Goal: Task Accomplishment & Management: Complete application form

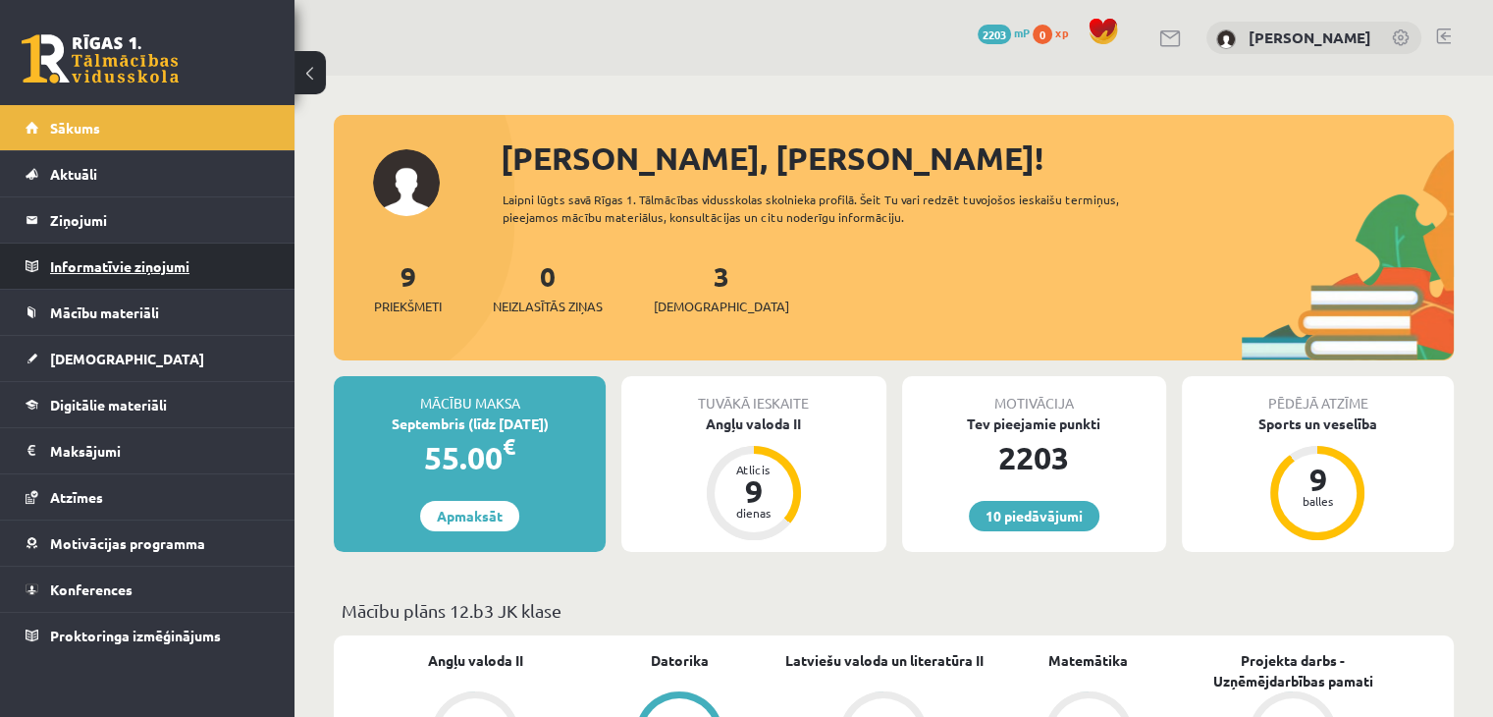
click at [142, 260] on legend "Informatīvie ziņojumi 0" at bounding box center [160, 265] width 220 height 45
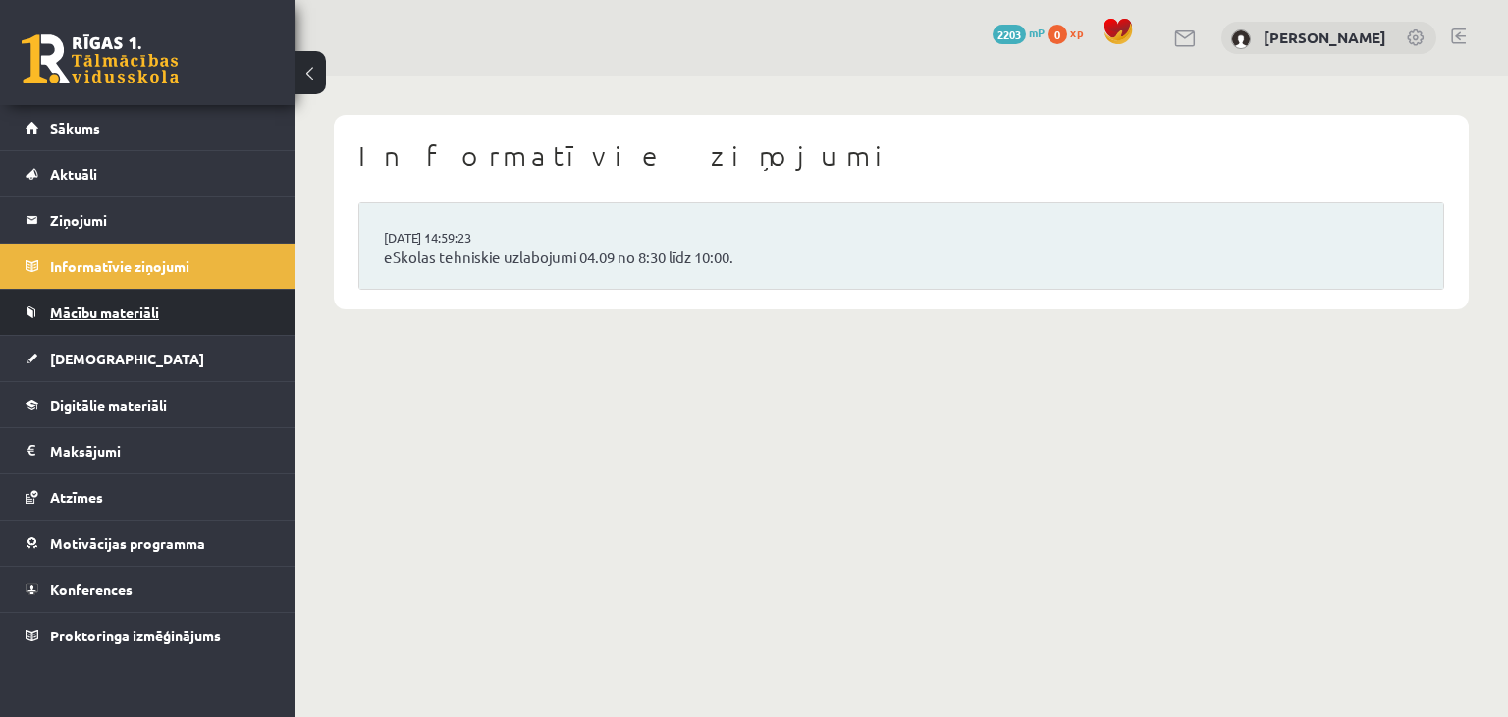
click at [130, 303] on span "Mācību materiāli" at bounding box center [104, 312] width 109 height 18
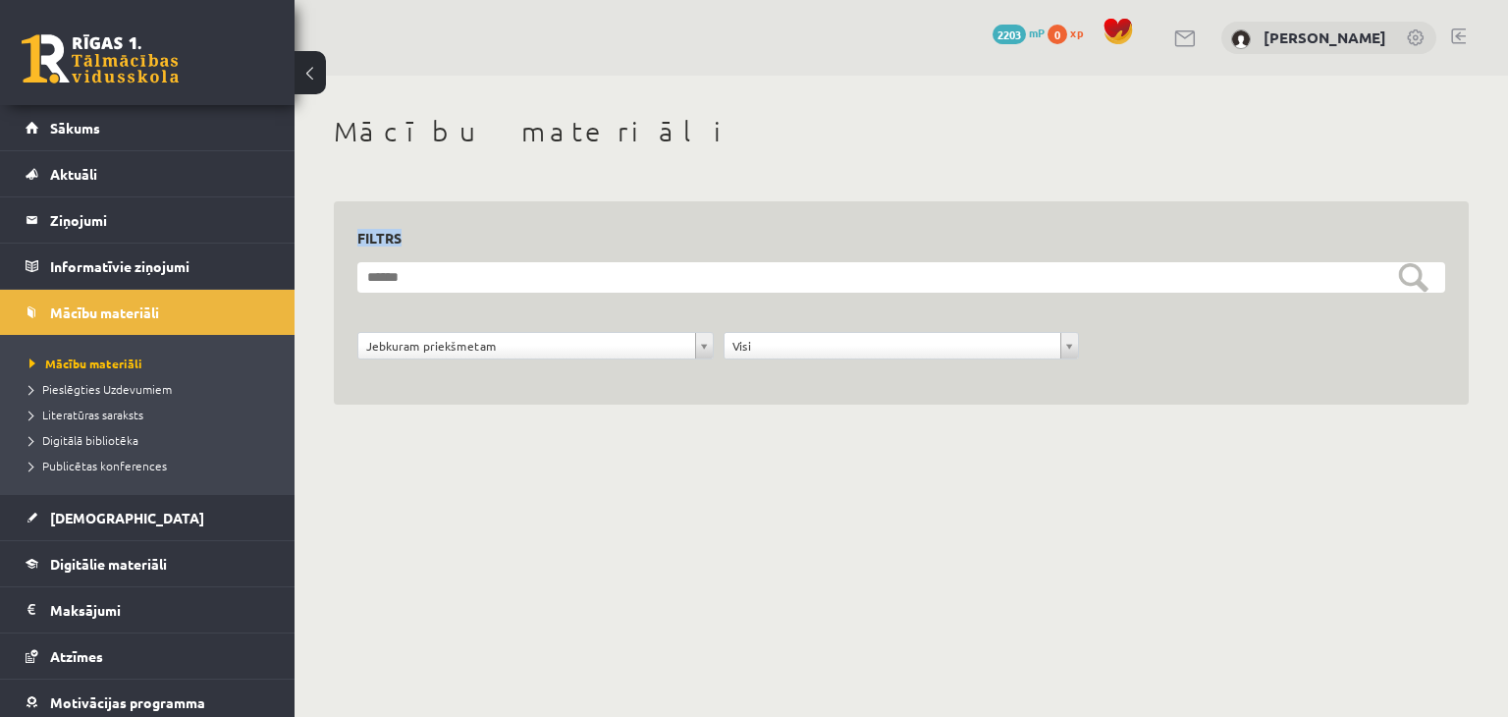
drag, startPoint x: 1507, startPoint y: 172, endPoint x: 1492, endPoint y: 268, distance: 97.3
click at [1492, 268] on div "**********" at bounding box center [901, 282] width 1213 height 413
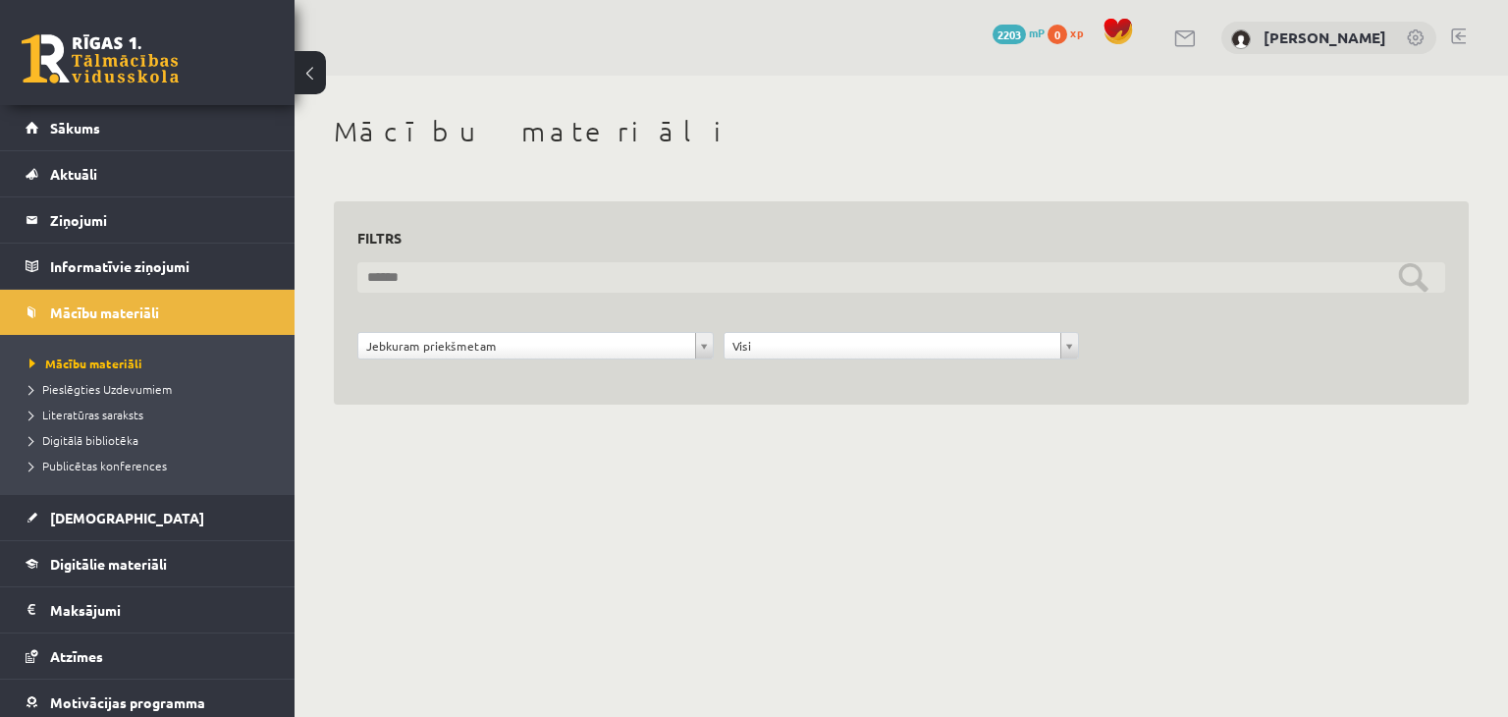
click at [1408, 283] on input "text" at bounding box center [901, 277] width 1088 height 30
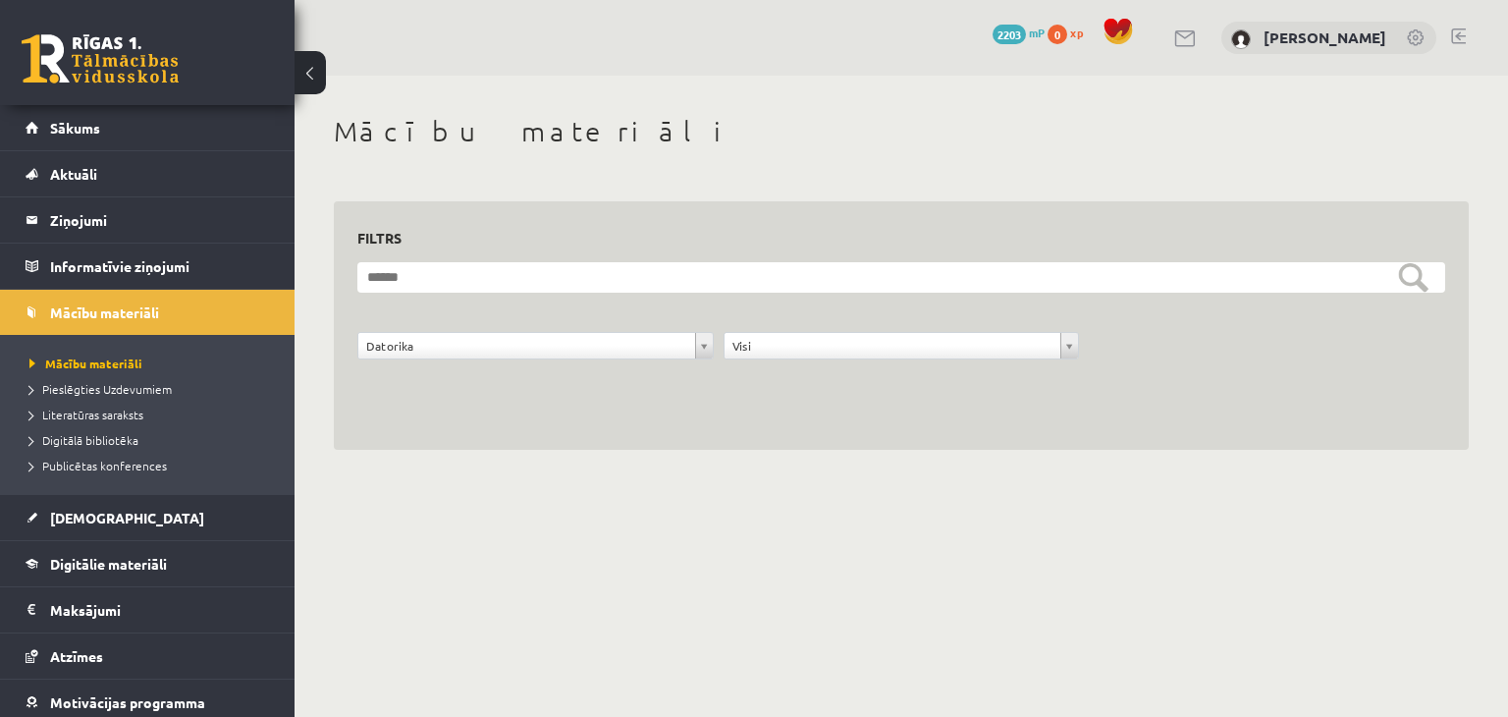
click at [558, 378] on div "**********" at bounding box center [901, 356] width 1098 height 49
click at [773, 362] on div "**********" at bounding box center [902, 350] width 366 height 37
click at [159, 562] on span "Digitālie materiāli" at bounding box center [108, 564] width 117 height 18
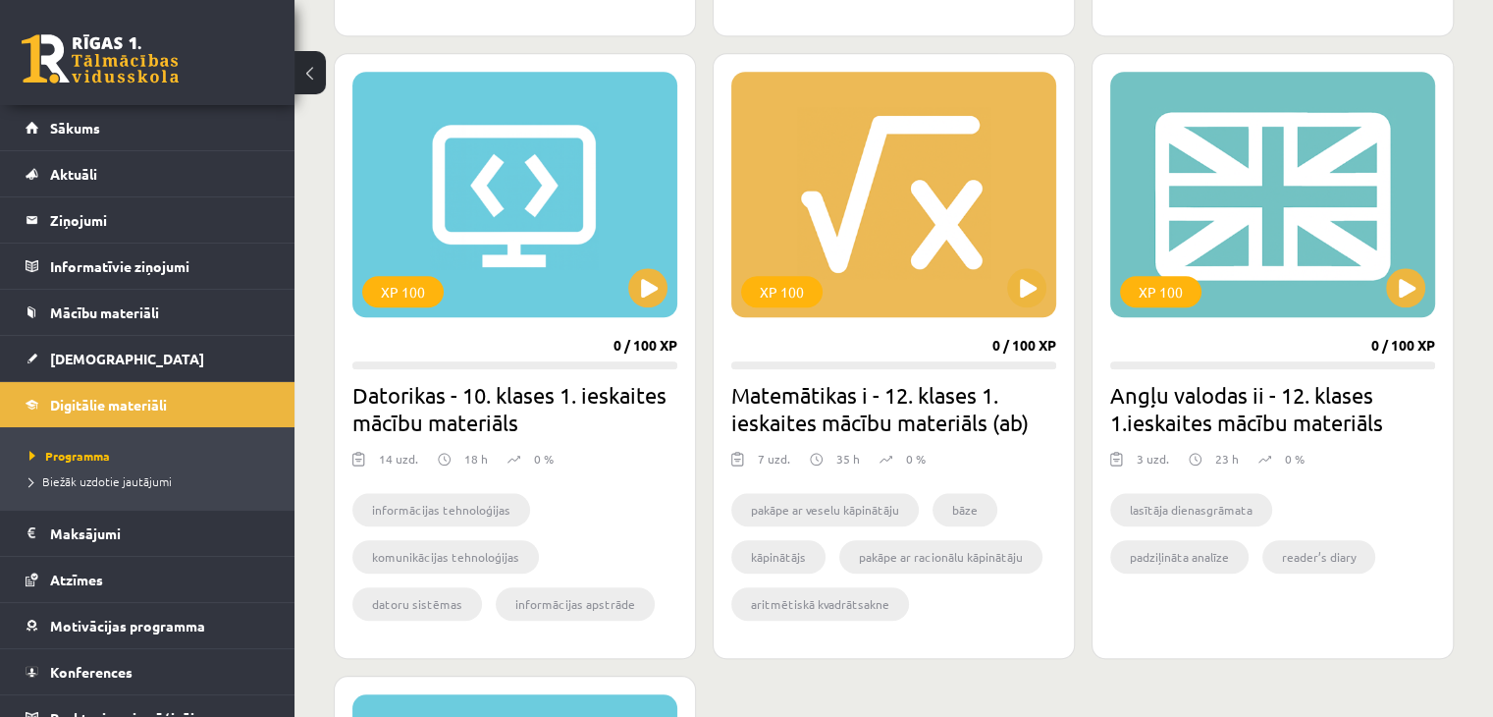
scroll to position [1857, 0]
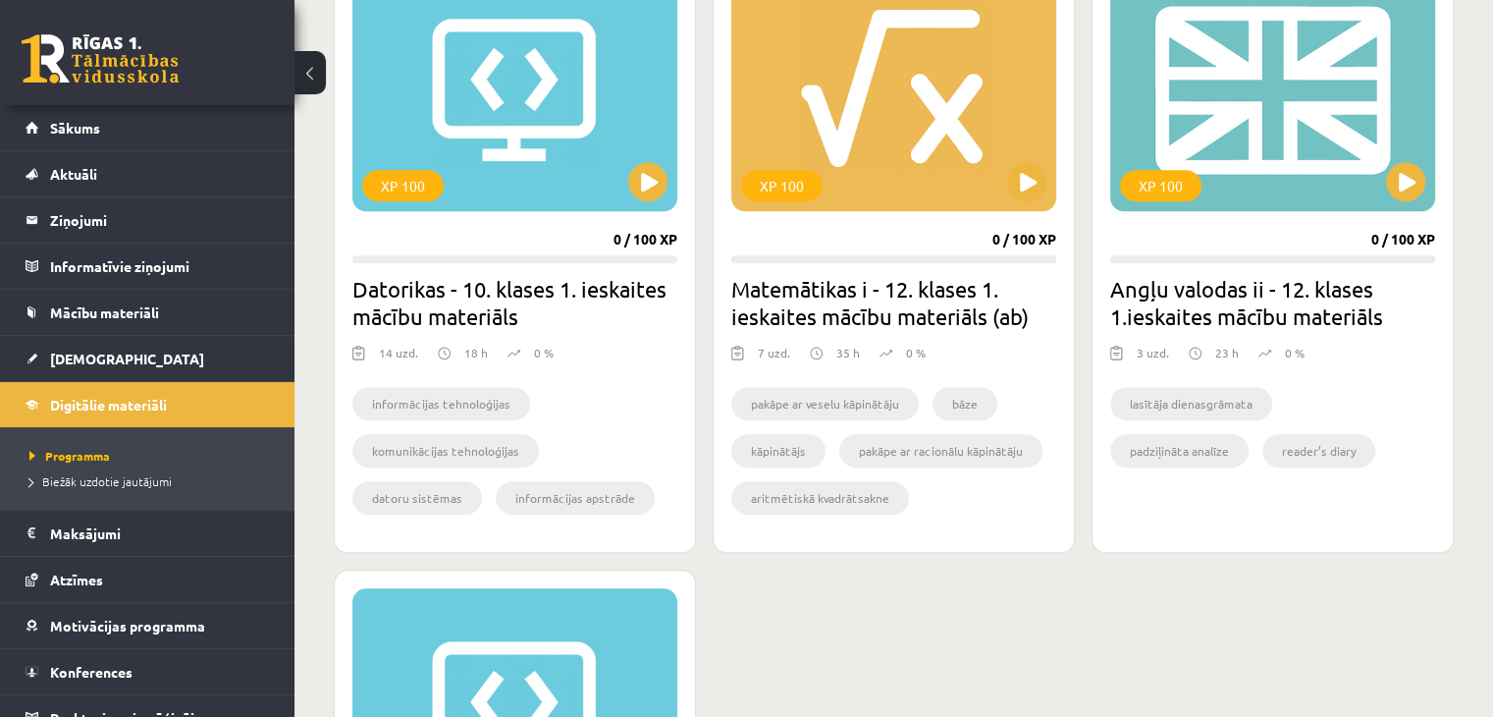
drag, startPoint x: 1449, startPoint y: 497, endPoint x: 1494, endPoint y: 476, distance: 49.6
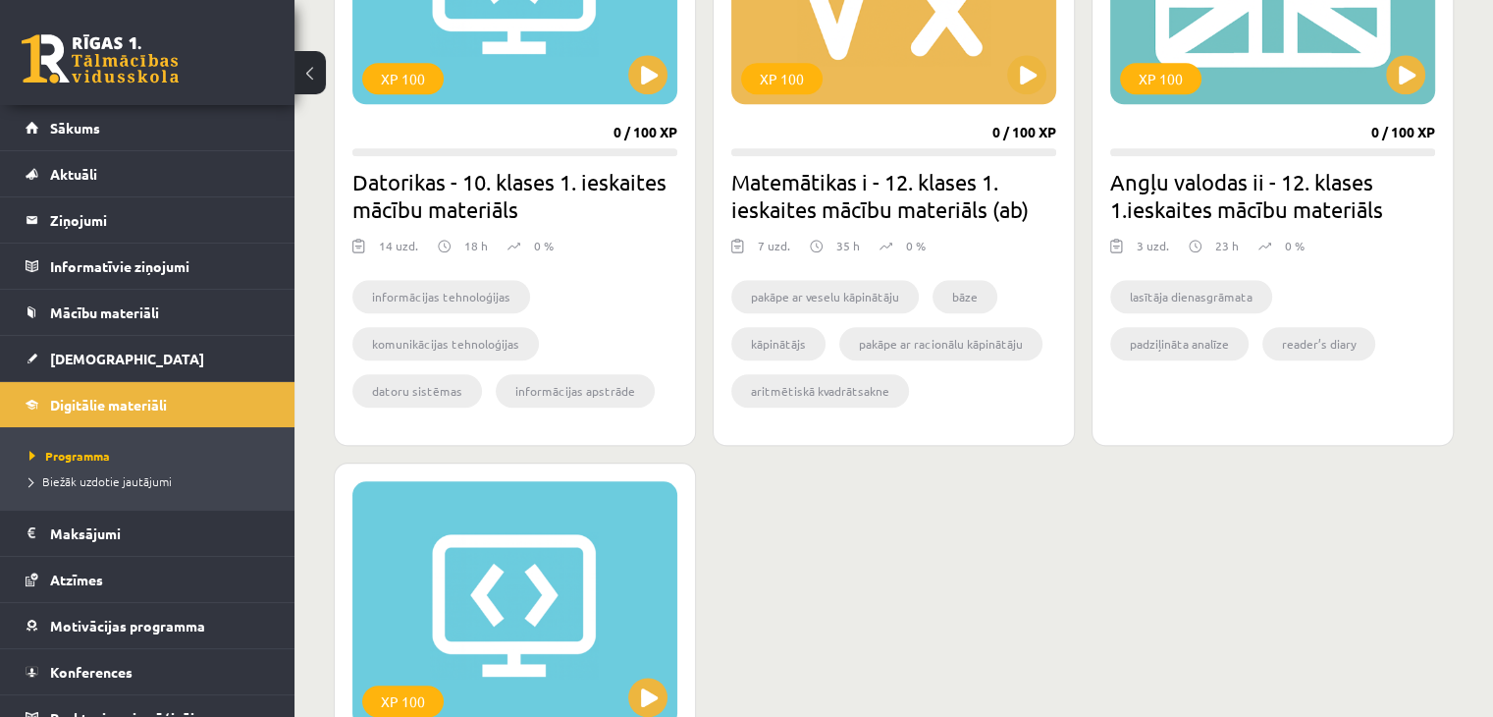
scroll to position [1847, 0]
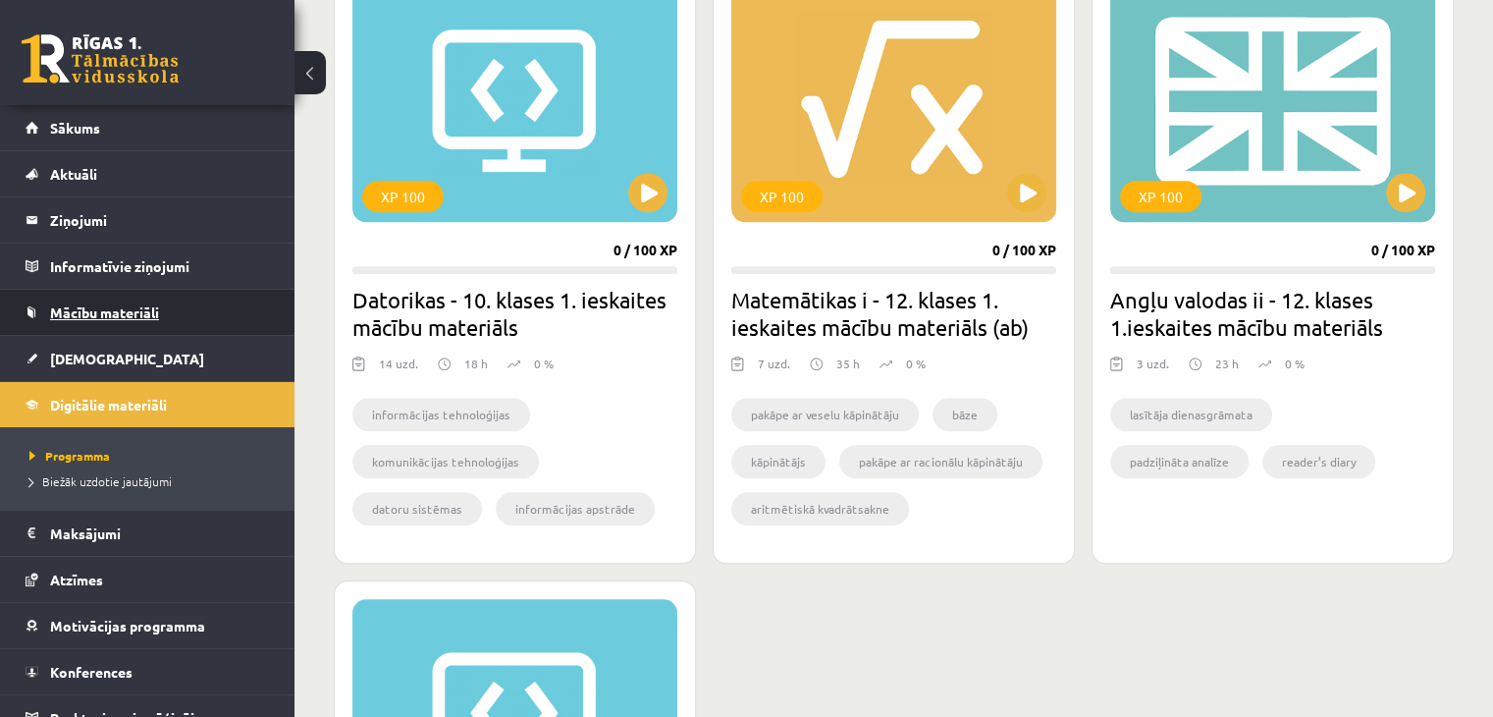
click at [128, 309] on span "Mācību materiāli" at bounding box center [104, 312] width 109 height 18
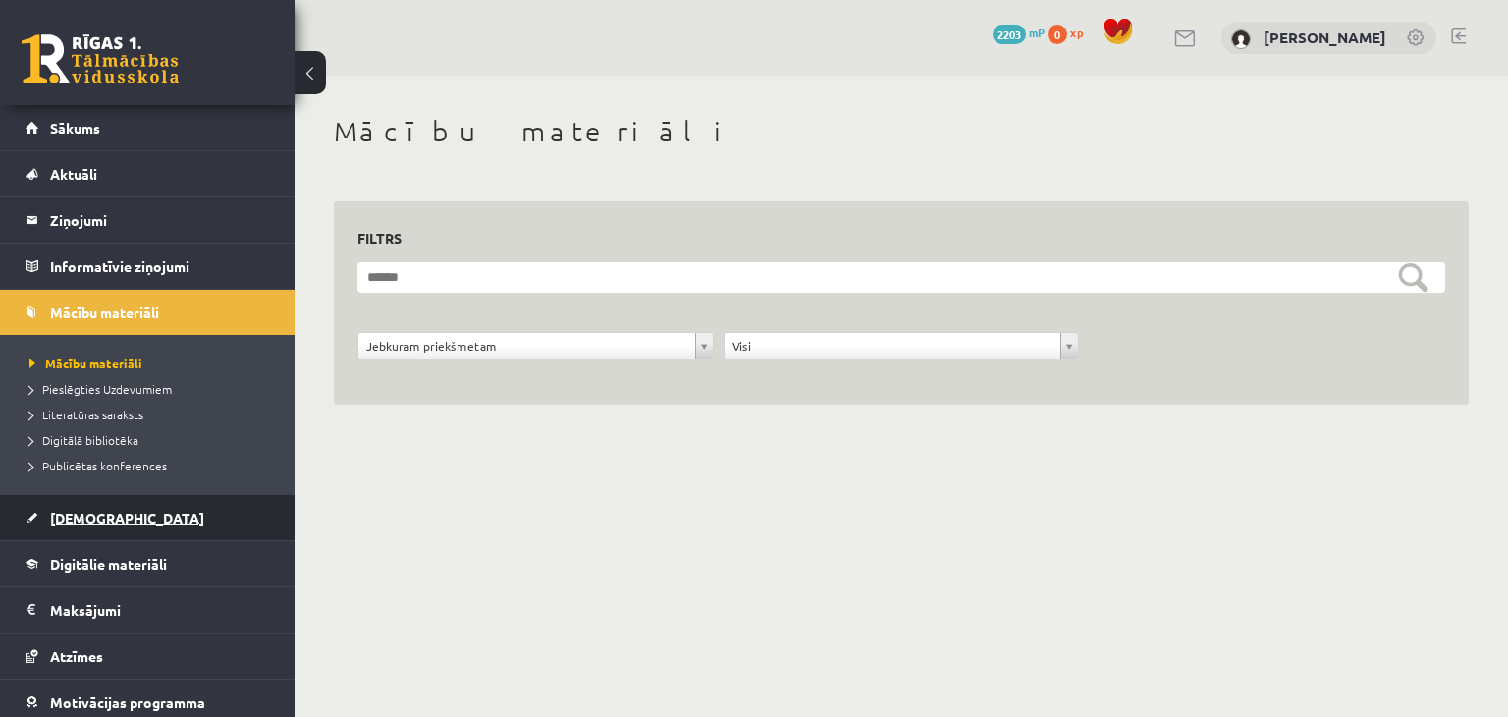
click at [110, 526] on link "[DEMOGRAPHIC_DATA]" at bounding box center [148, 517] width 244 height 45
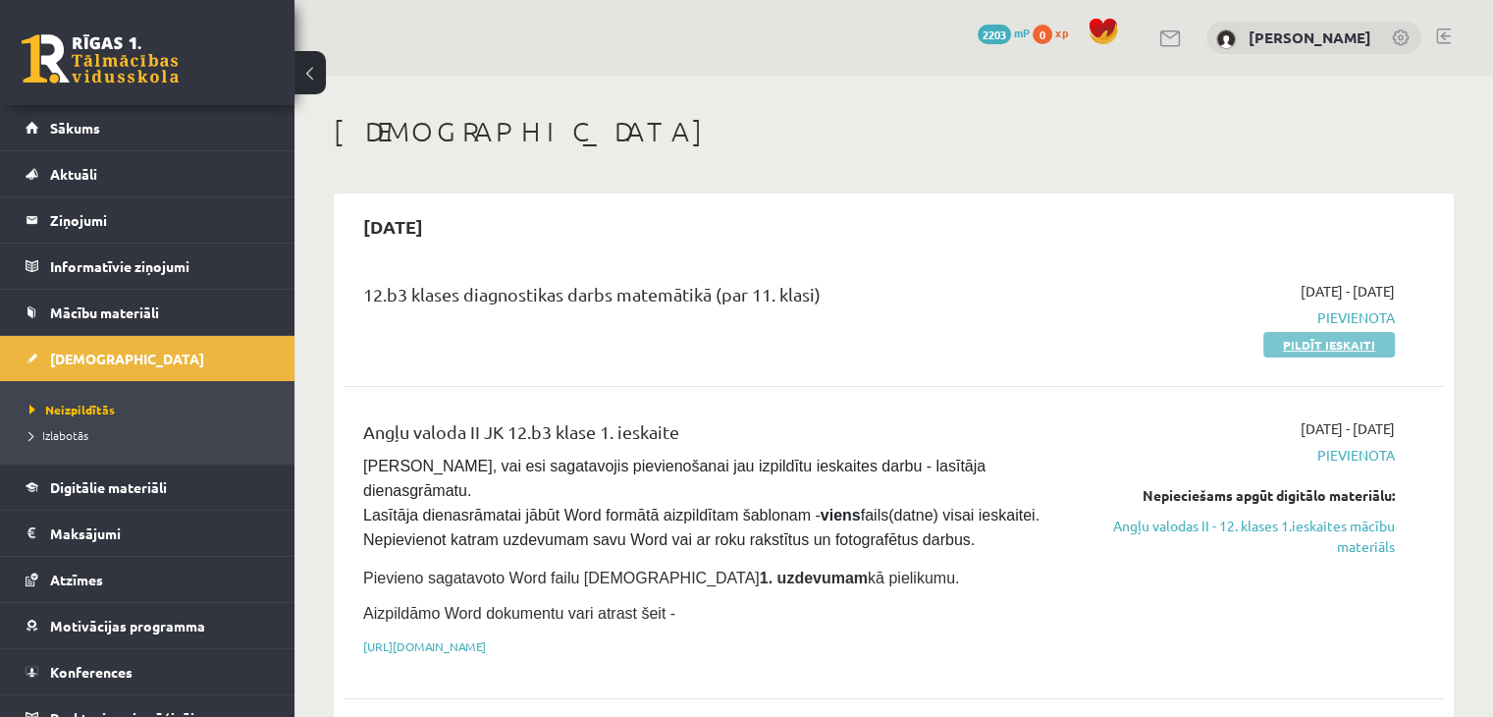
click at [1339, 343] on link "Pildīt ieskaiti" at bounding box center [1330, 345] width 132 height 26
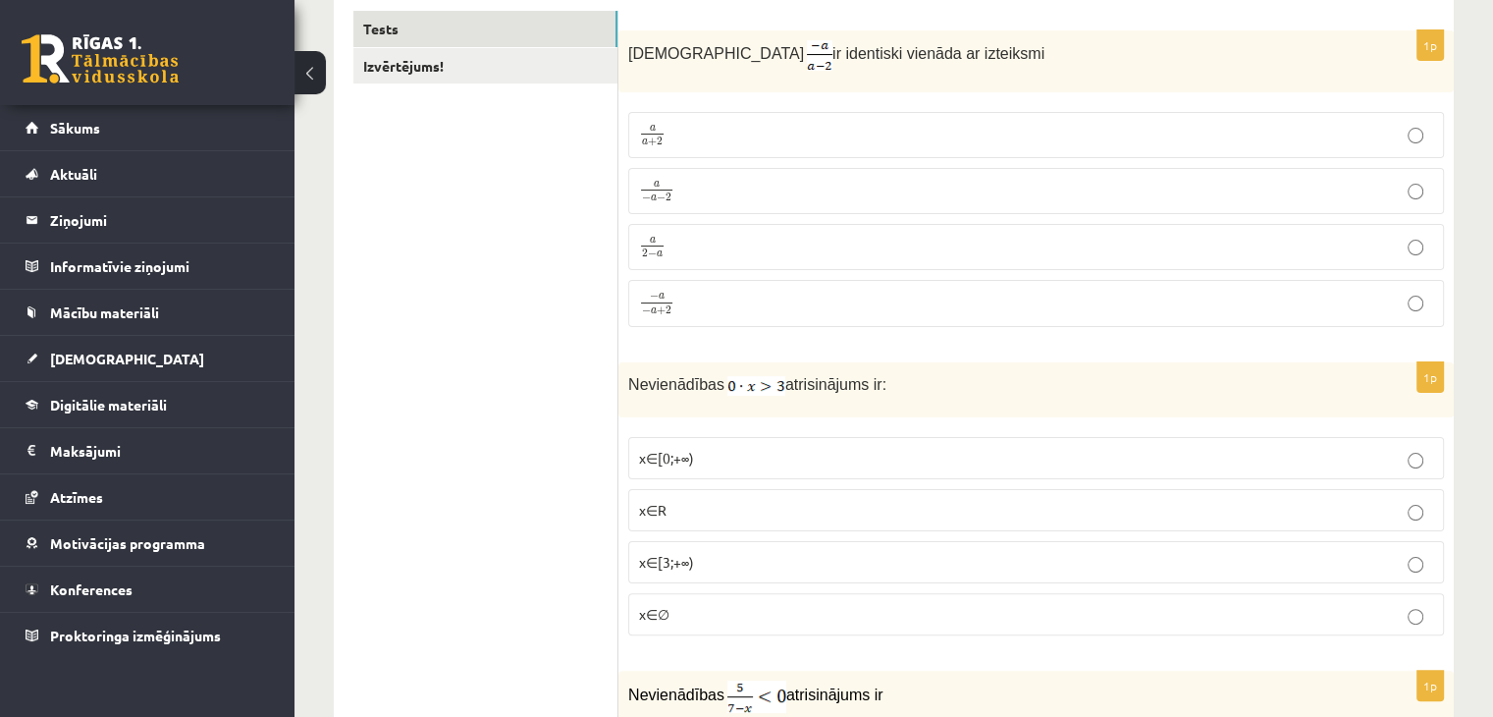
scroll to position [247, 0]
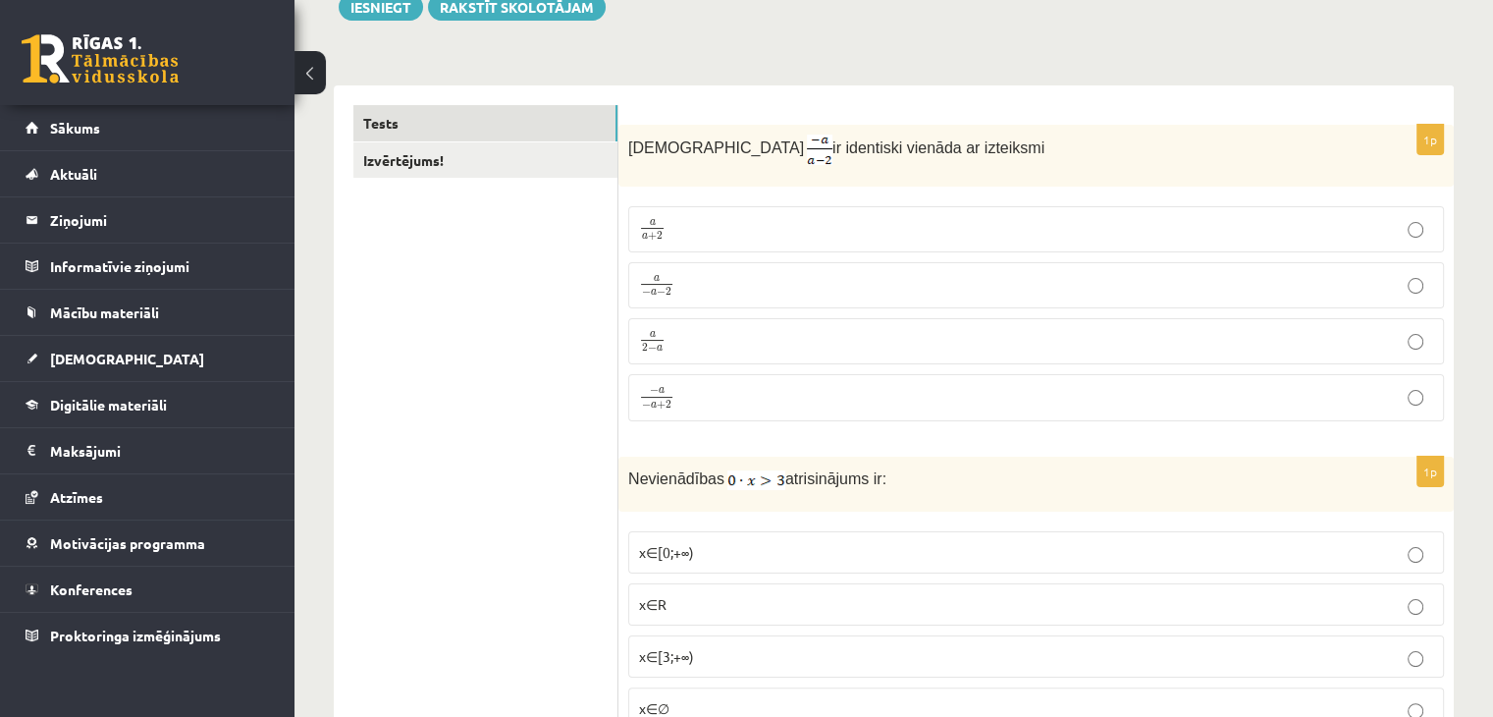
click at [743, 392] on p "− a − a + 2 − a − a + 2" at bounding box center [1036, 398] width 794 height 26
click at [730, 352] on label "a 2 − a a 2 − a" at bounding box center [1036, 341] width 816 height 46
click at [734, 405] on p "− a − a + 2 − a − a + 2" at bounding box center [1036, 398] width 794 height 26
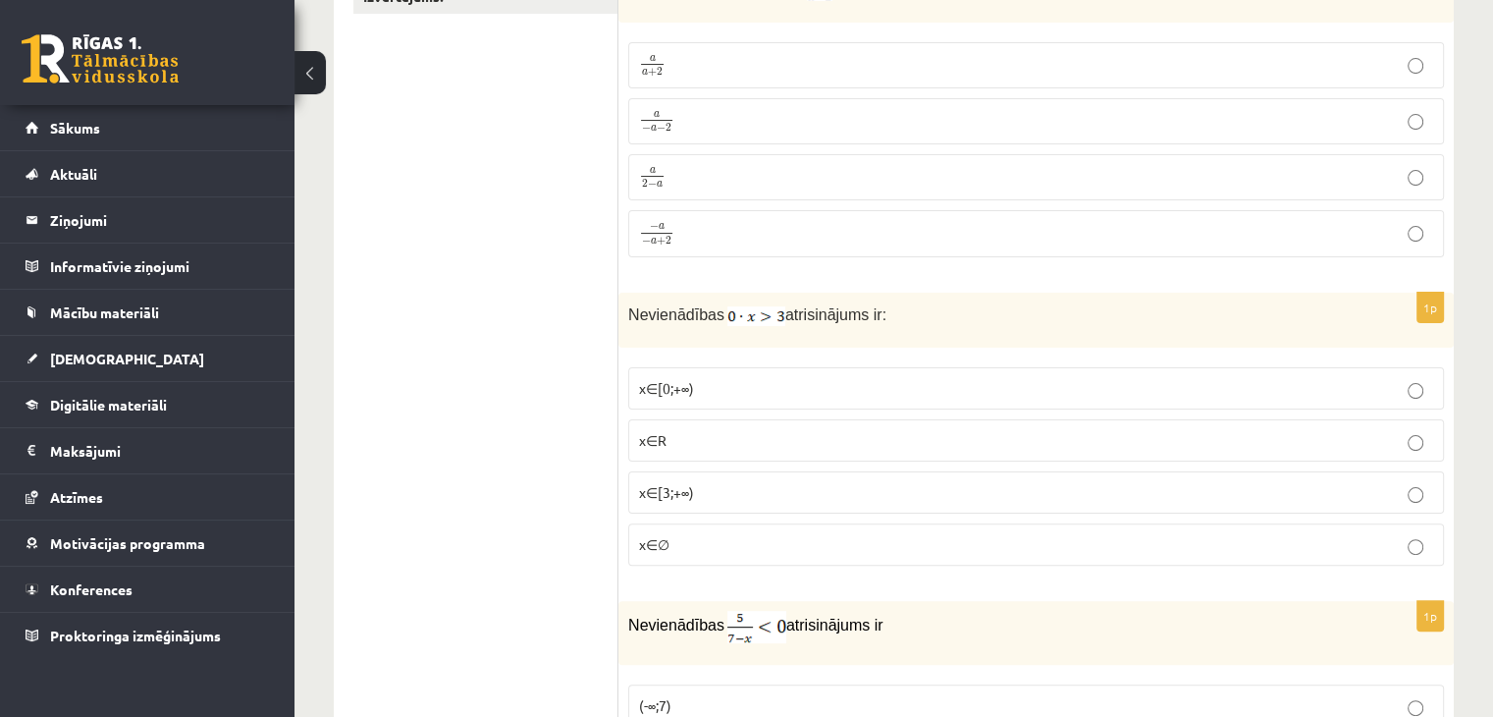
scroll to position [483, 0]
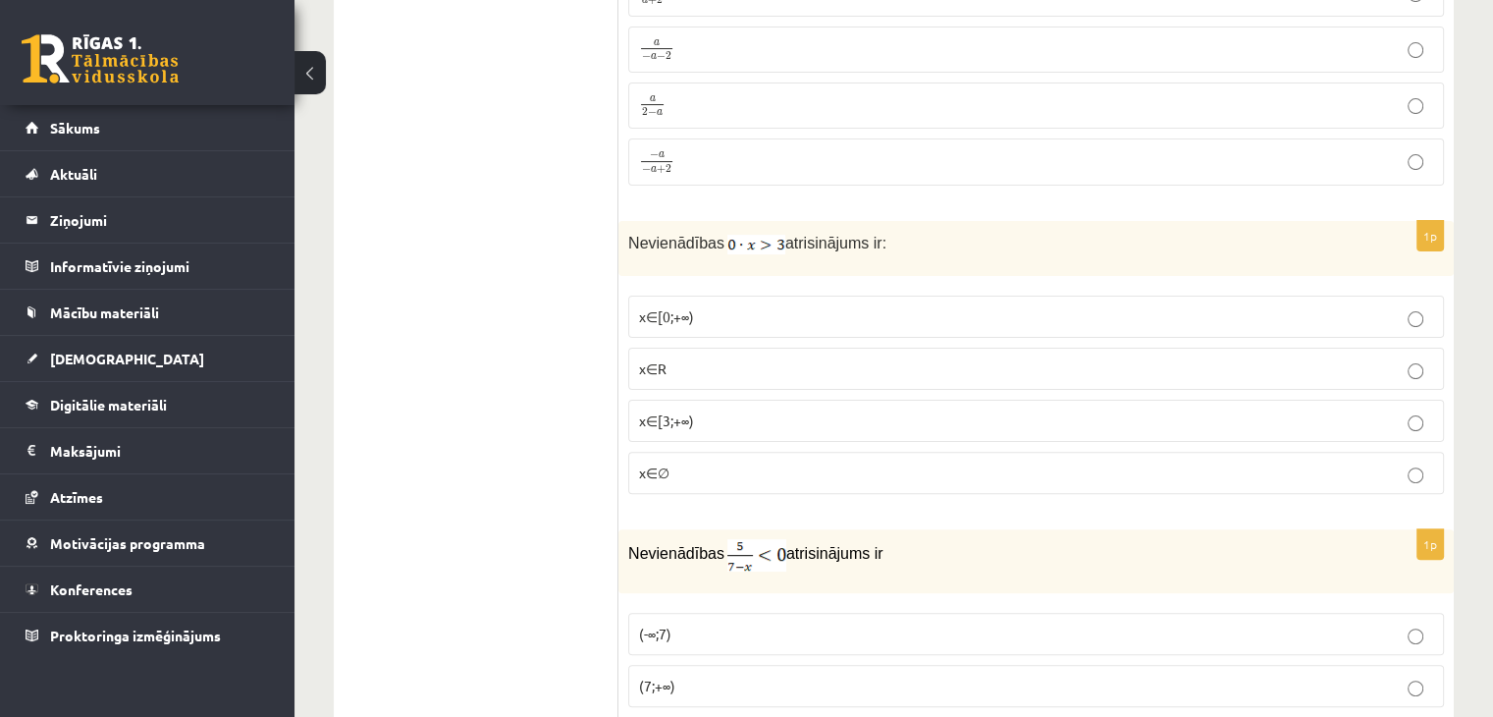
click at [720, 464] on p "x∈∅" at bounding box center [1036, 472] width 794 height 21
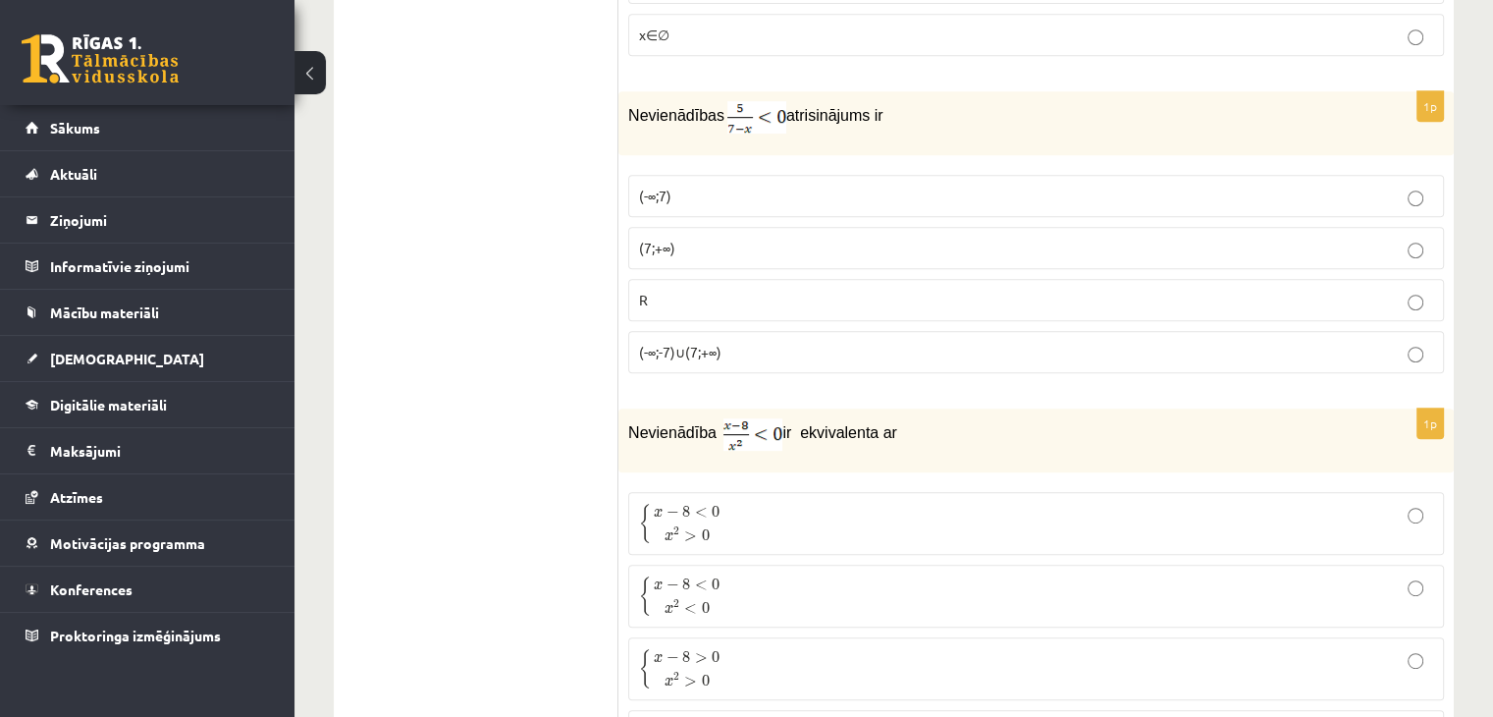
scroll to position [909, 0]
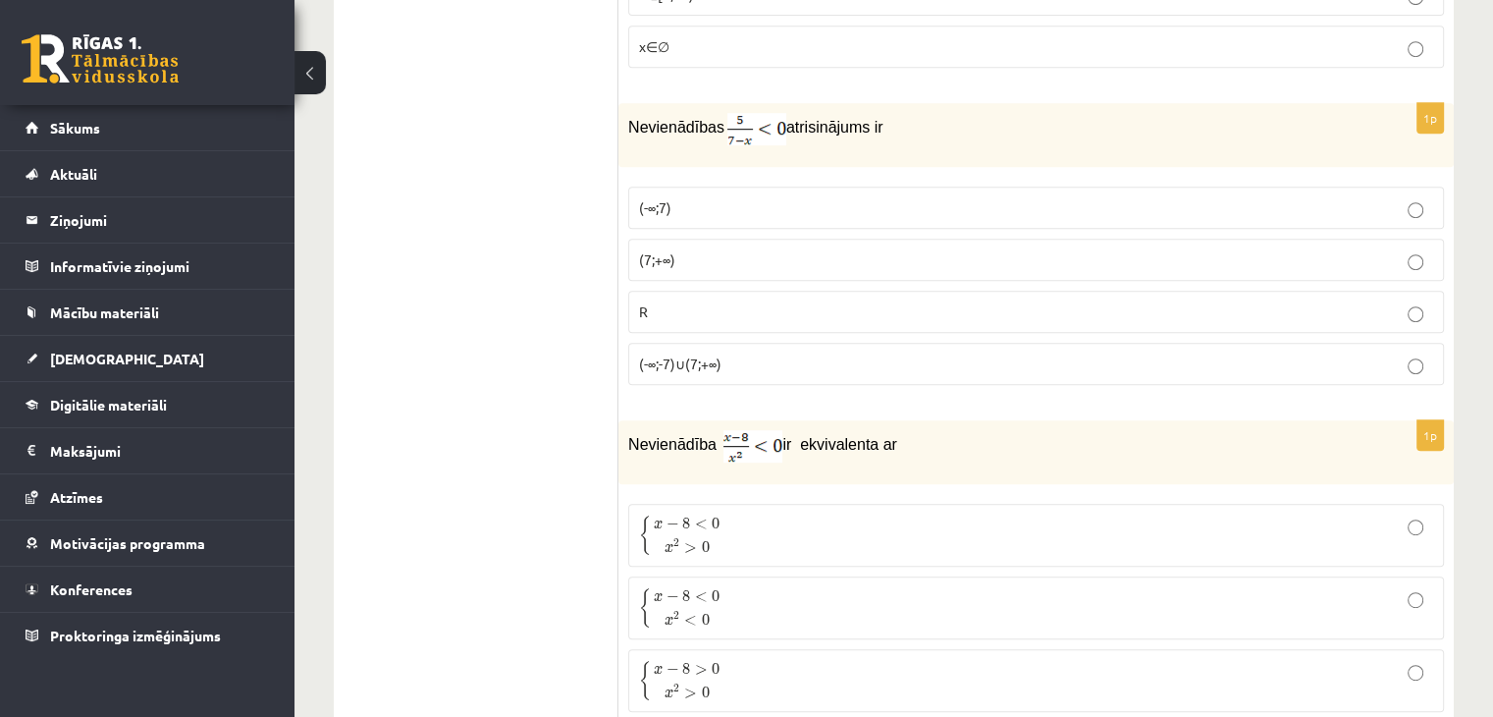
click at [709, 254] on p "(7;+∞)" at bounding box center [1036, 259] width 794 height 21
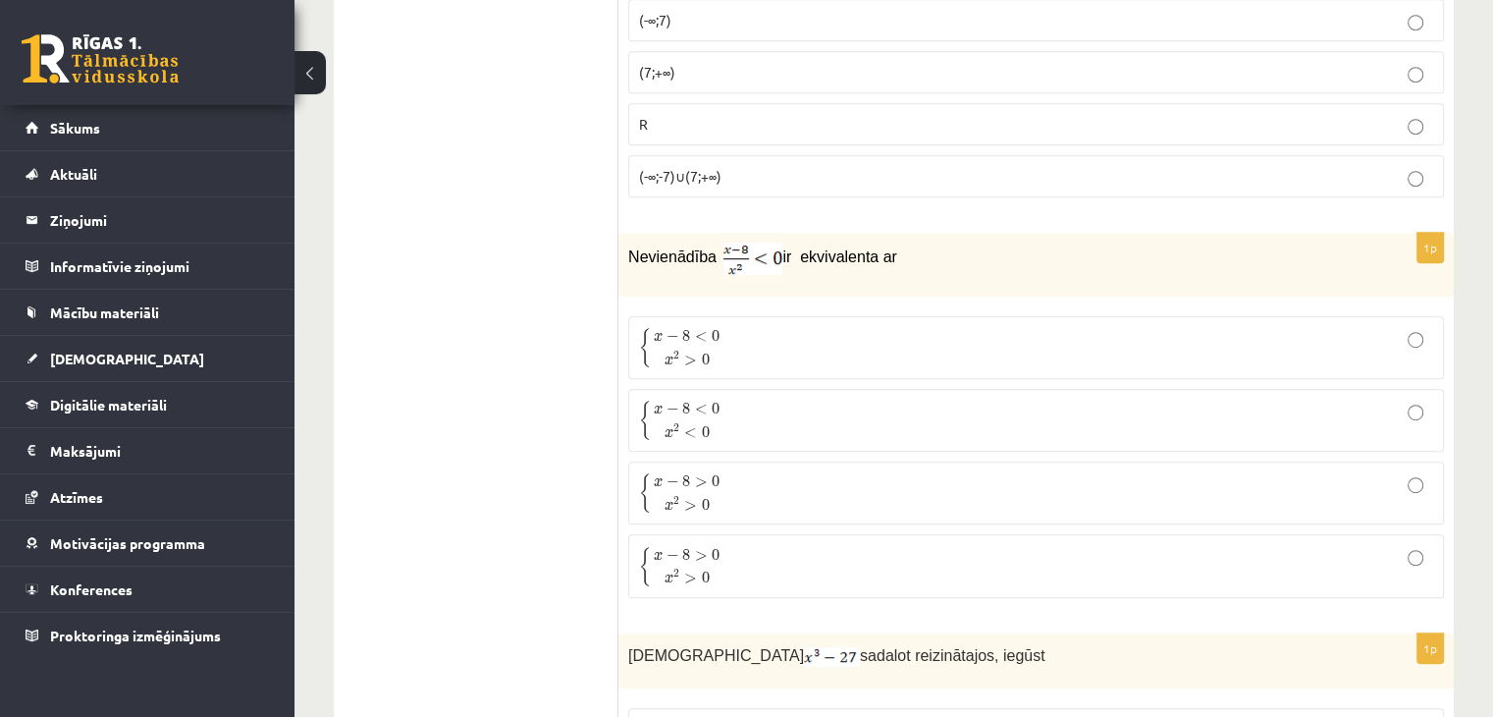
scroll to position [1168, 0]
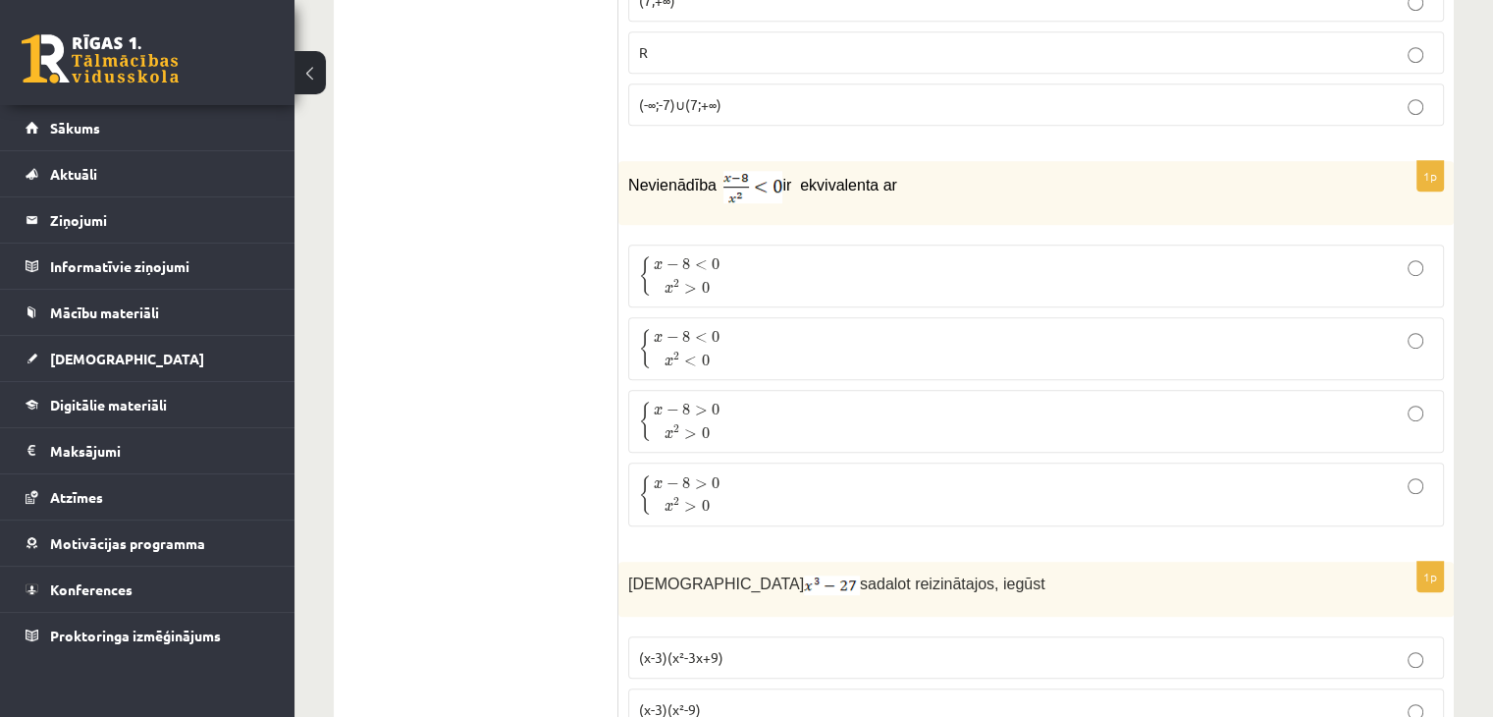
click at [770, 428] on p "{ x − 8 > 0 x 2 > 0 { x − 8 > 0 x 2 > 0" at bounding box center [1036, 421] width 794 height 41
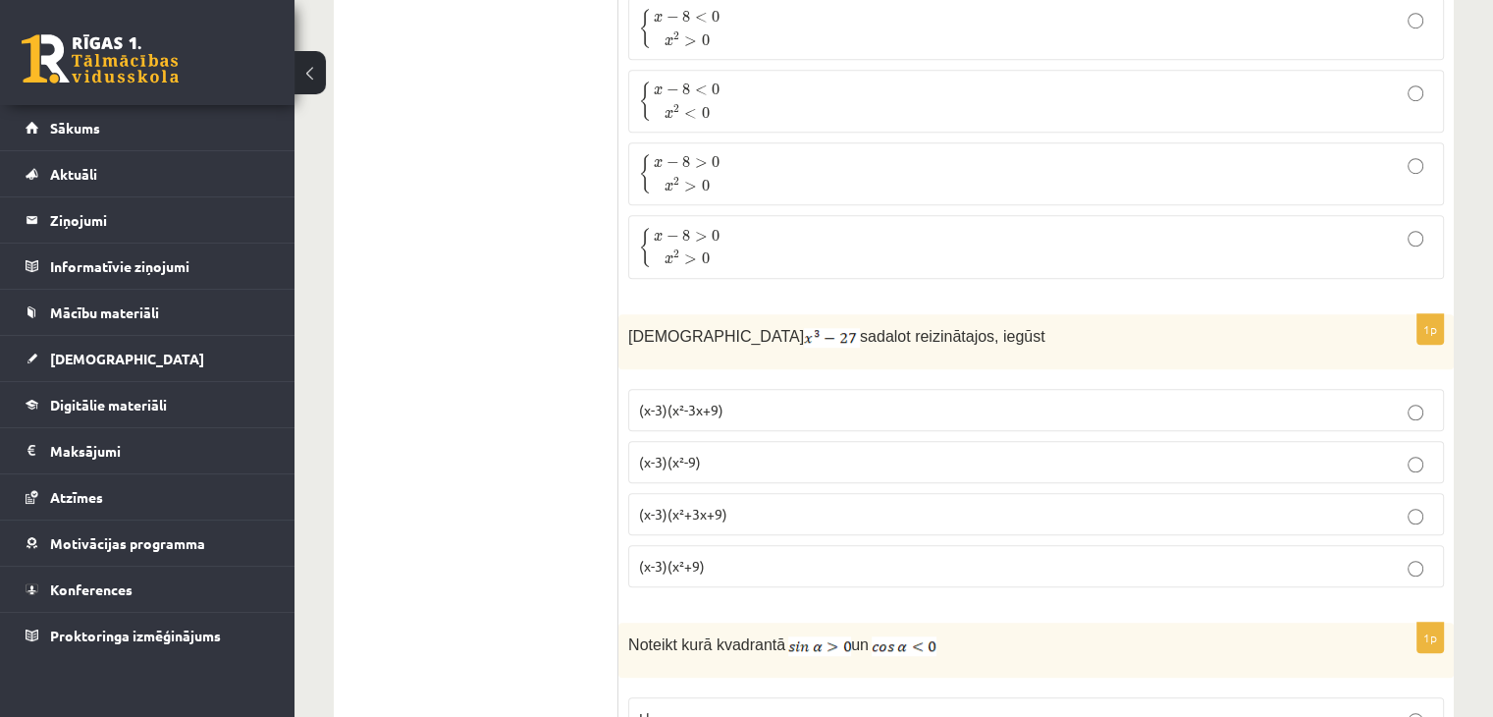
scroll to position [1583, 0]
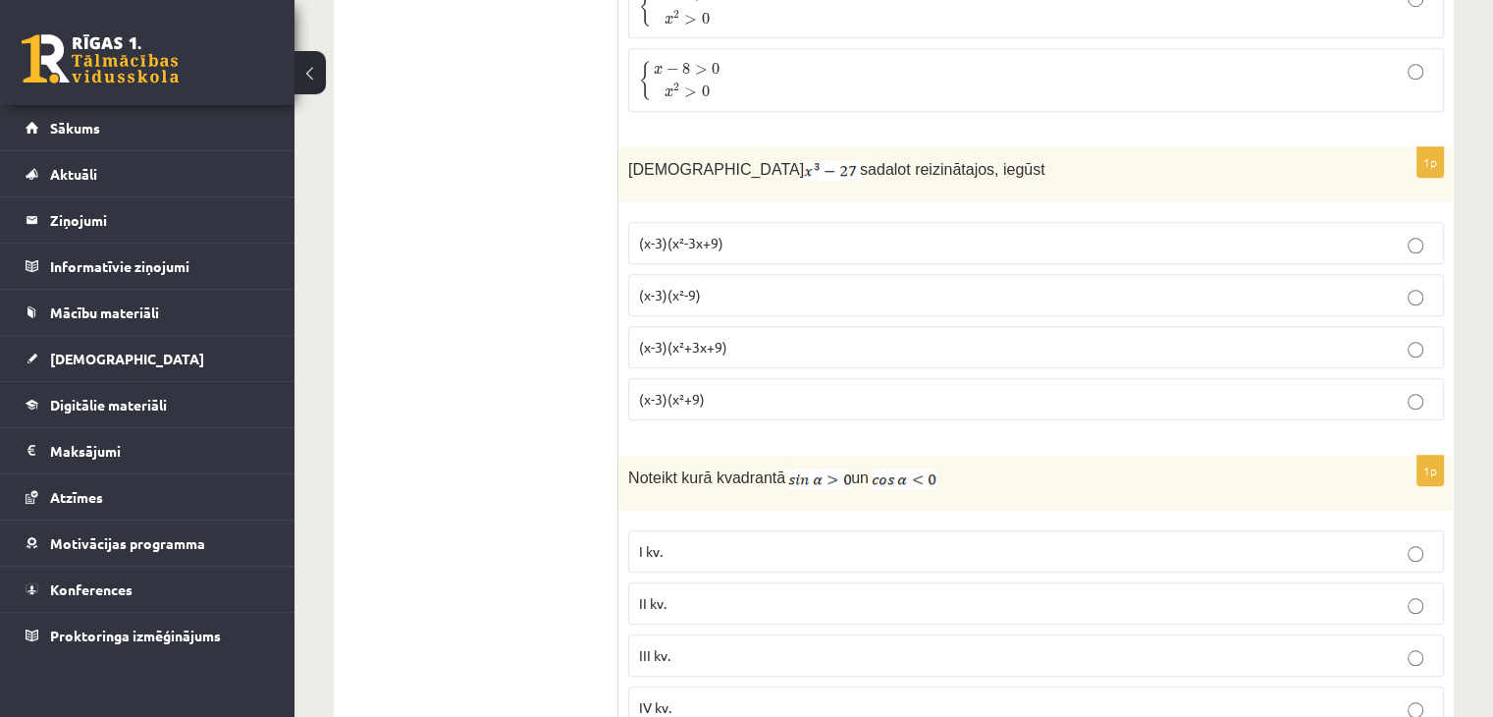
click at [823, 233] on p "(x-3)(x²-3x+9)" at bounding box center [1036, 243] width 794 height 21
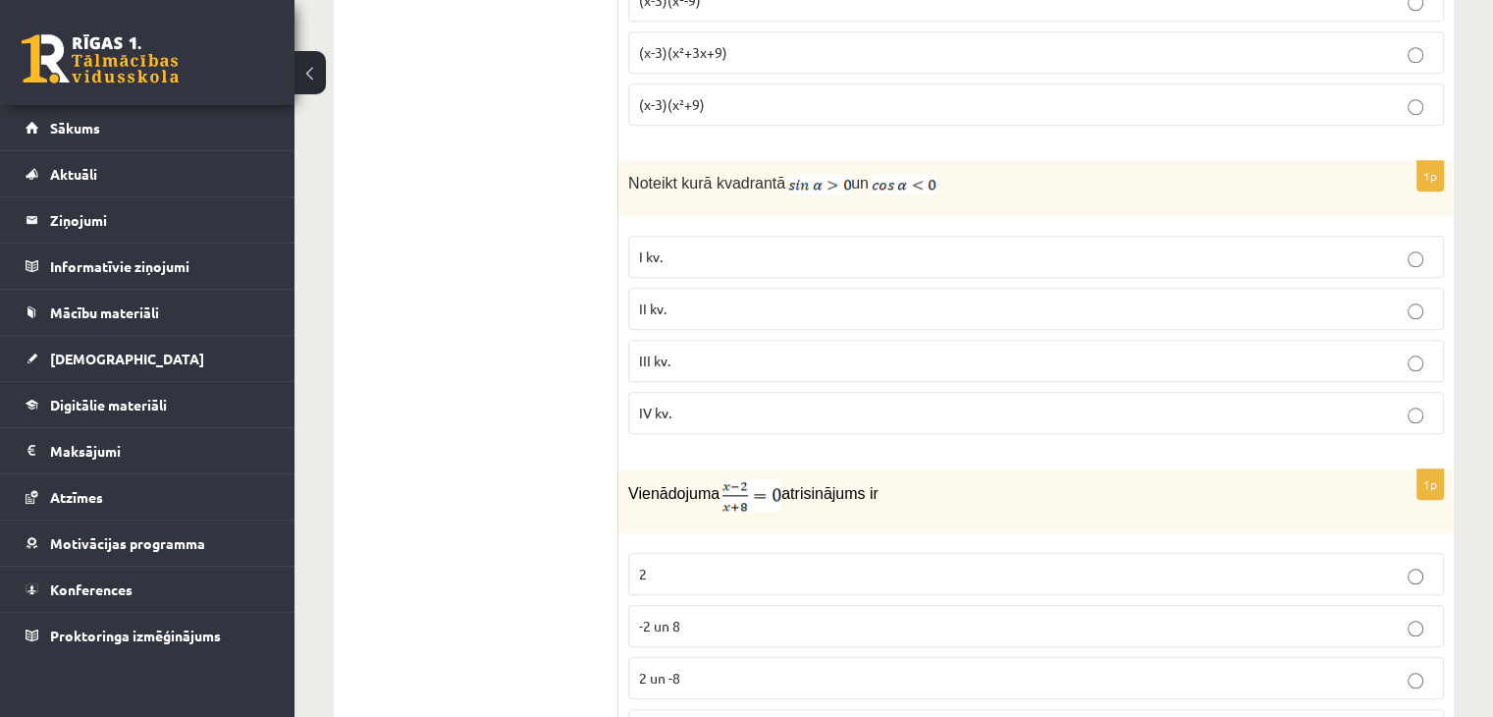
scroll to position [1889, 0]
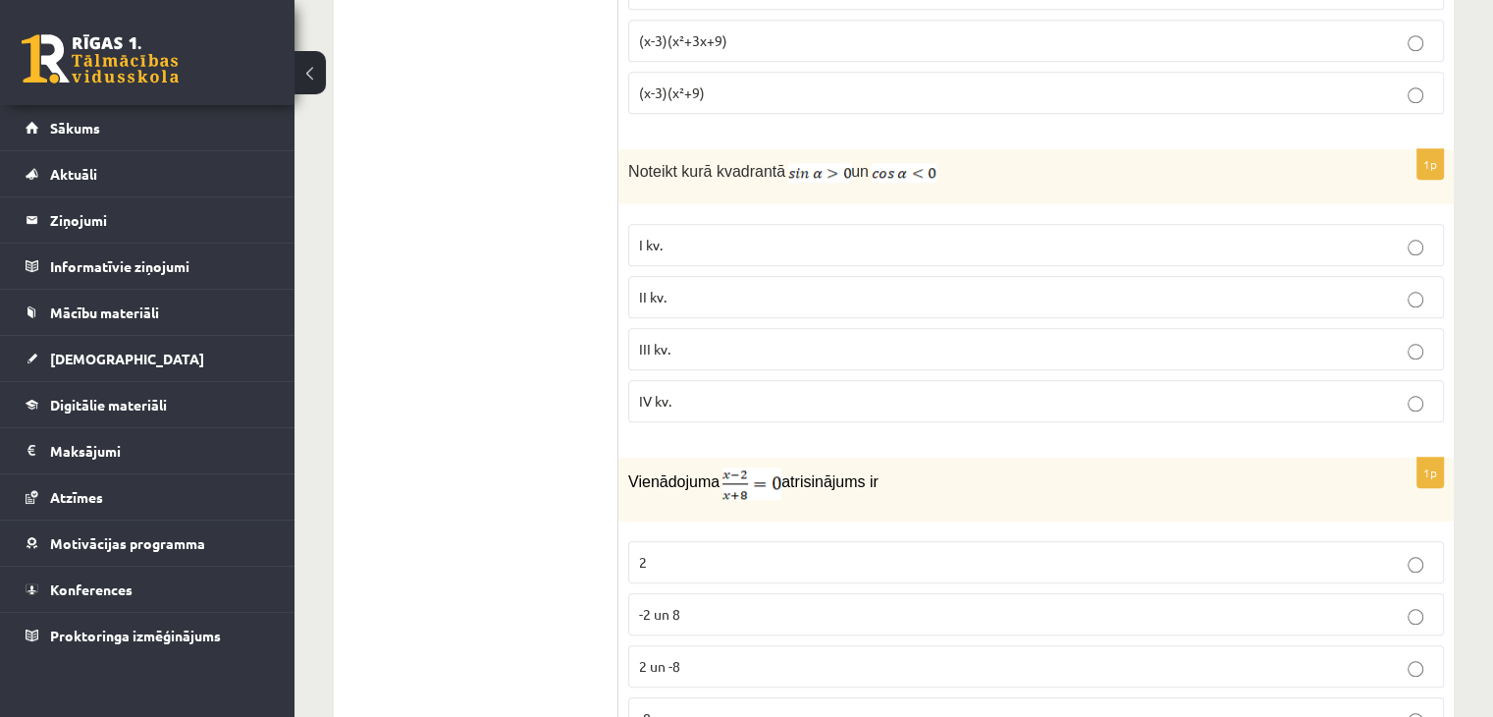
click at [813, 328] on label "III kv." at bounding box center [1036, 349] width 816 height 42
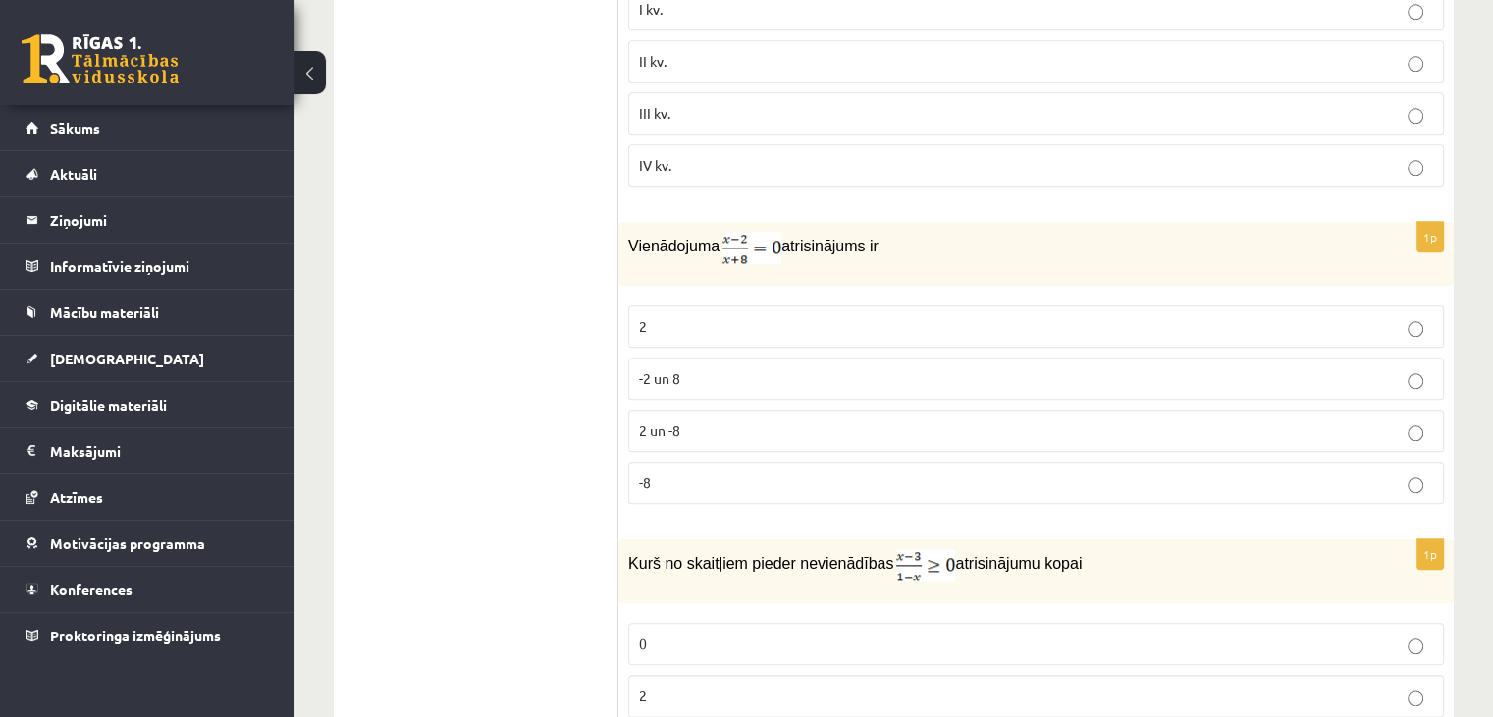
scroll to position [2173, 0]
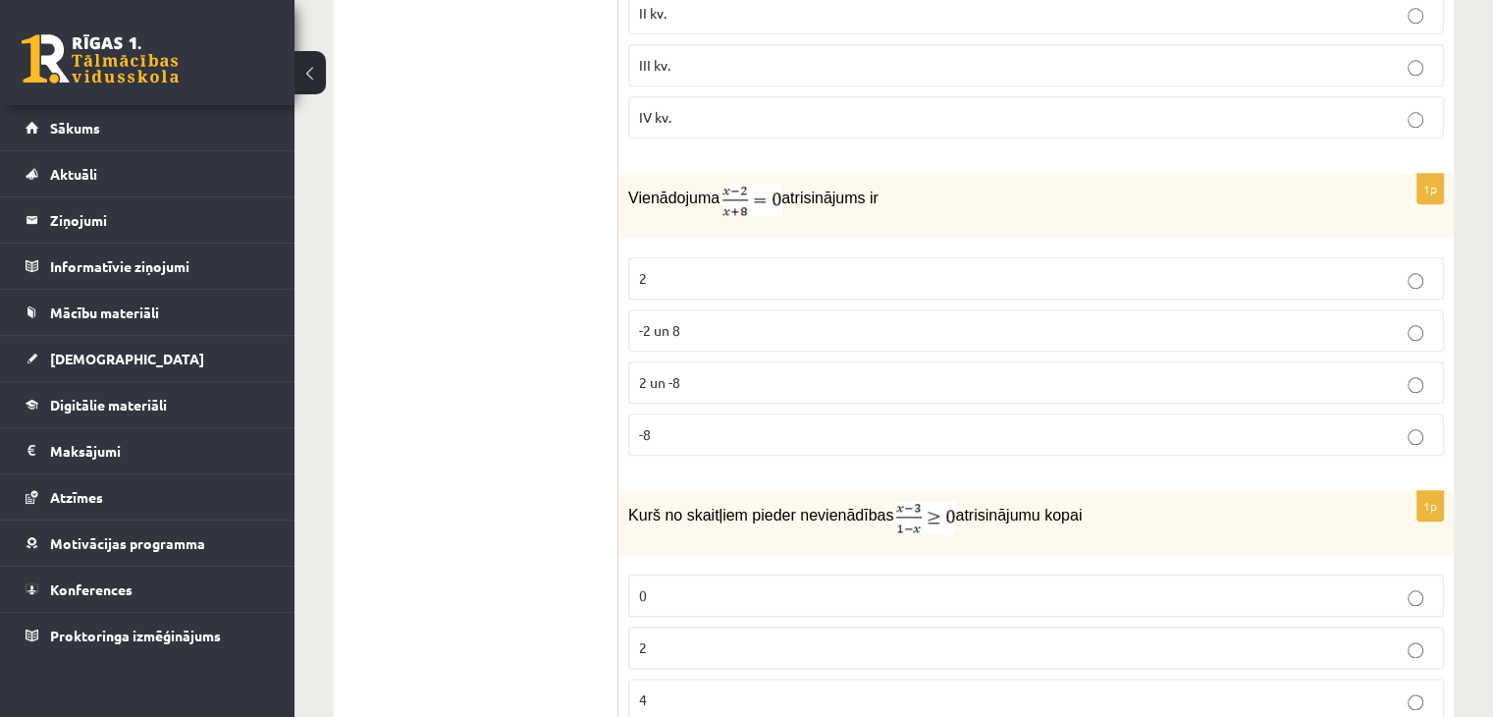
click at [859, 273] on p "2" at bounding box center [1036, 278] width 794 height 21
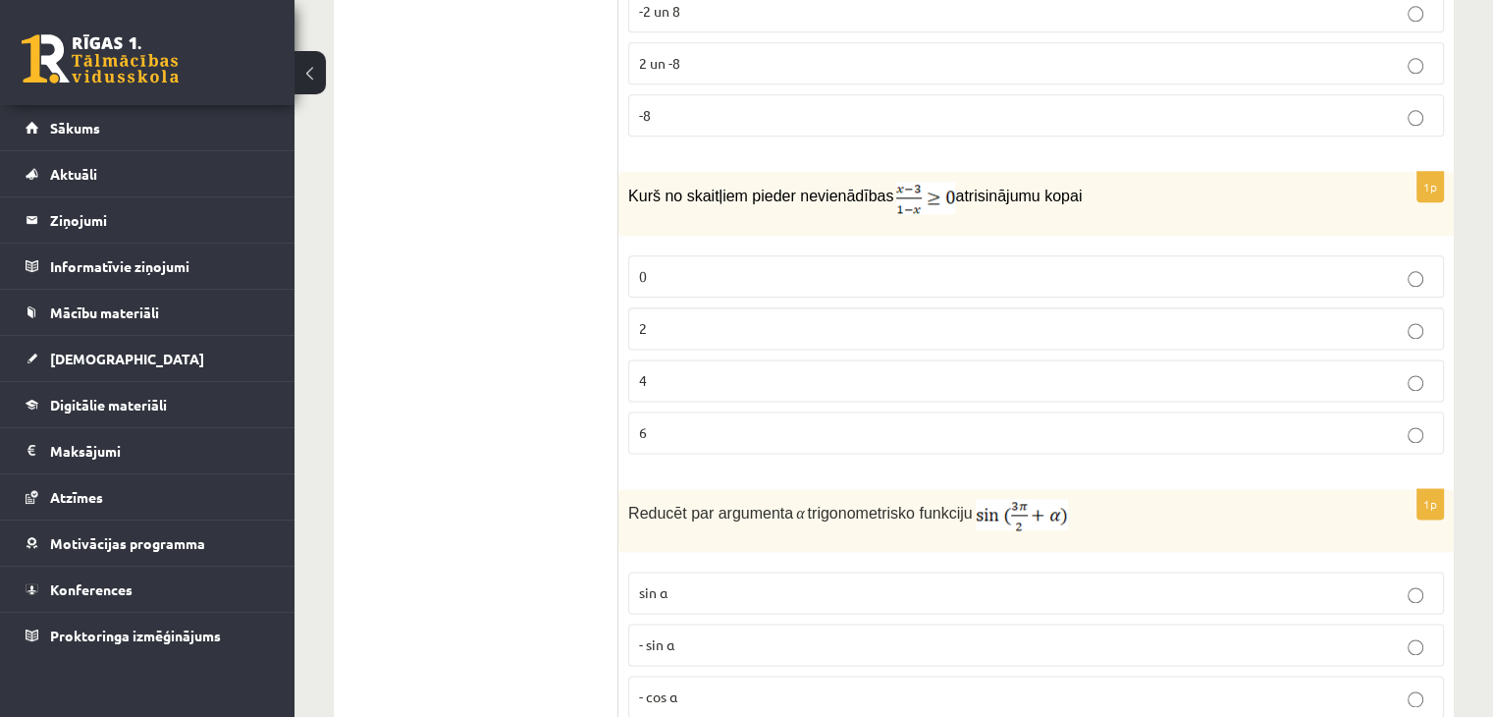
scroll to position [2503, 0]
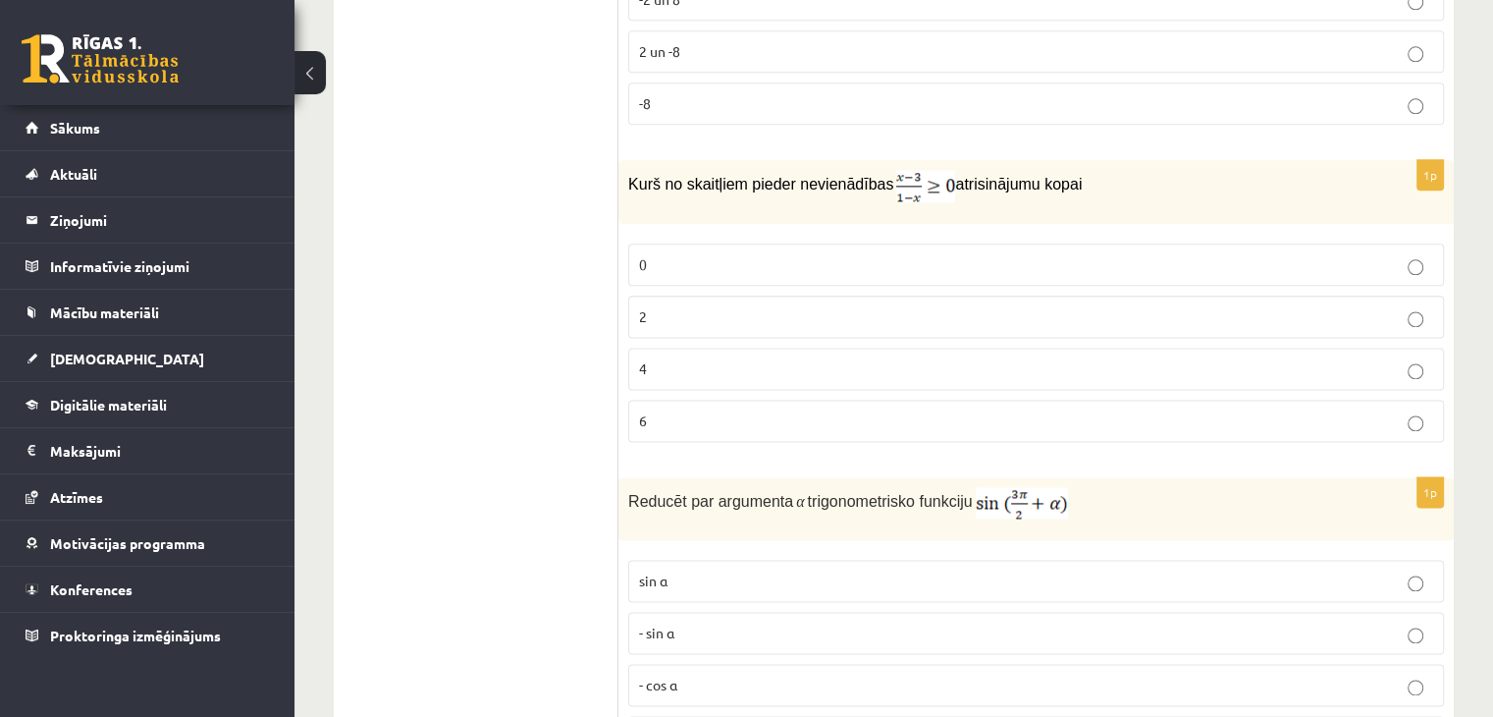
click at [737, 254] on p "0" at bounding box center [1036, 264] width 794 height 21
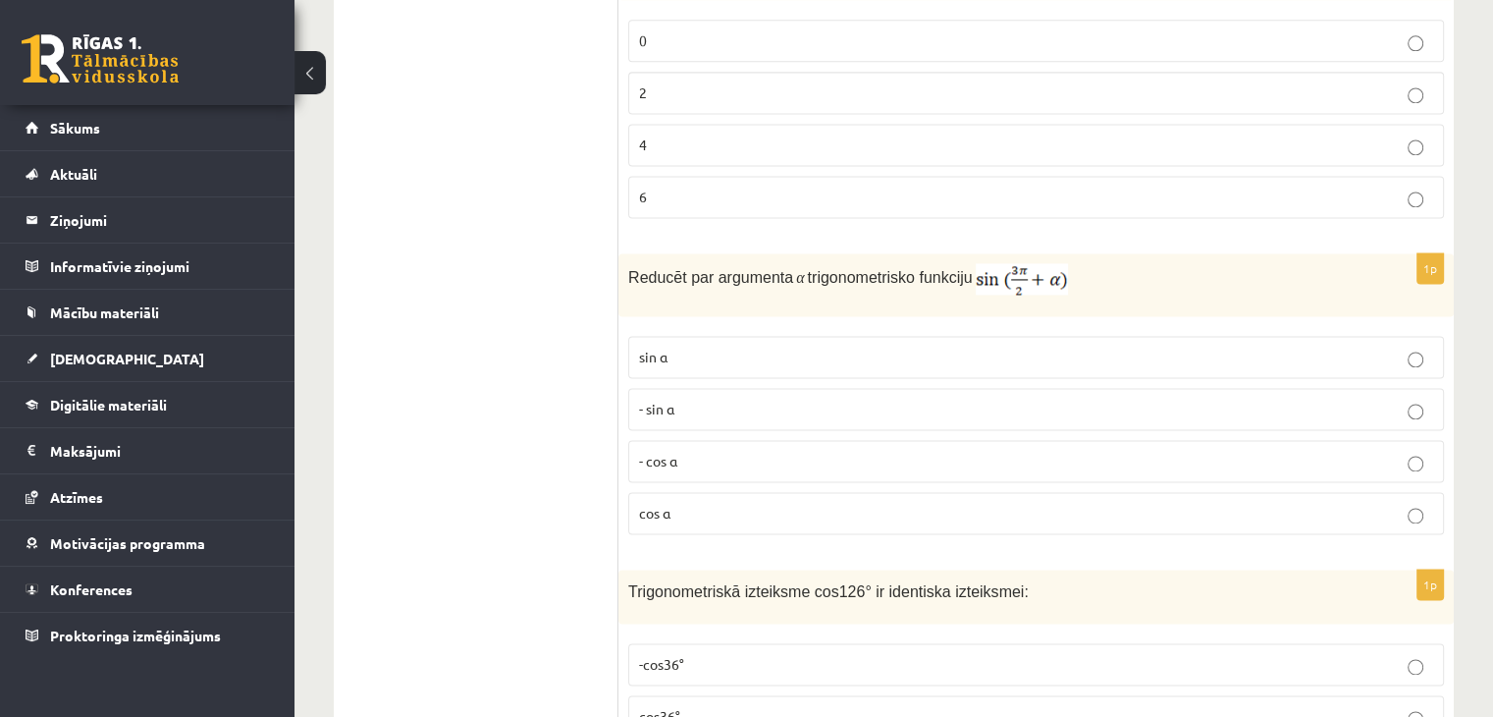
scroll to position [2739, 0]
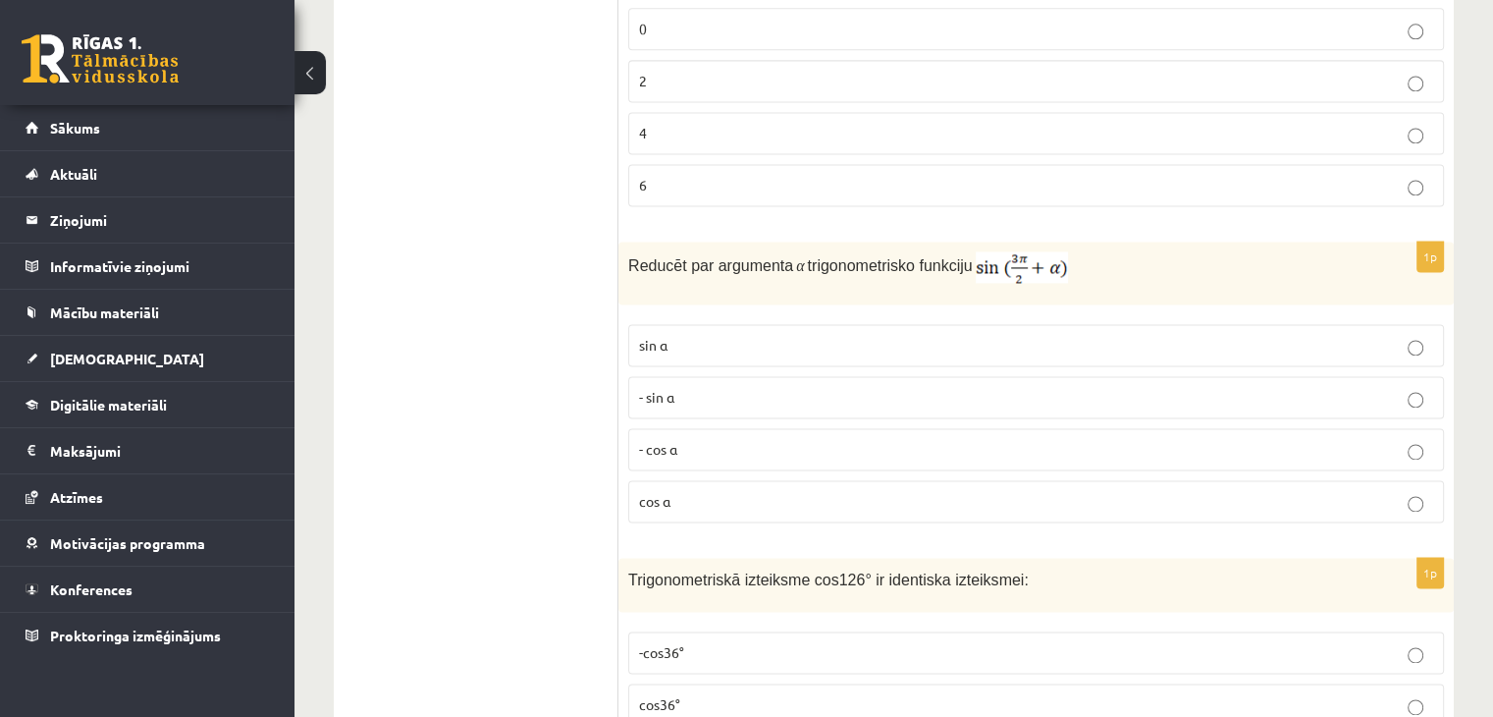
click at [694, 439] on p "- cos ⁡α" at bounding box center [1036, 449] width 794 height 21
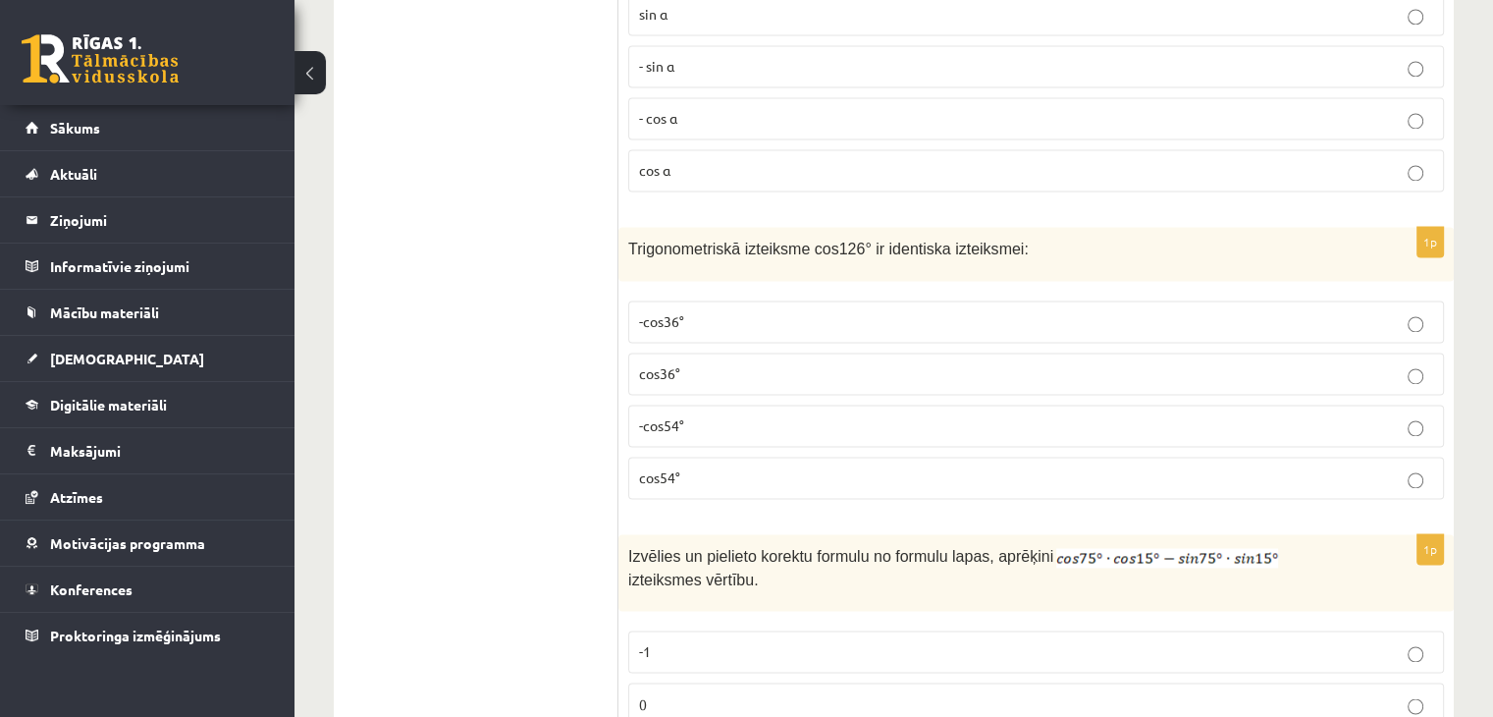
scroll to position [3118, 0]
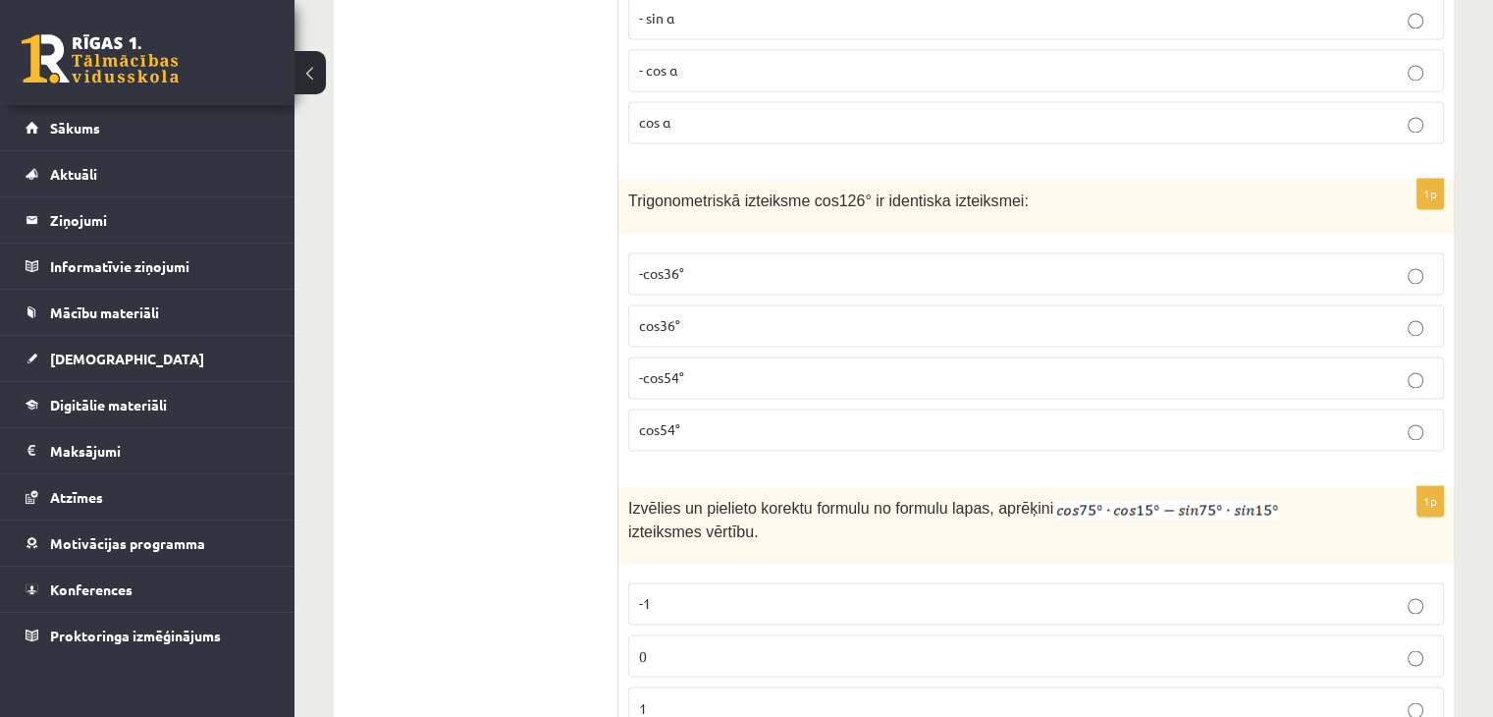
click at [809, 263] on p "-cos36°" at bounding box center [1036, 273] width 794 height 21
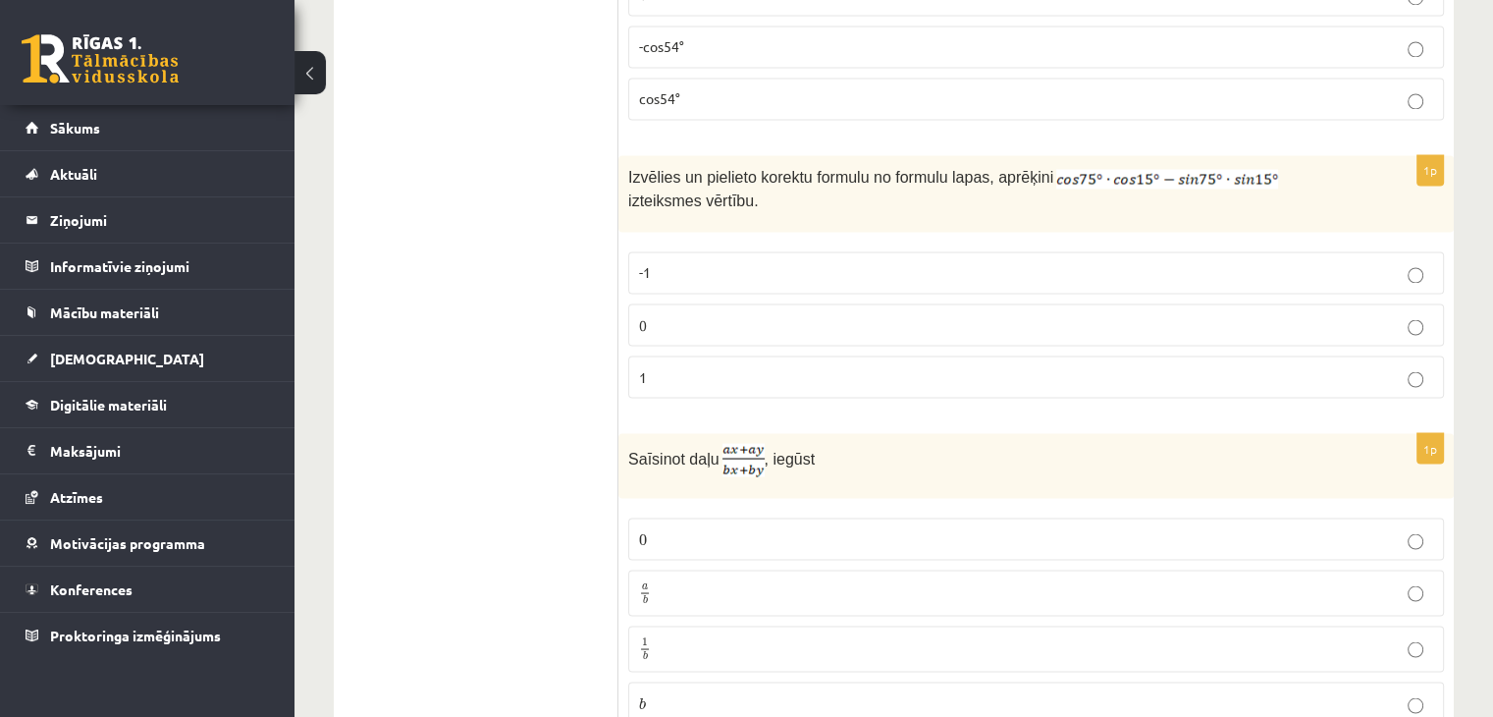
scroll to position [3472, 0]
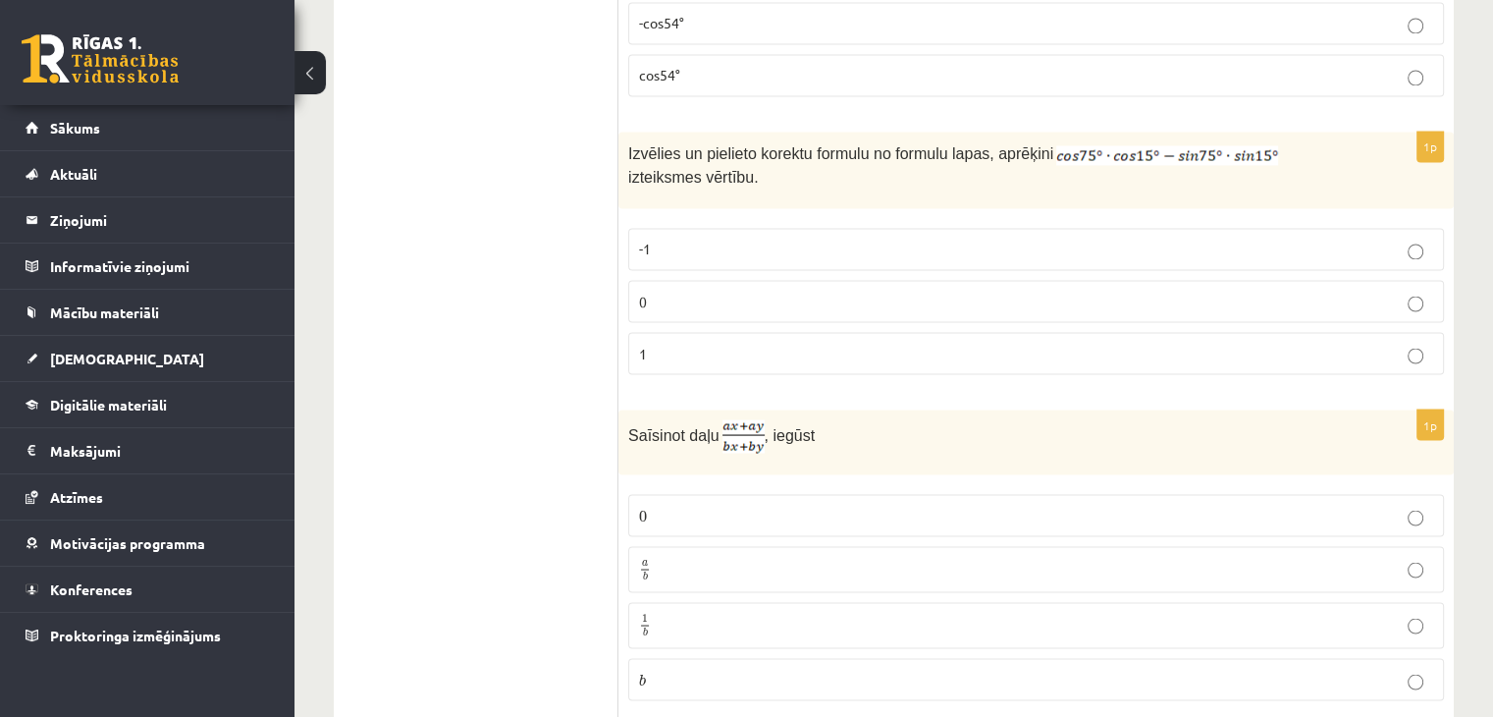
click at [1332, 280] on label "0" at bounding box center [1036, 301] width 816 height 42
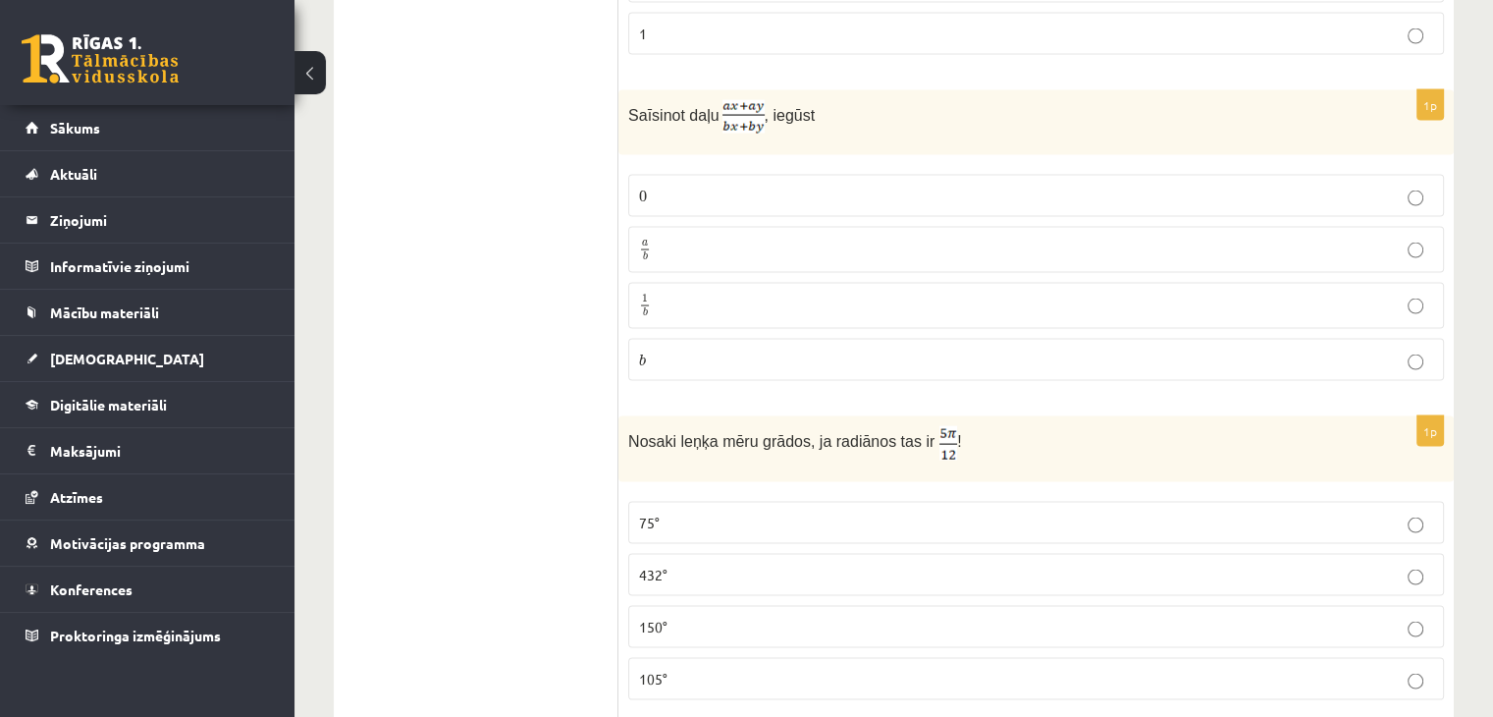
scroll to position [3768, 0]
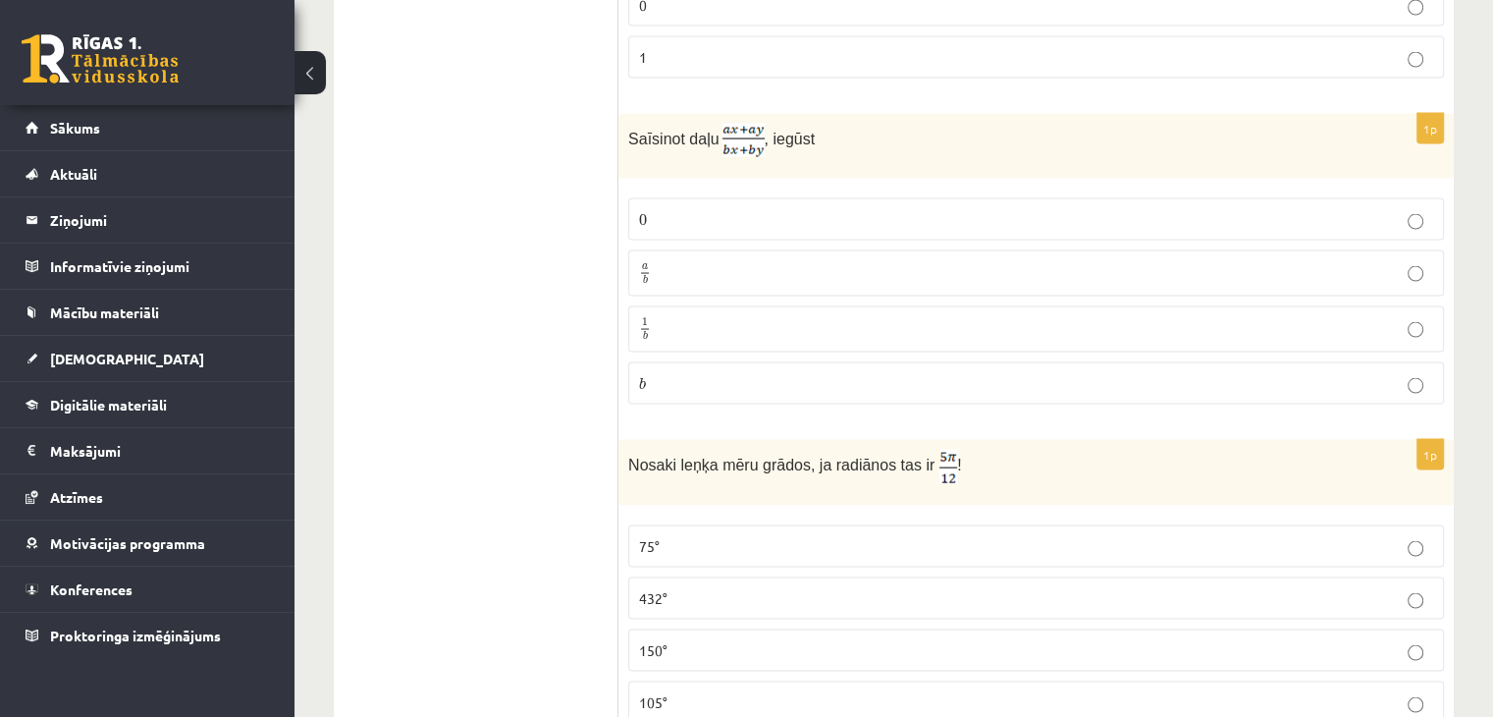
click at [708, 261] on p "a b a b" at bounding box center [1036, 273] width 794 height 25
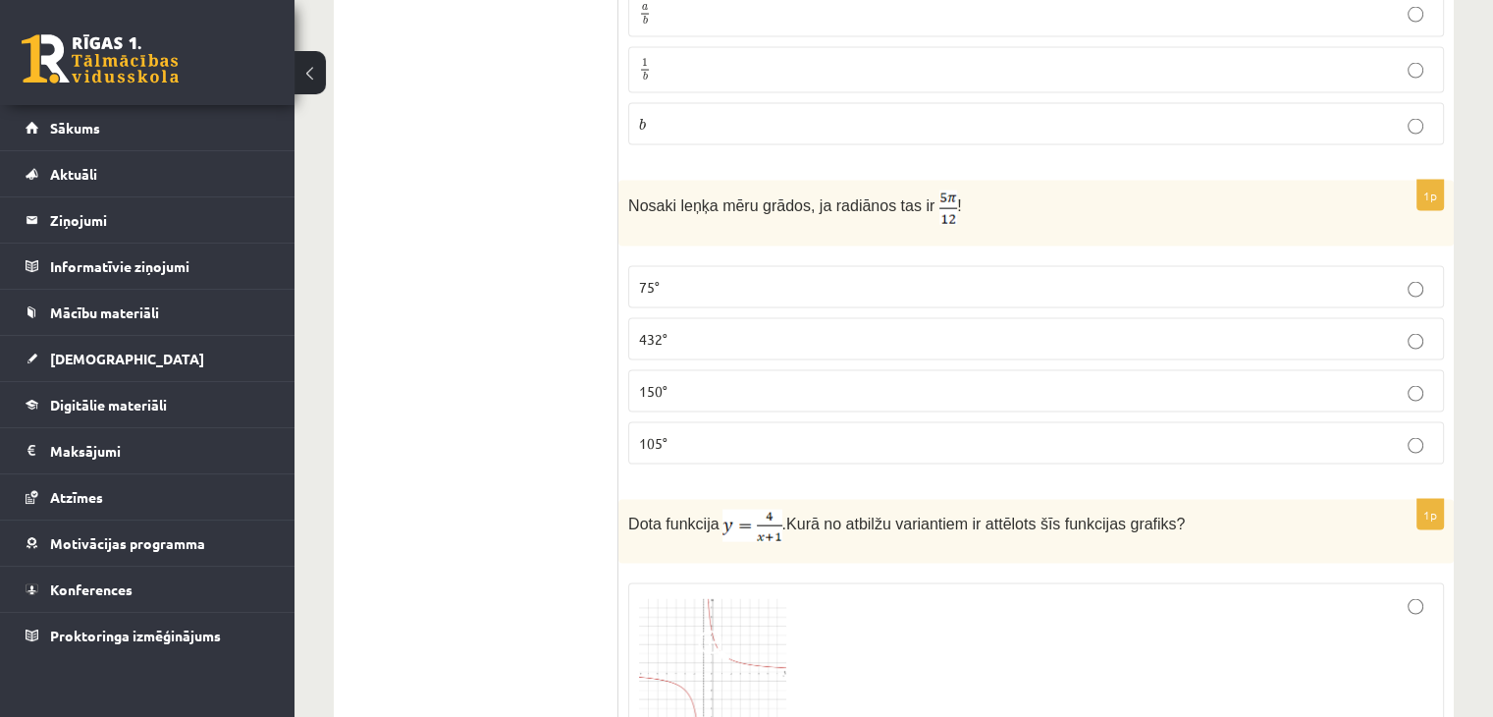
scroll to position [4039, 0]
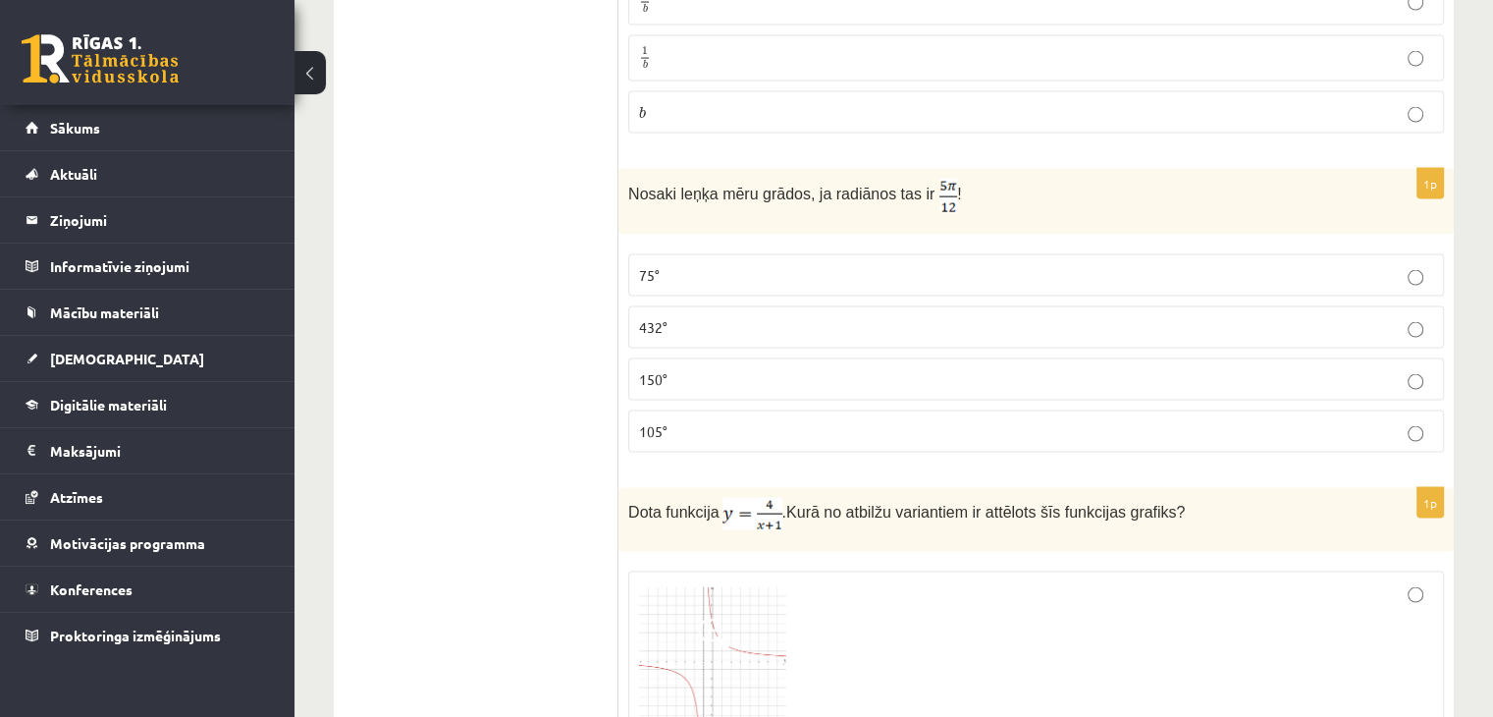
click at [780, 421] on p "105°" at bounding box center [1036, 431] width 794 height 21
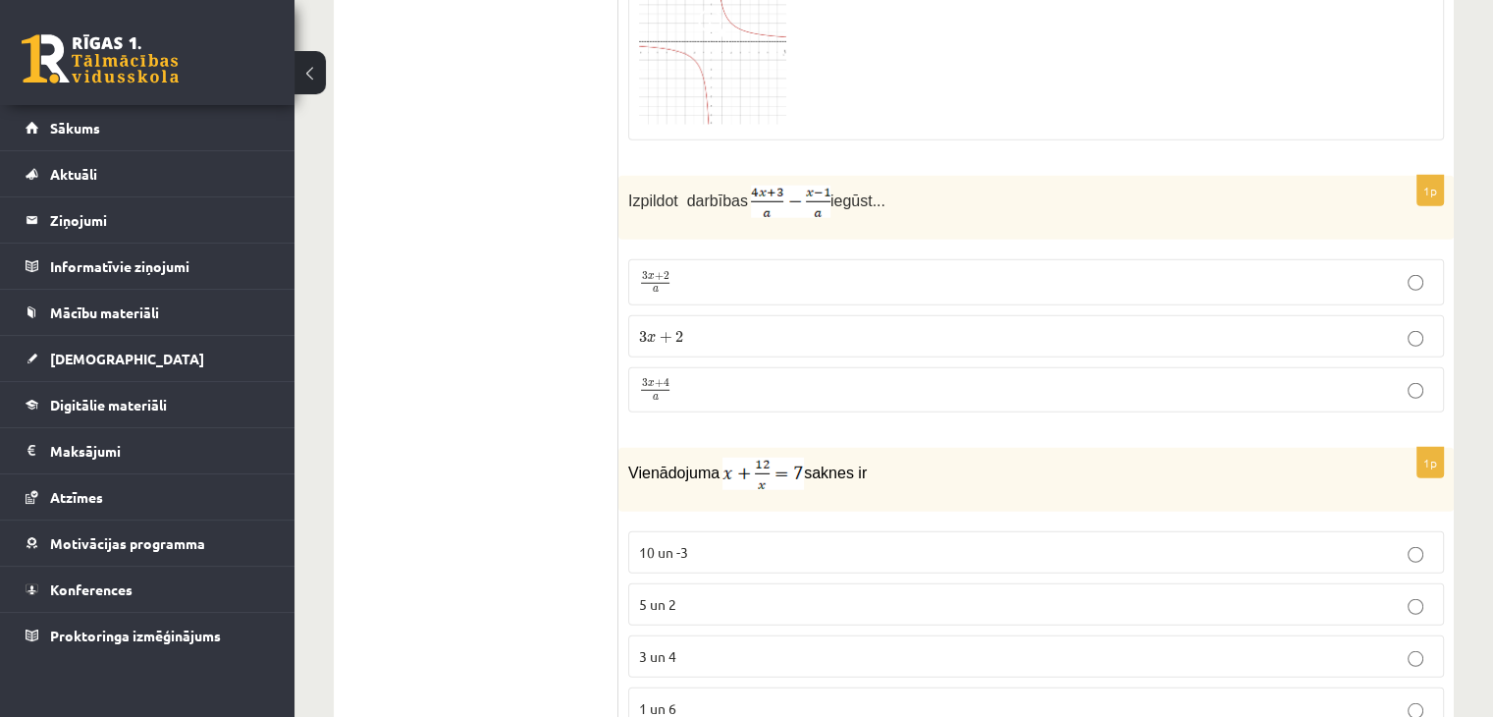
scroll to position [4736, 0]
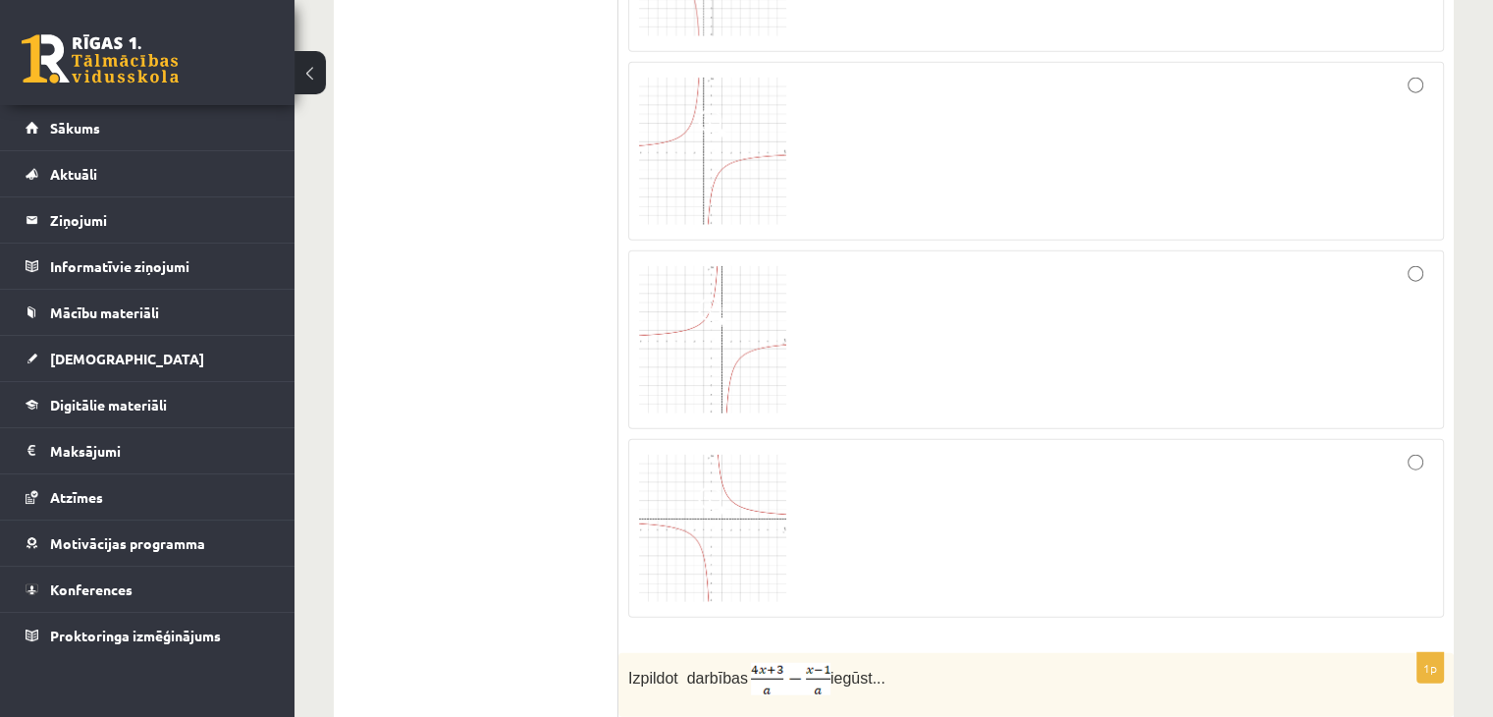
click at [742, 291] on img at bounding box center [712, 339] width 147 height 147
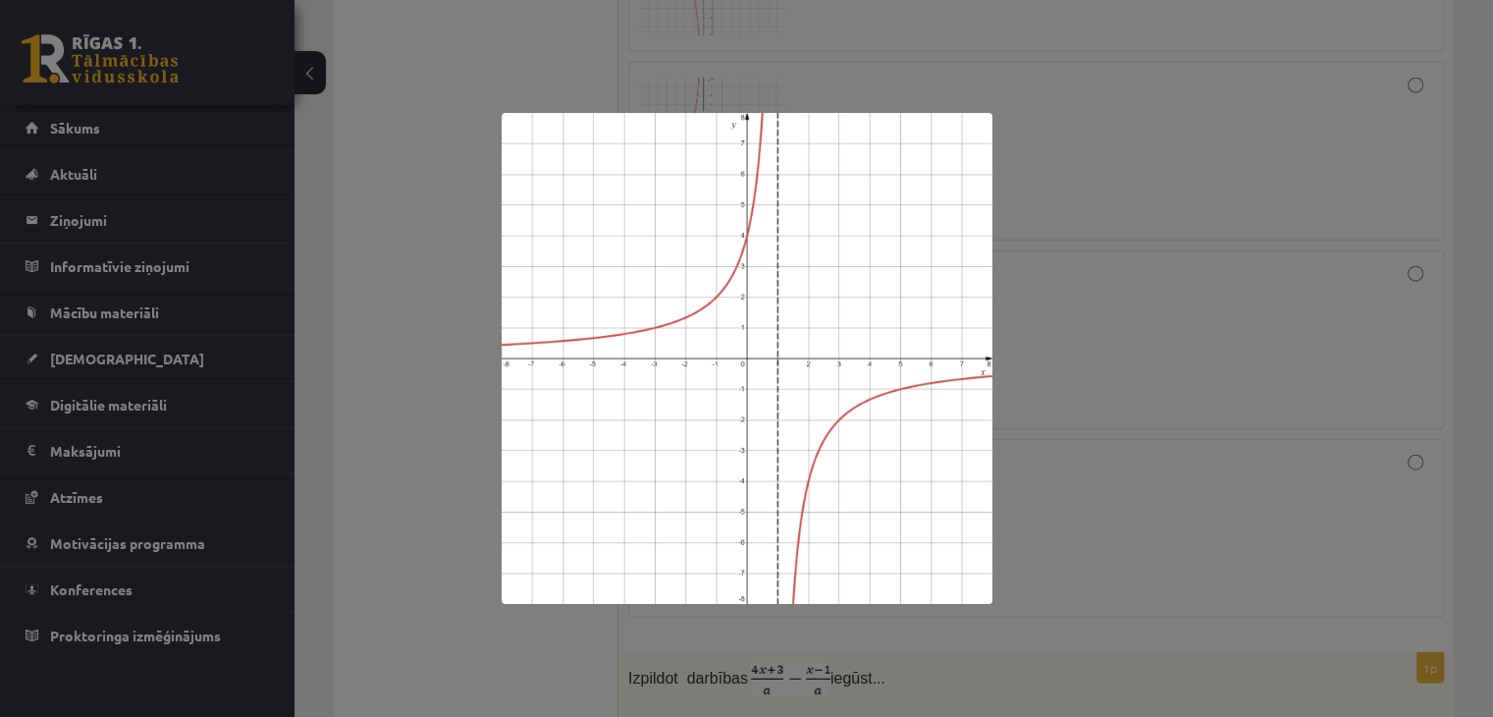
click at [1154, 399] on div at bounding box center [746, 358] width 1493 height 717
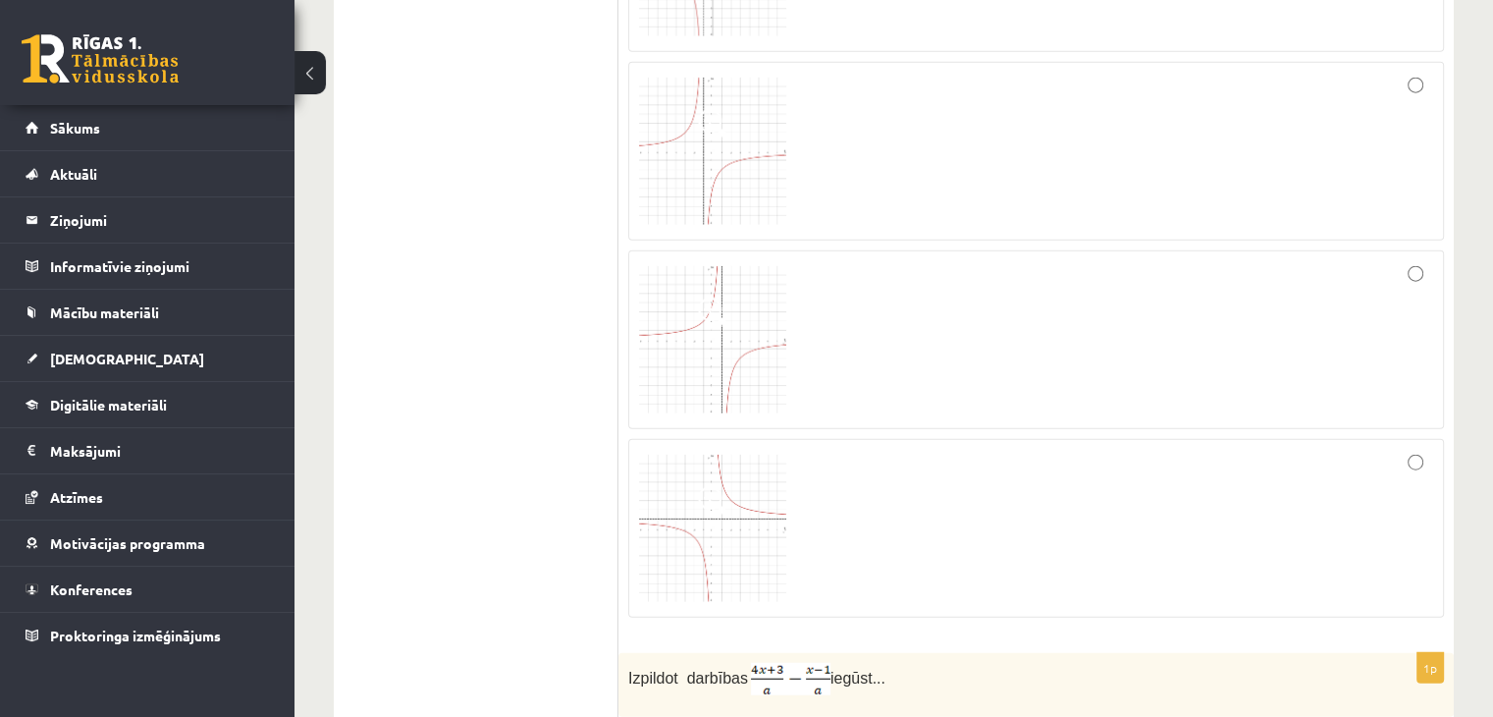
click at [723, 547] on img at bounding box center [712, 528] width 147 height 147
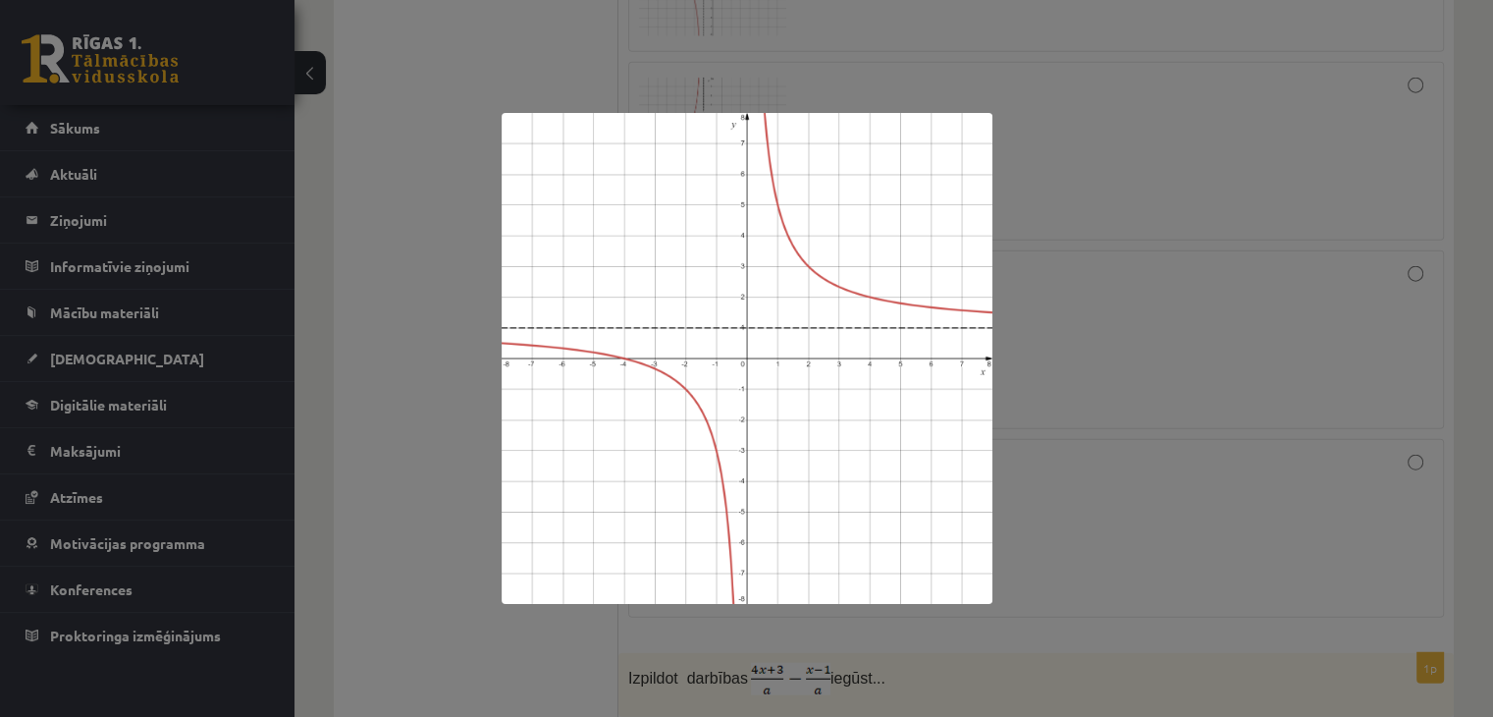
click at [1130, 382] on div at bounding box center [746, 358] width 1493 height 717
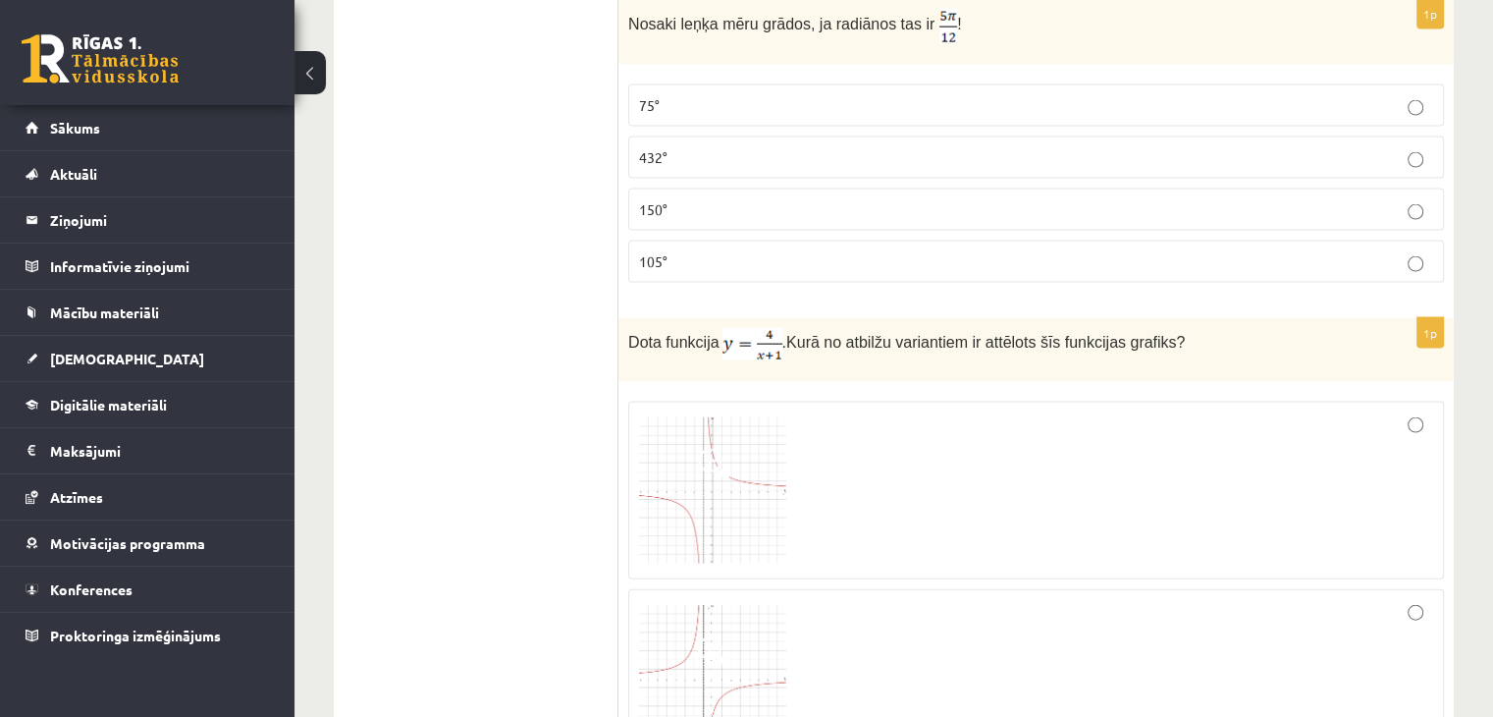
scroll to position [4102, 0]
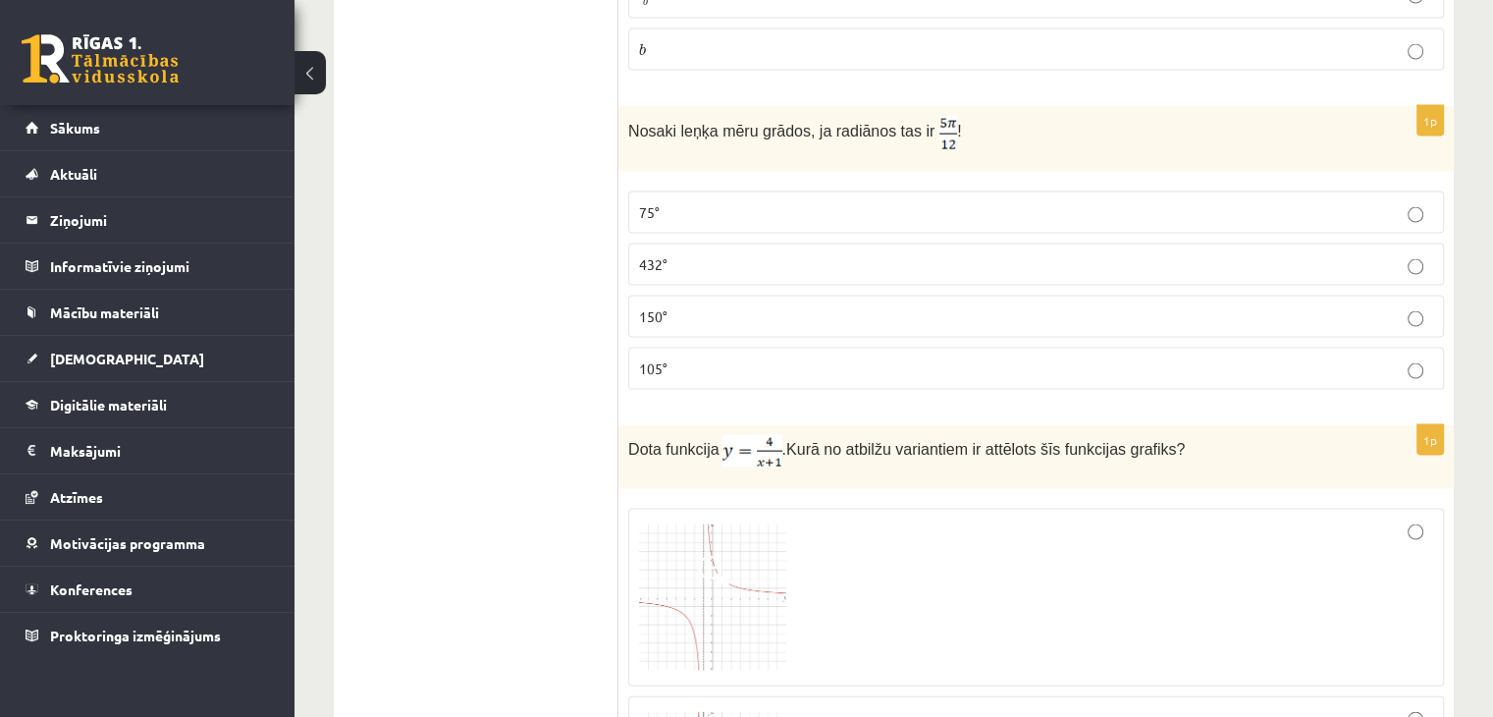
click at [738, 561] on img at bounding box center [712, 597] width 147 height 147
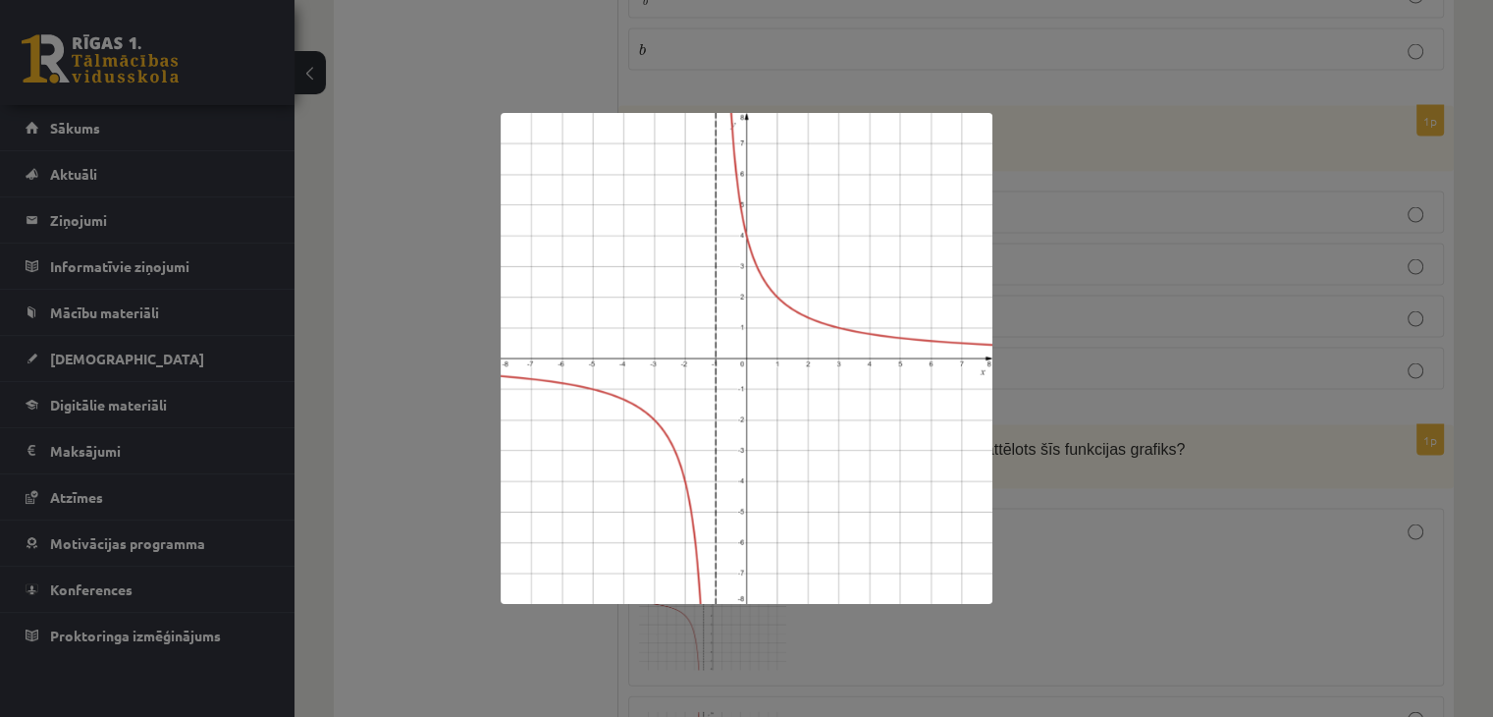
click at [1202, 378] on div at bounding box center [746, 358] width 1493 height 717
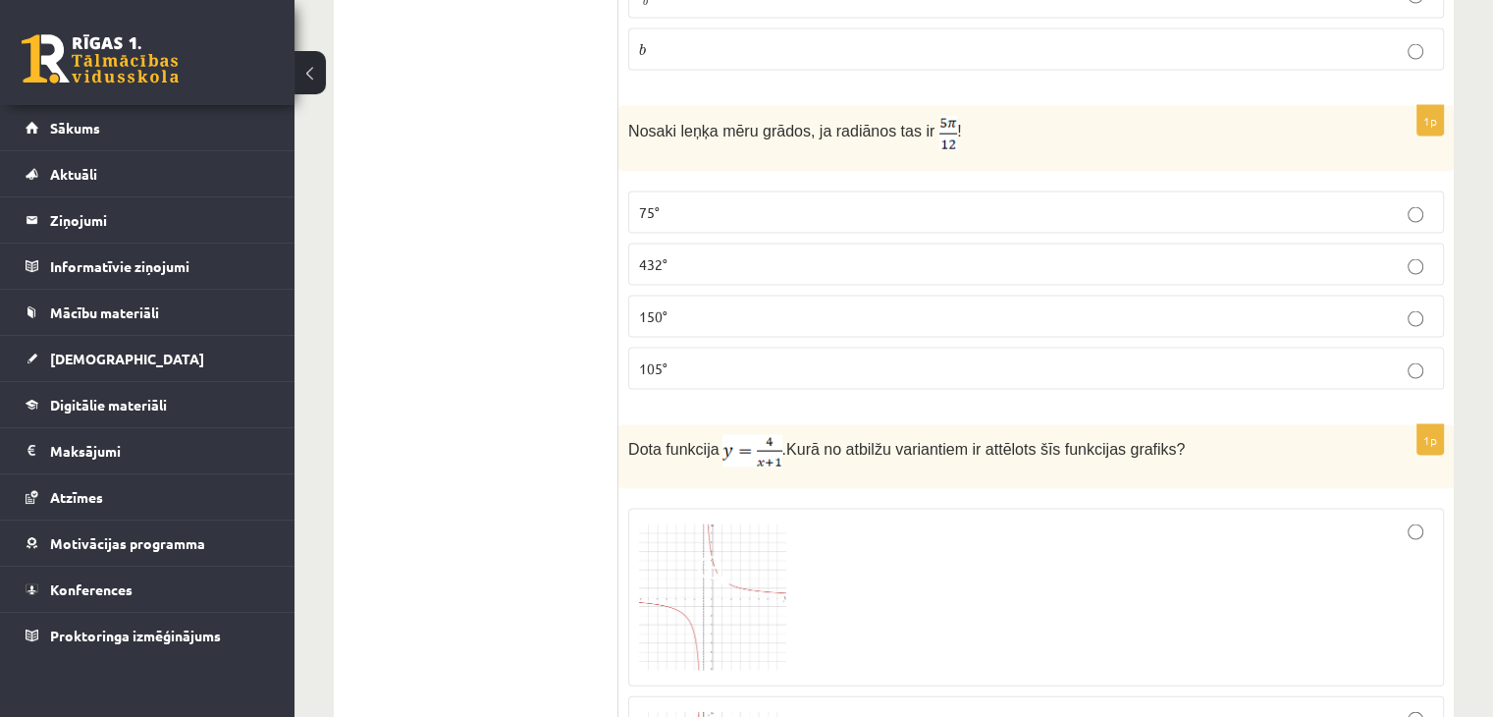
click at [1225, 519] on div at bounding box center [1036, 597] width 794 height 157
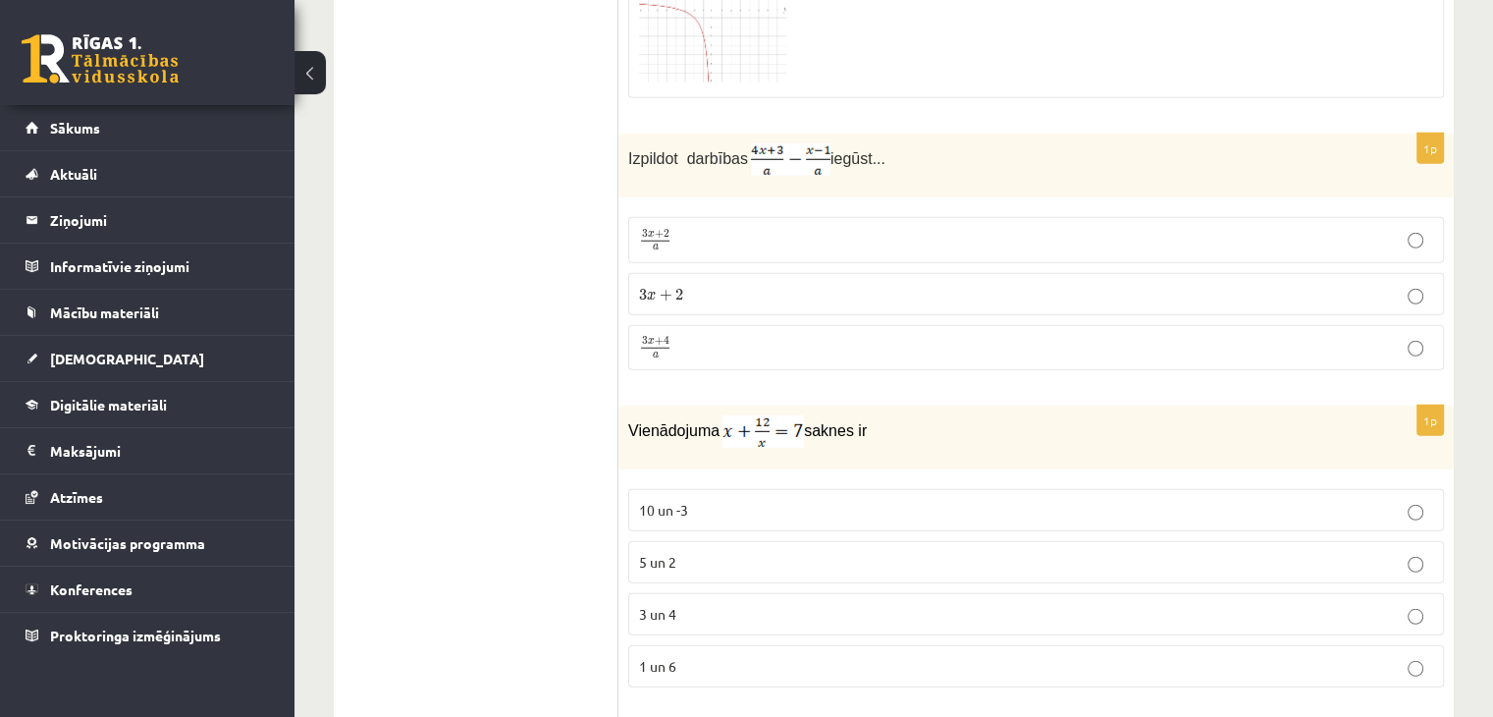
scroll to position [5279, 0]
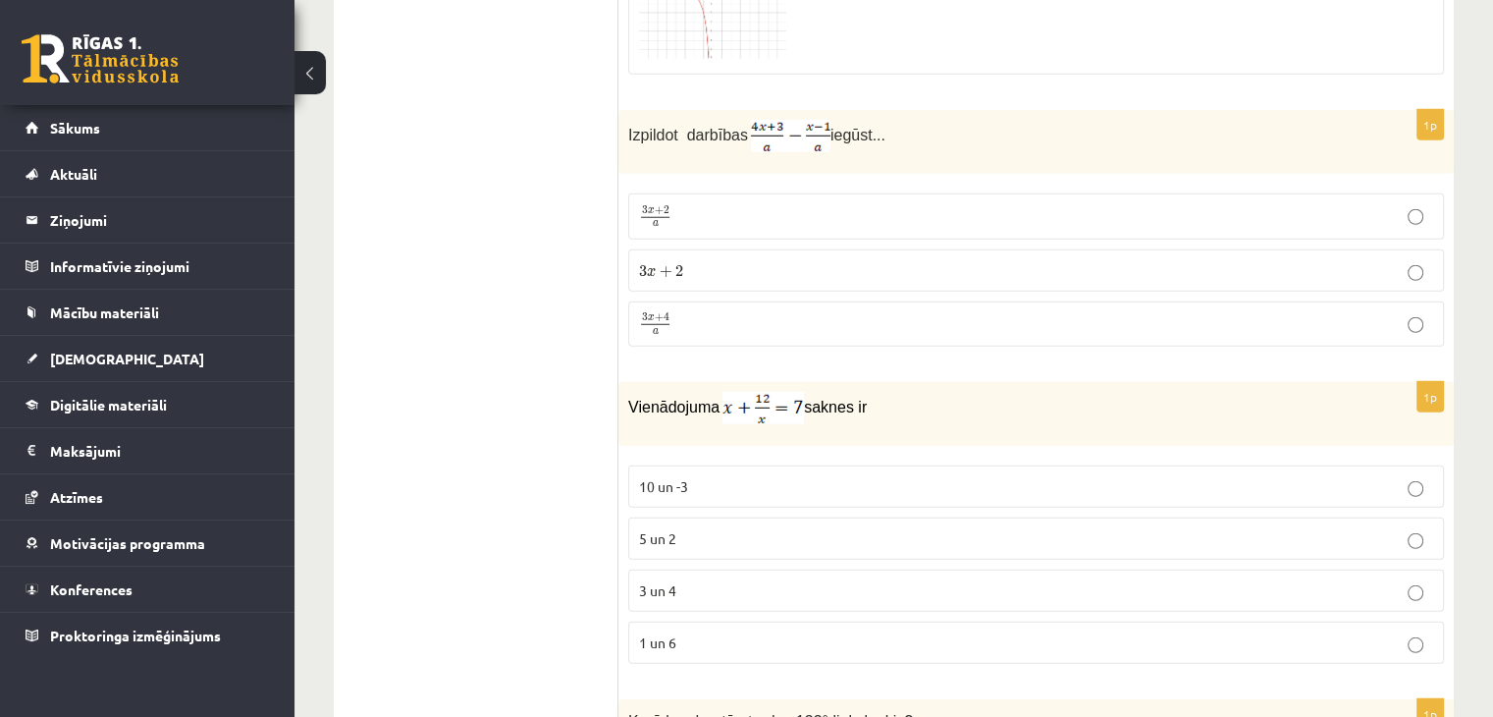
click at [819, 312] on p "3 x + 4 a 3 x + 4 a" at bounding box center [1036, 324] width 794 height 25
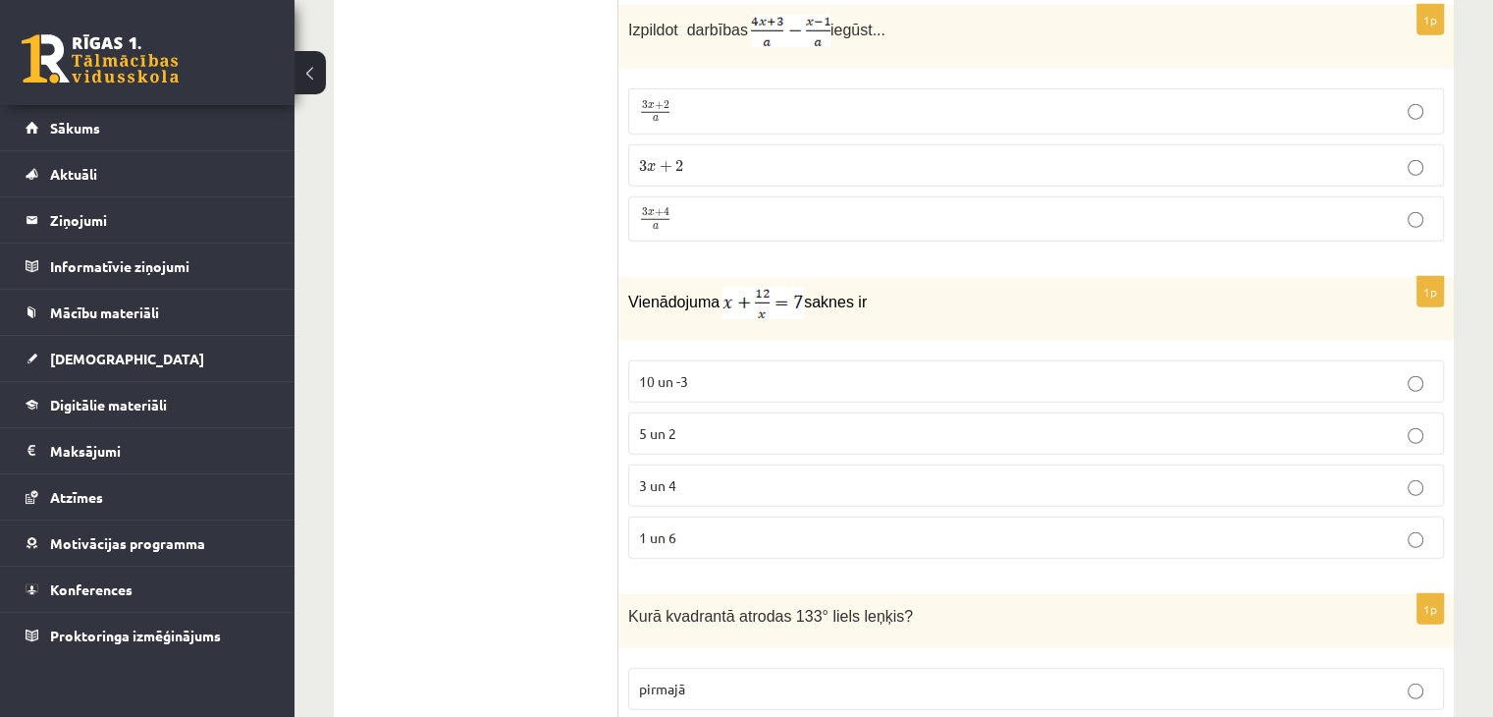
click at [679, 464] on label "3 un 4" at bounding box center [1036, 485] width 816 height 42
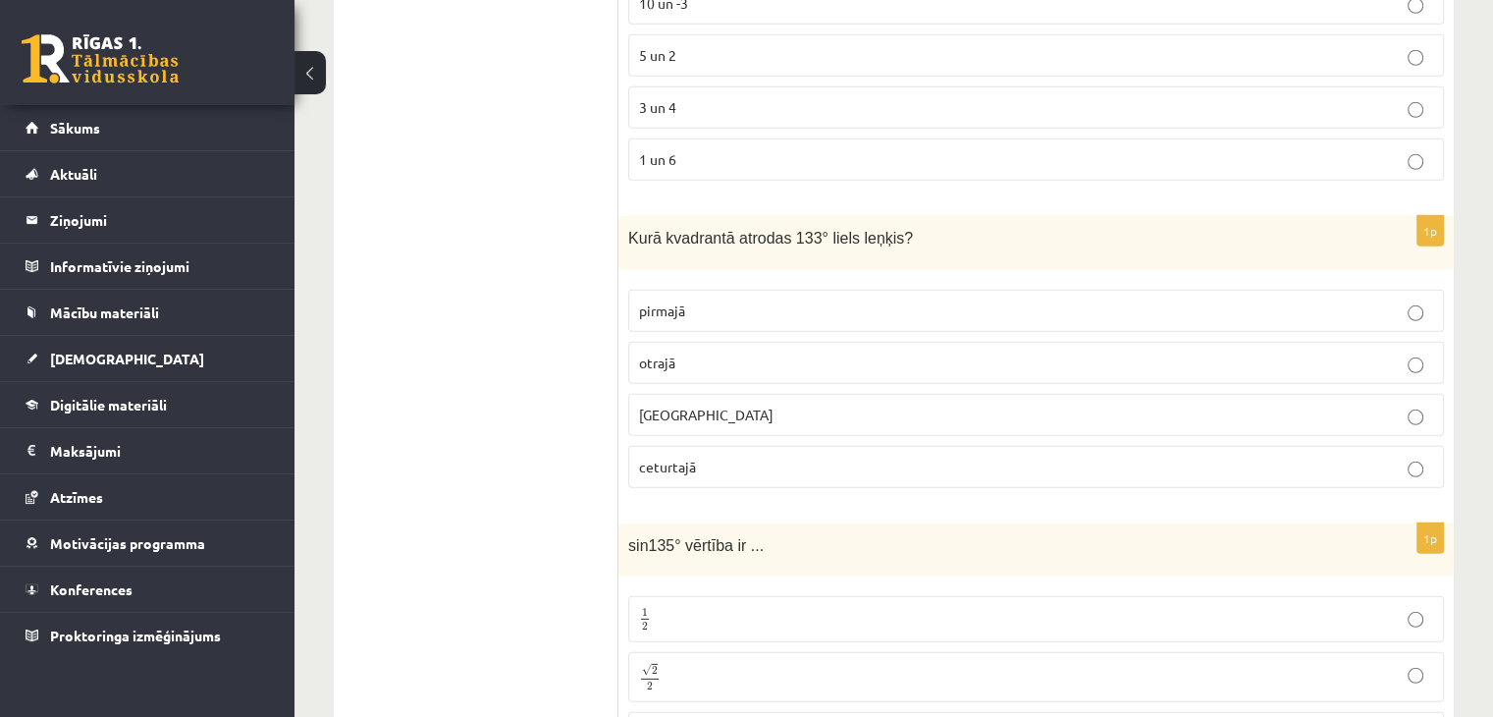
scroll to position [5738, 0]
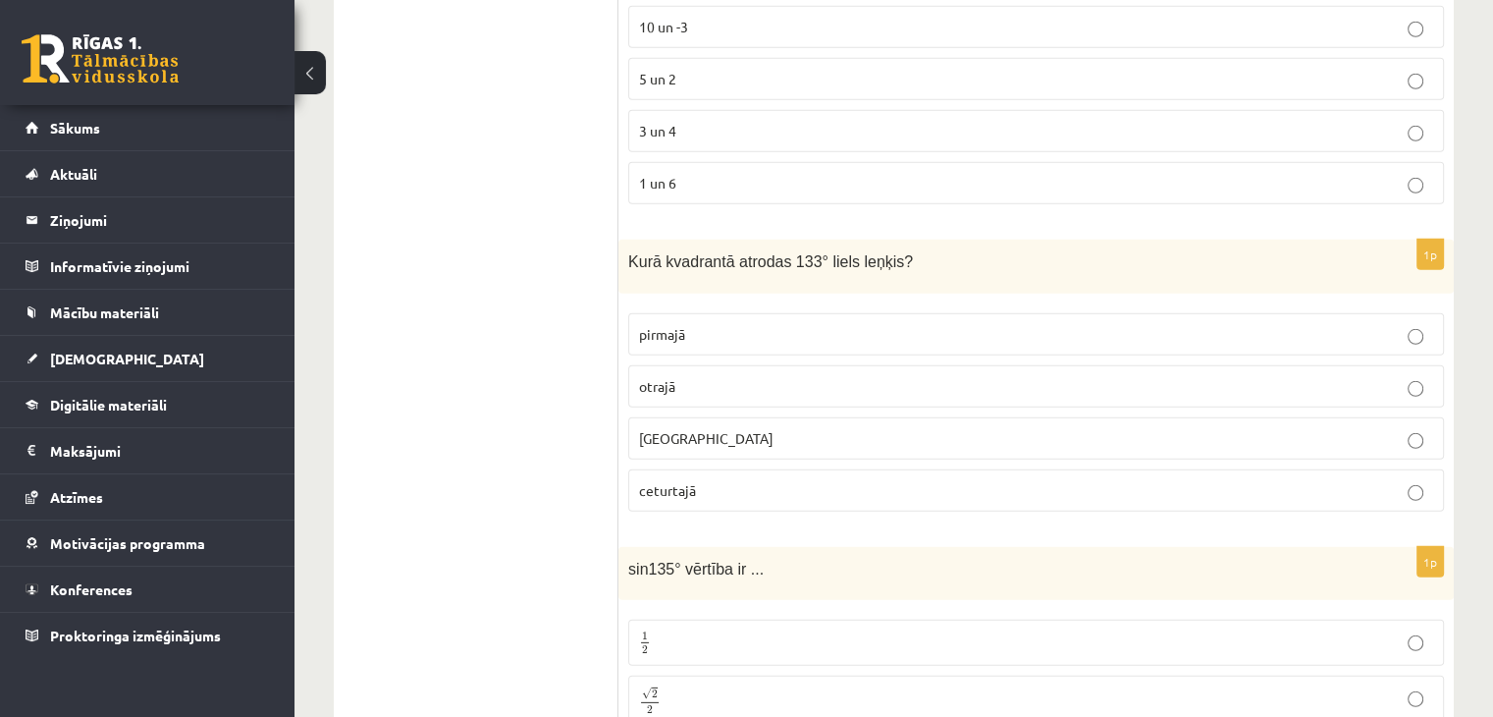
click at [1012, 376] on p "otrajā" at bounding box center [1036, 386] width 794 height 21
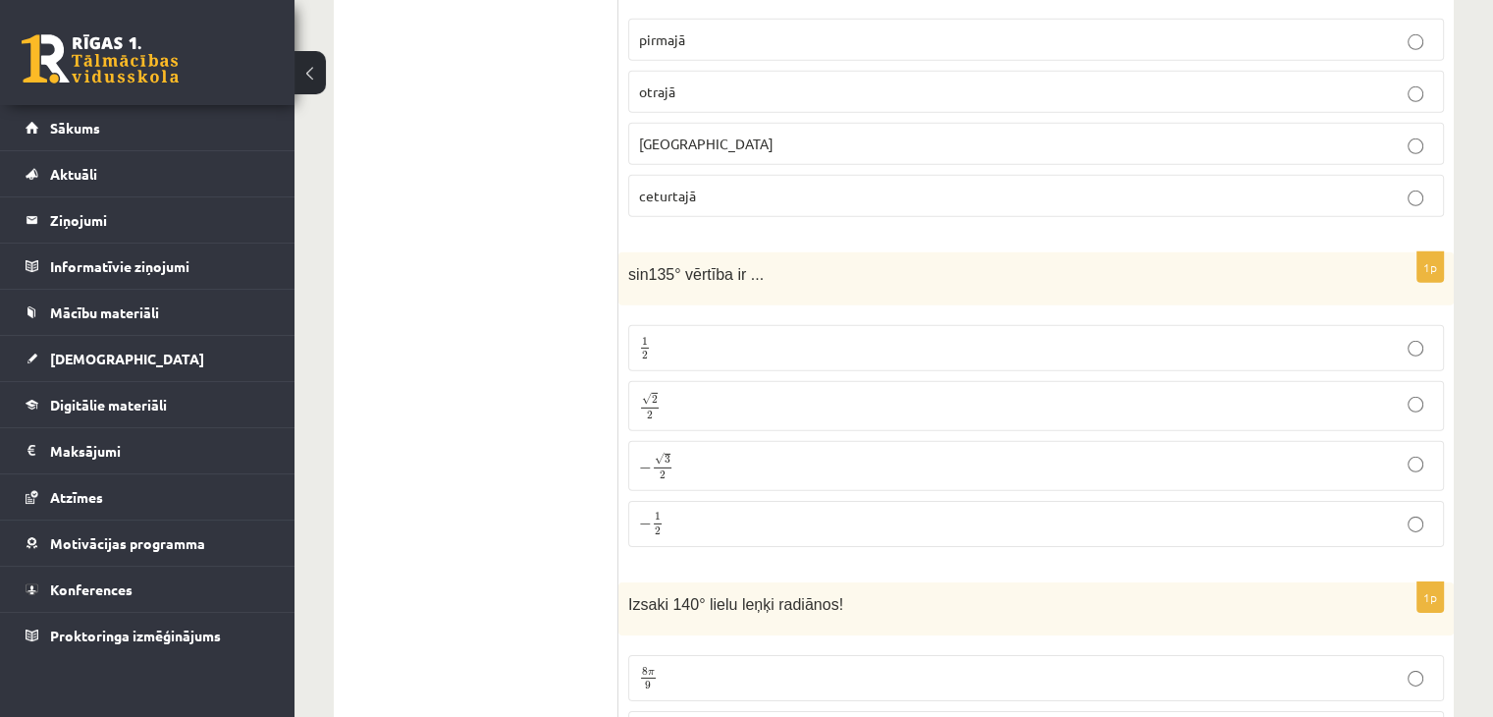
scroll to position [6045, 0]
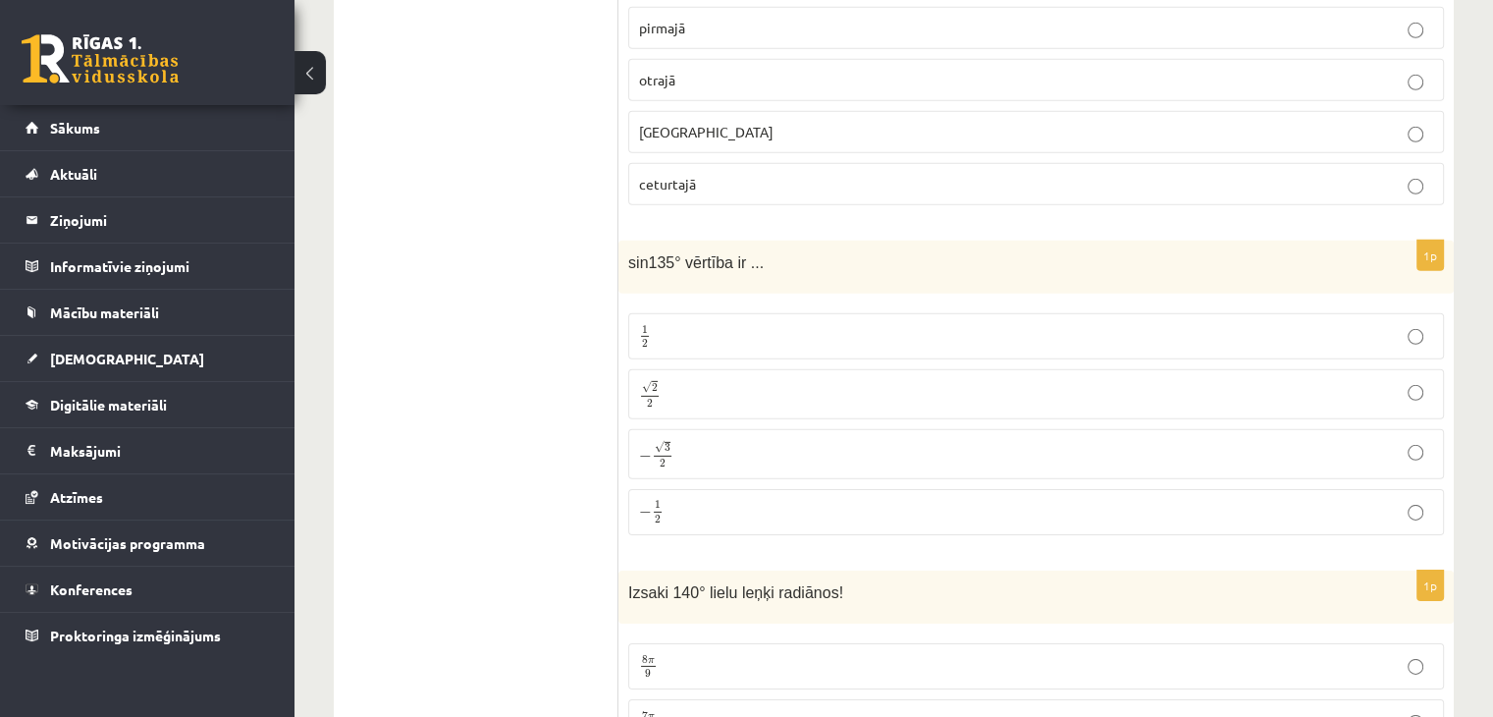
click at [715, 380] on p "√ 2 2 2 2" at bounding box center [1036, 394] width 794 height 28
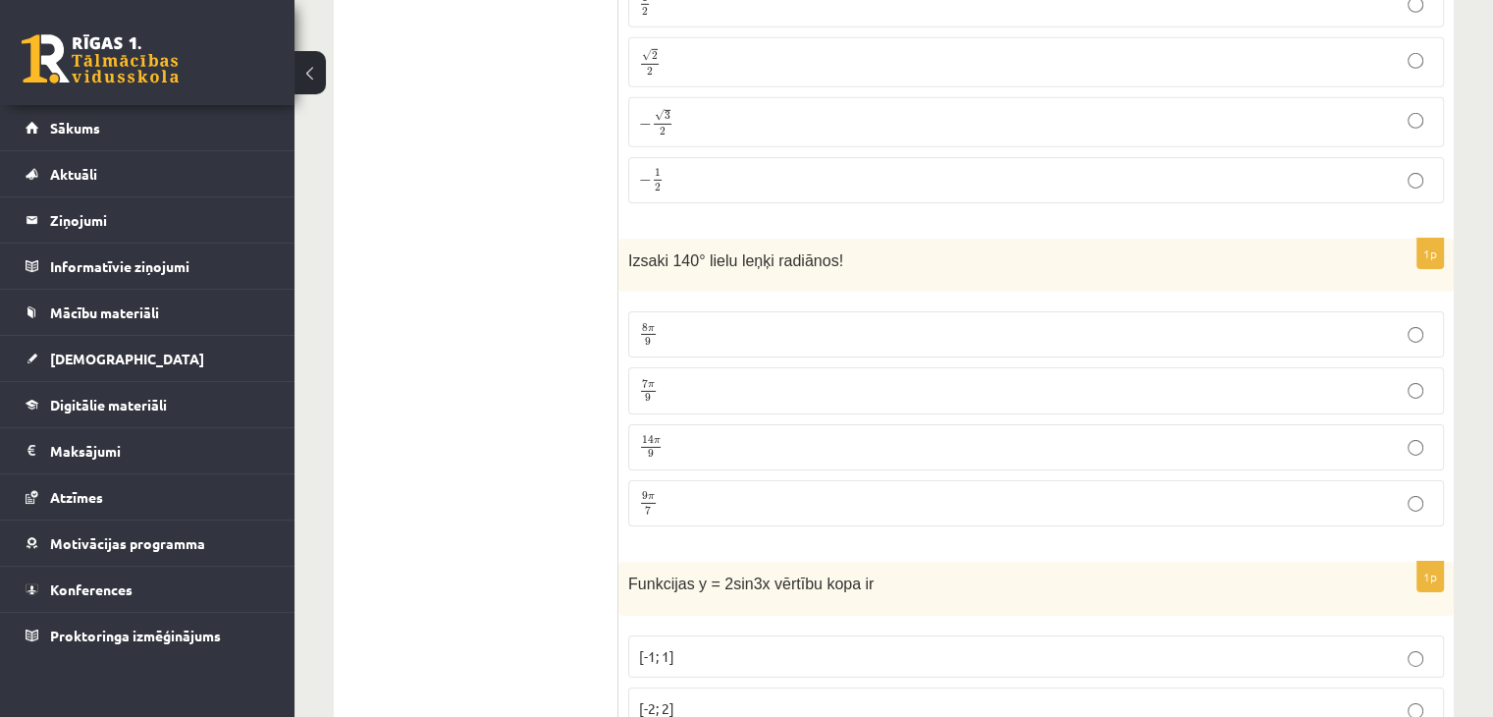
scroll to position [6495, 0]
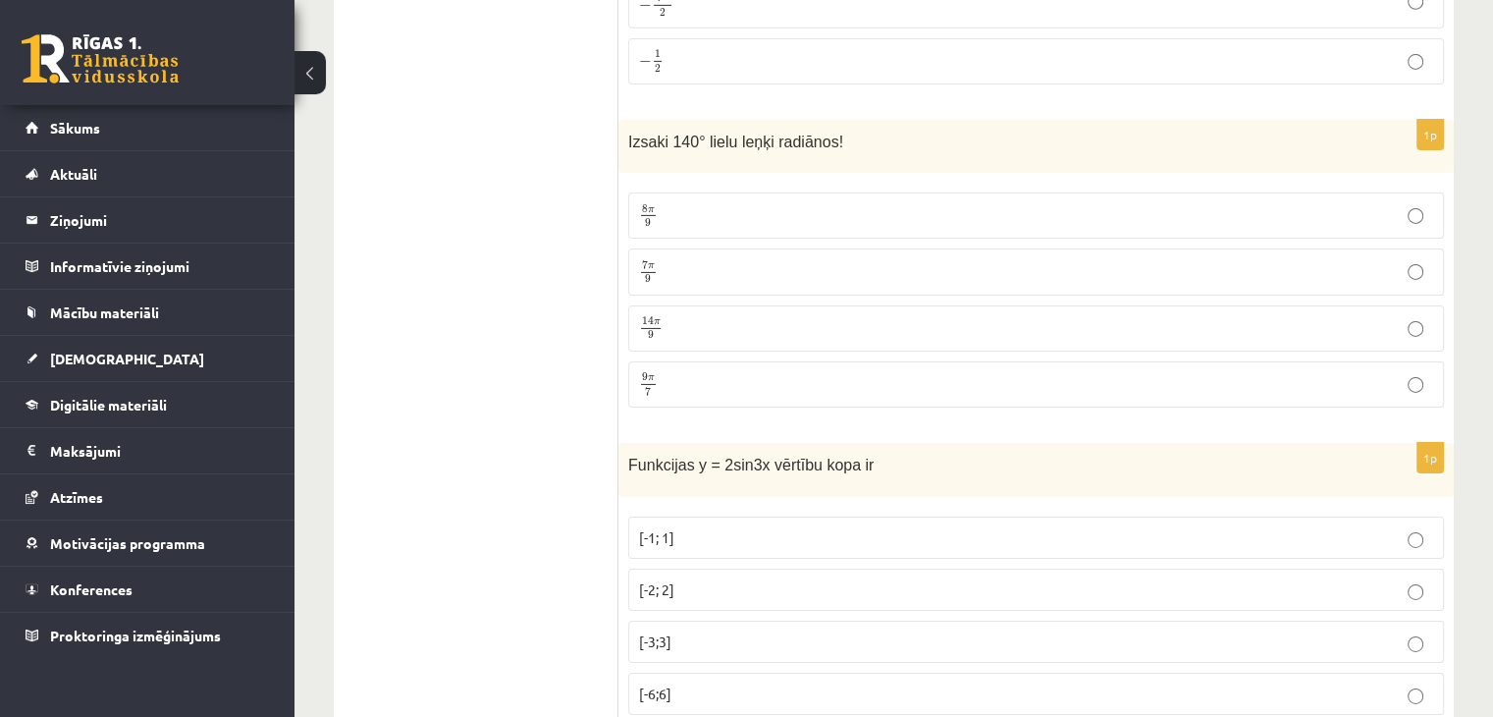
click at [748, 259] on p "7 π 9 7 π 9" at bounding box center [1036, 271] width 794 height 25
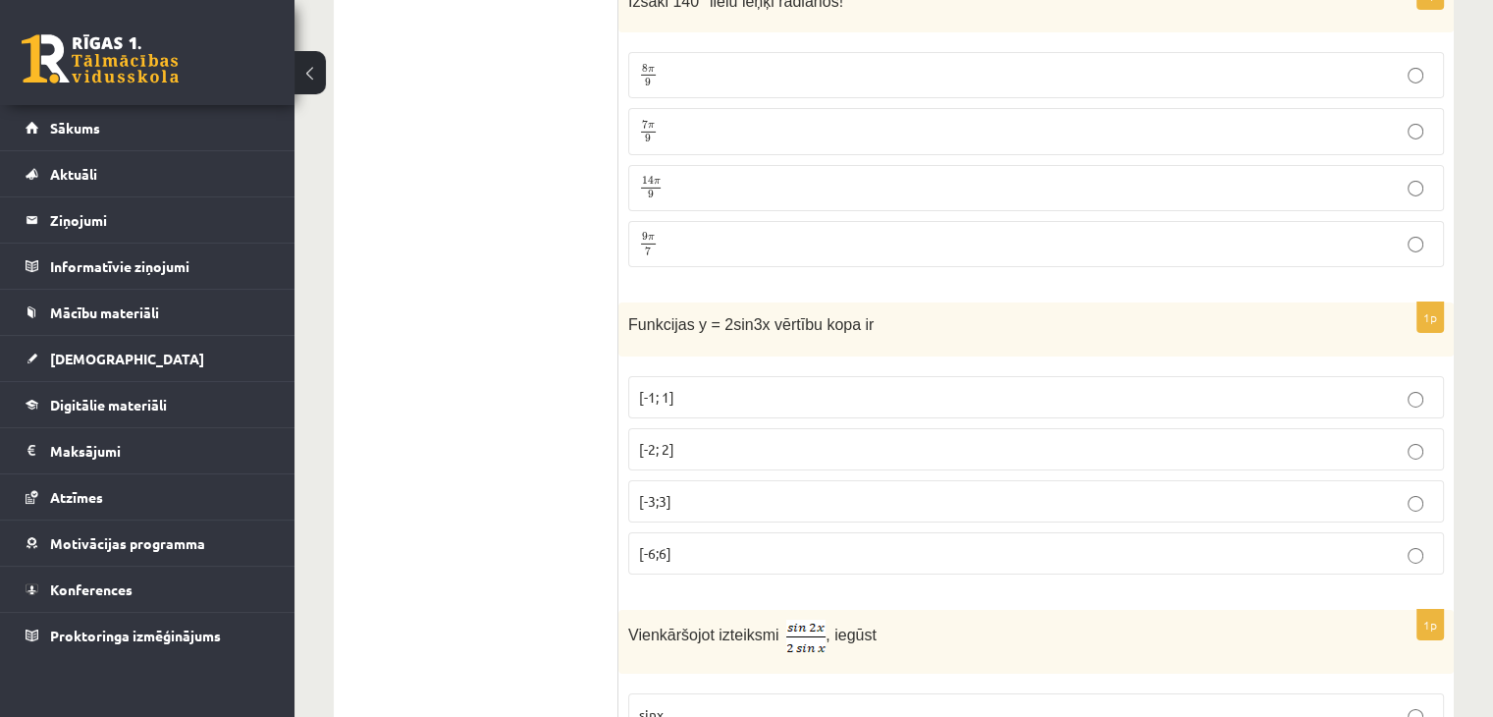
scroll to position [6684, 0]
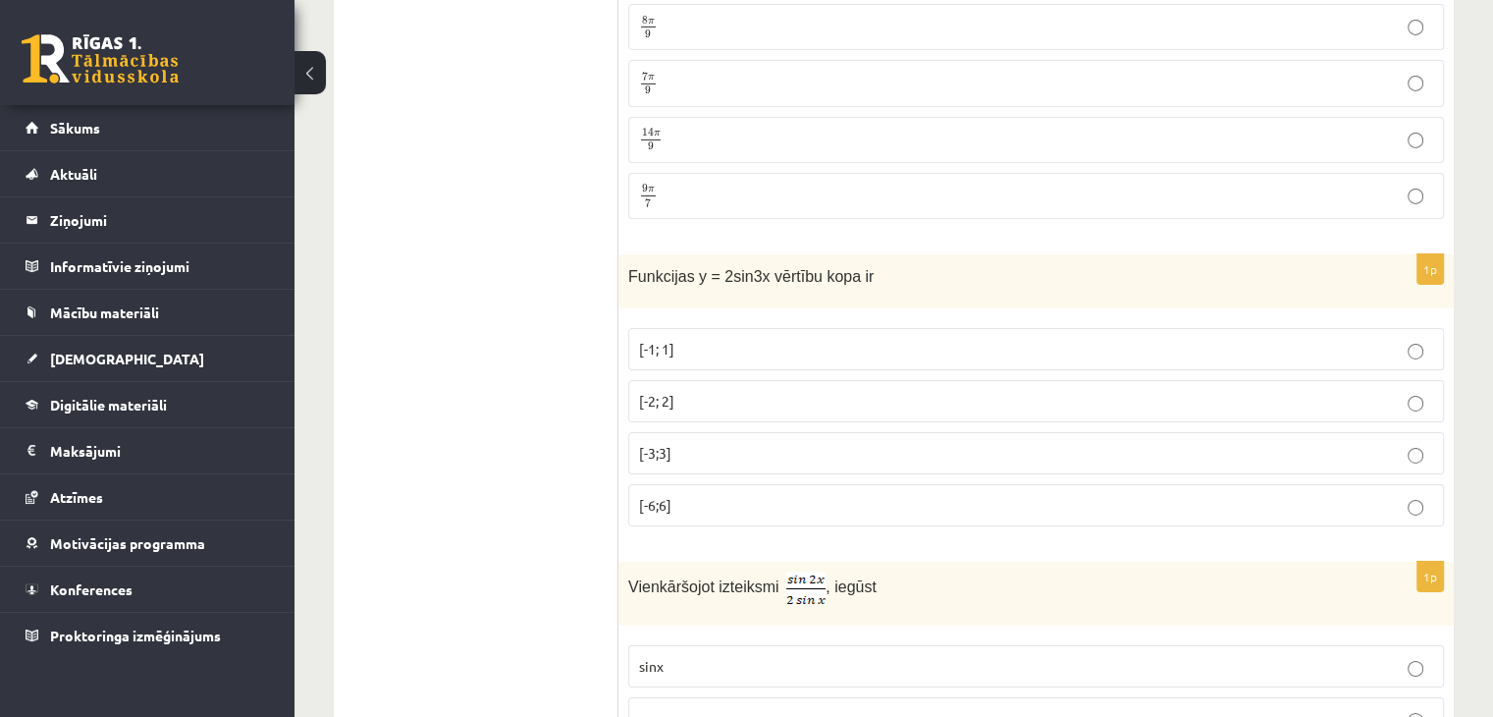
click at [724, 318] on fieldset "[-1; 1] [-2; 2] [-3;3] [-6;6]" at bounding box center [1036, 425] width 816 height 214
click at [768, 339] on p "[-1; 1]" at bounding box center [1036, 349] width 794 height 21
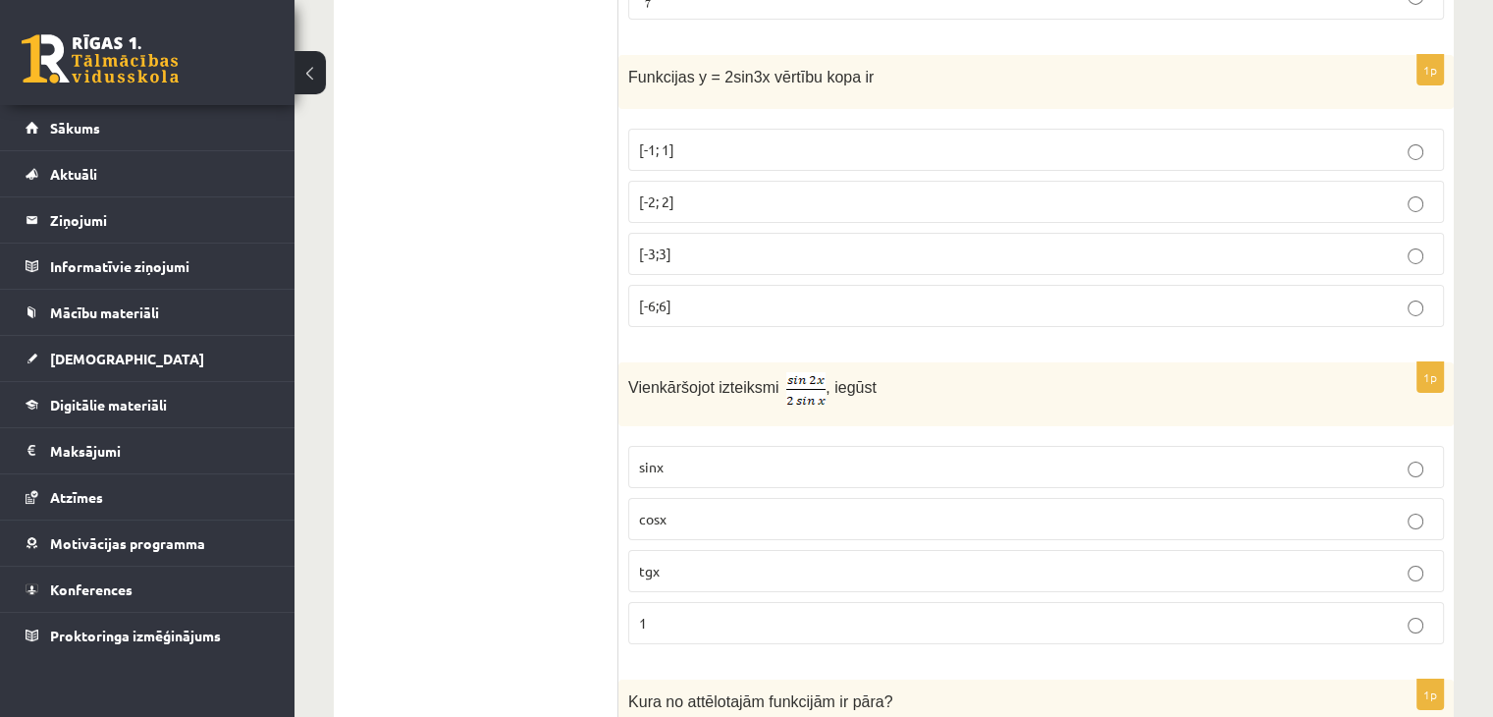
scroll to position [6907, 0]
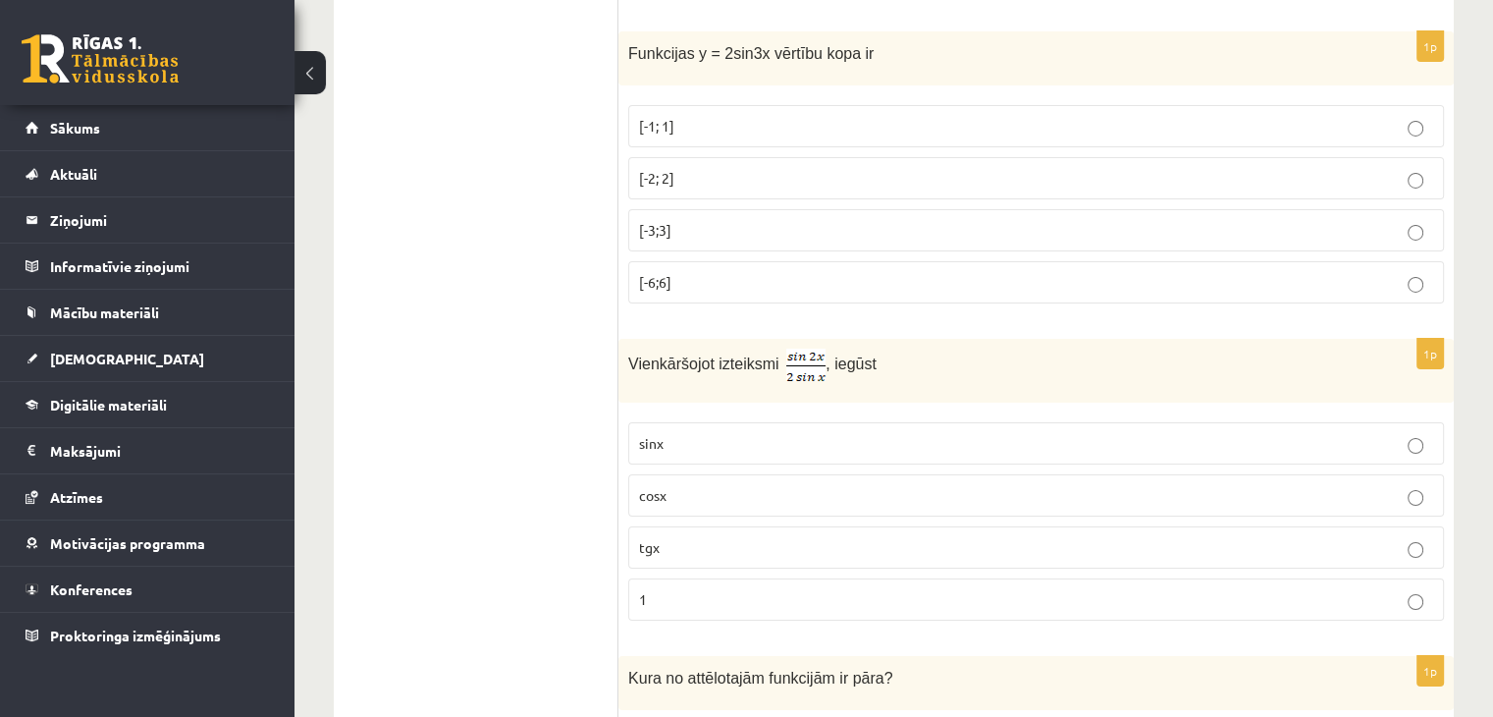
click at [722, 474] on label "cosx" at bounding box center [1036, 495] width 816 height 42
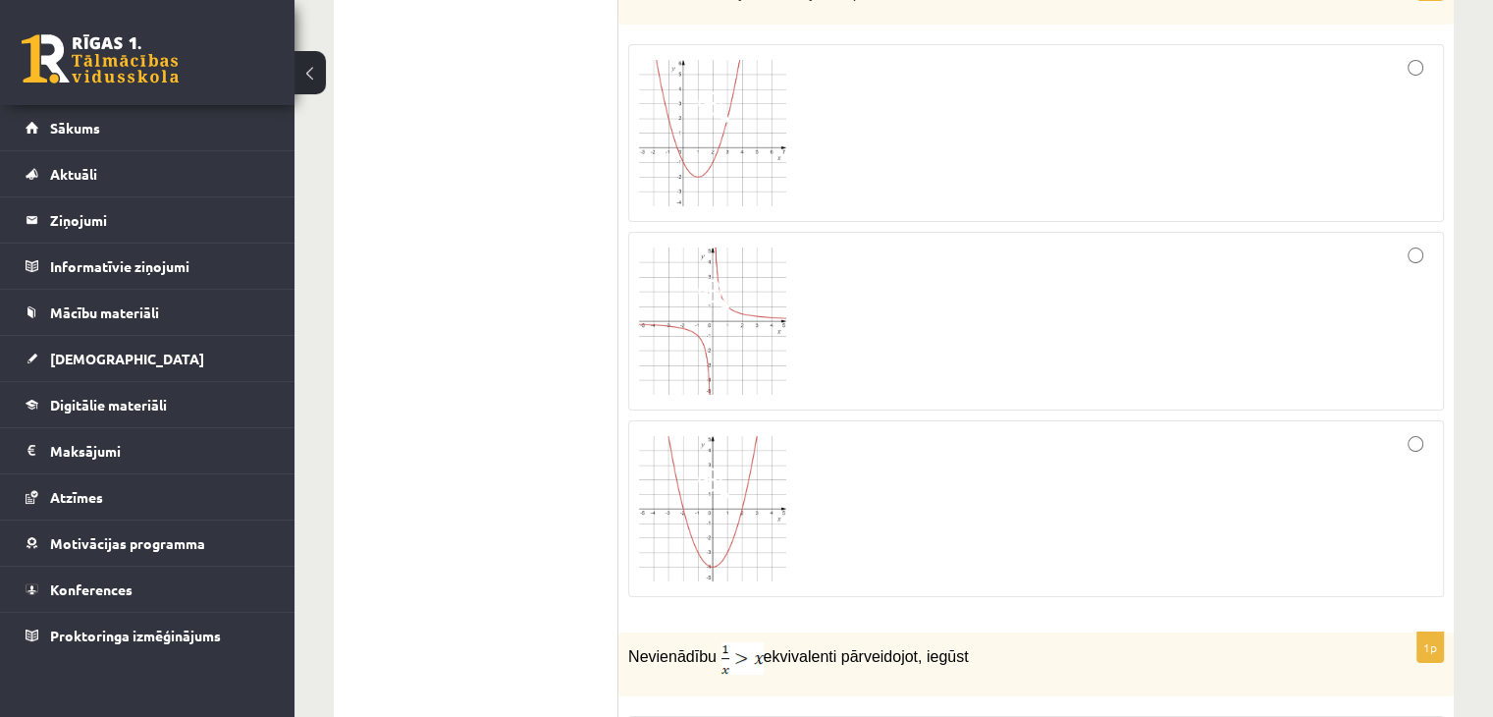
scroll to position [7605, 0]
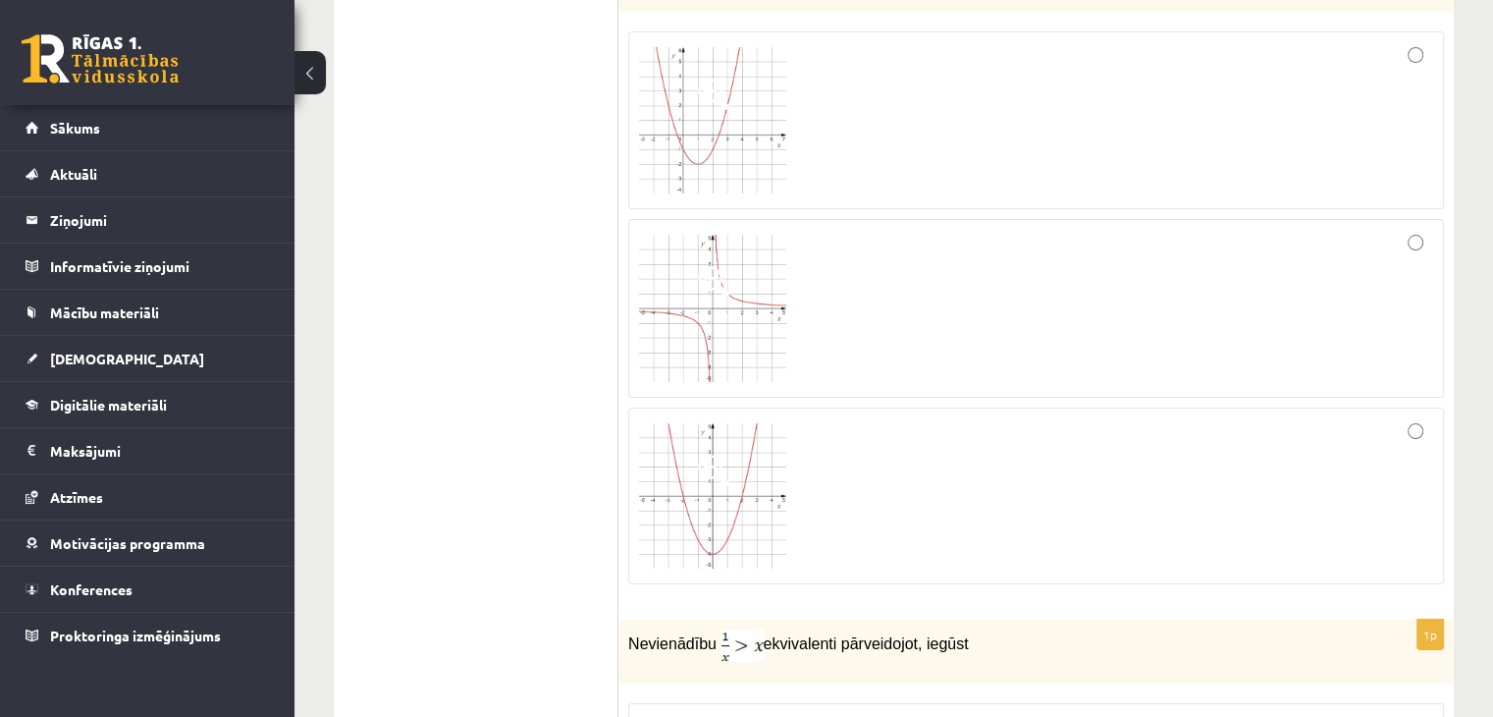
click at [704, 174] on fieldset at bounding box center [1036, 306] width 816 height 568
click at [750, 249] on img at bounding box center [712, 308] width 147 height 147
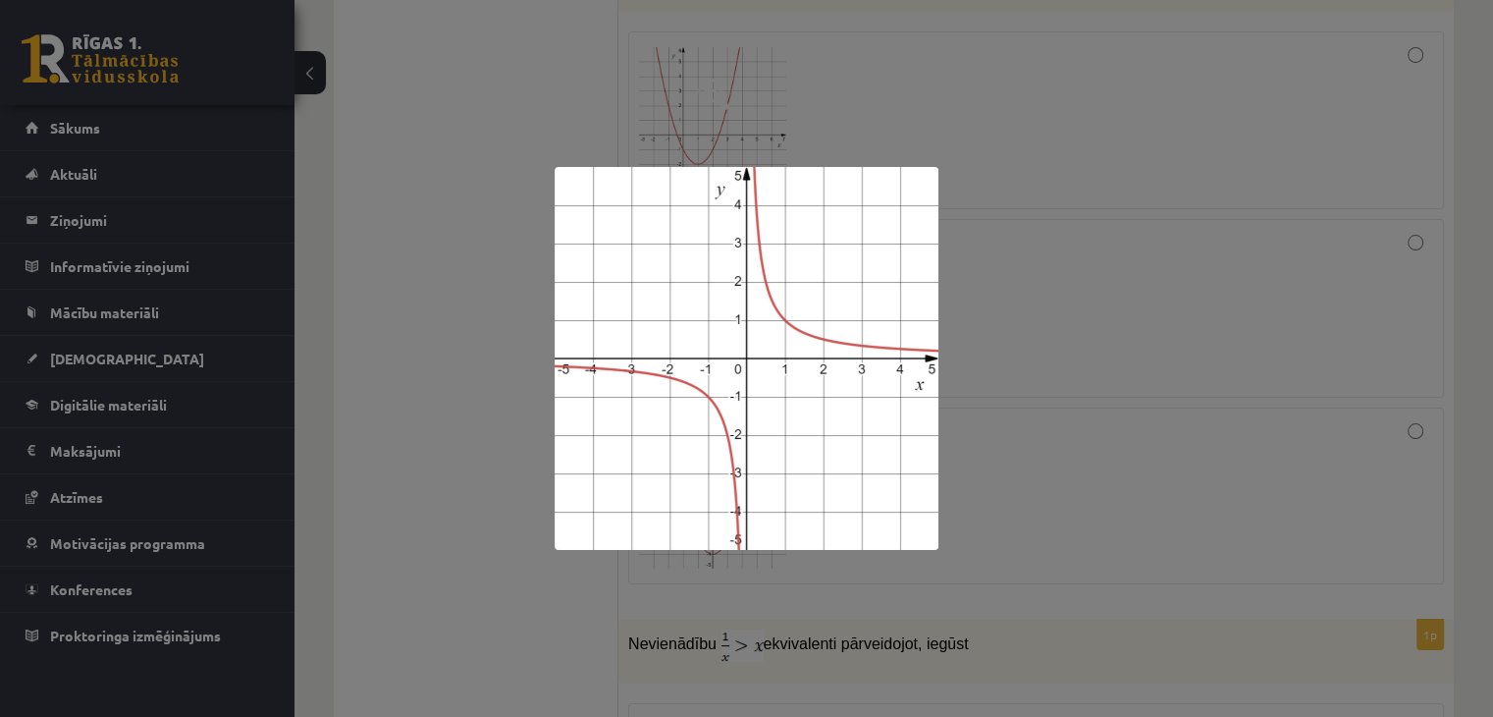
click at [868, 272] on img at bounding box center [747, 358] width 384 height 383
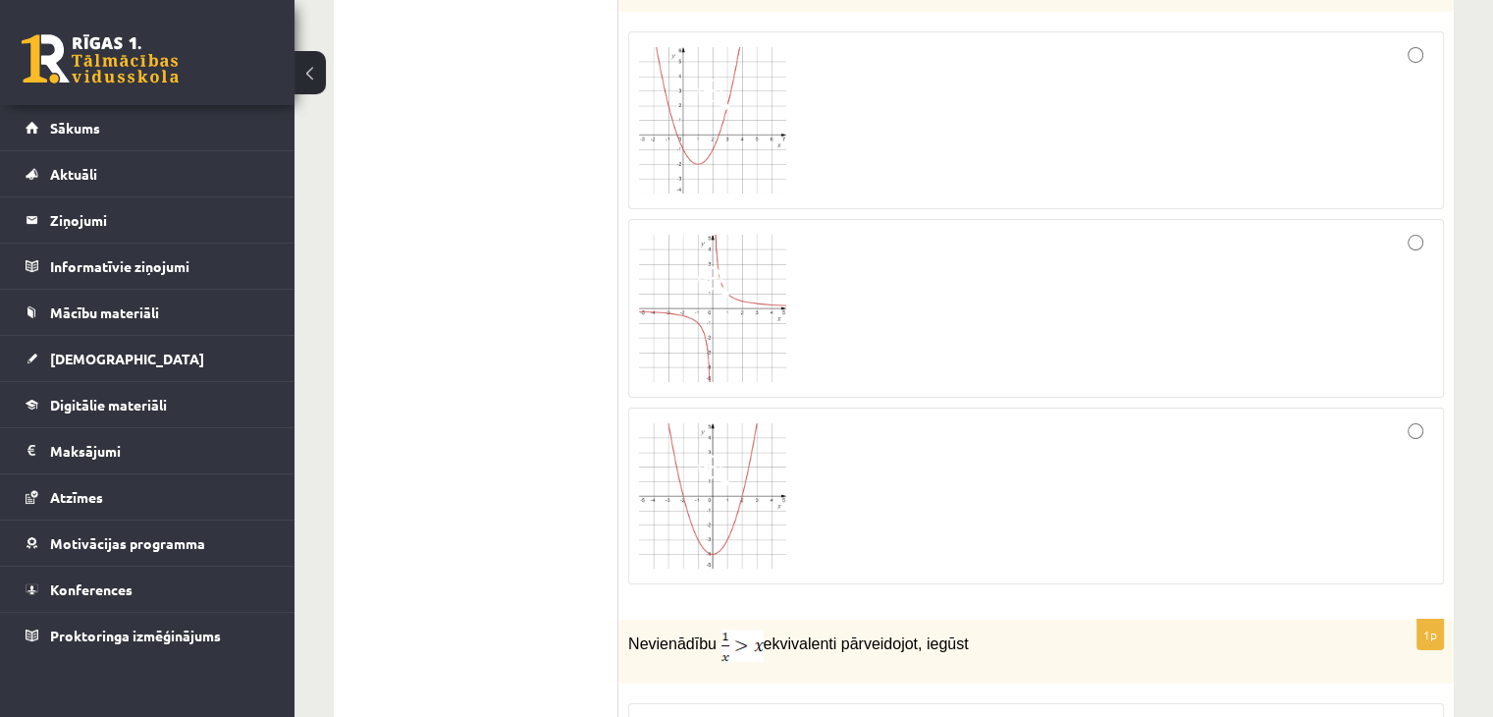
click at [983, 290] on div at bounding box center [1036, 308] width 794 height 157
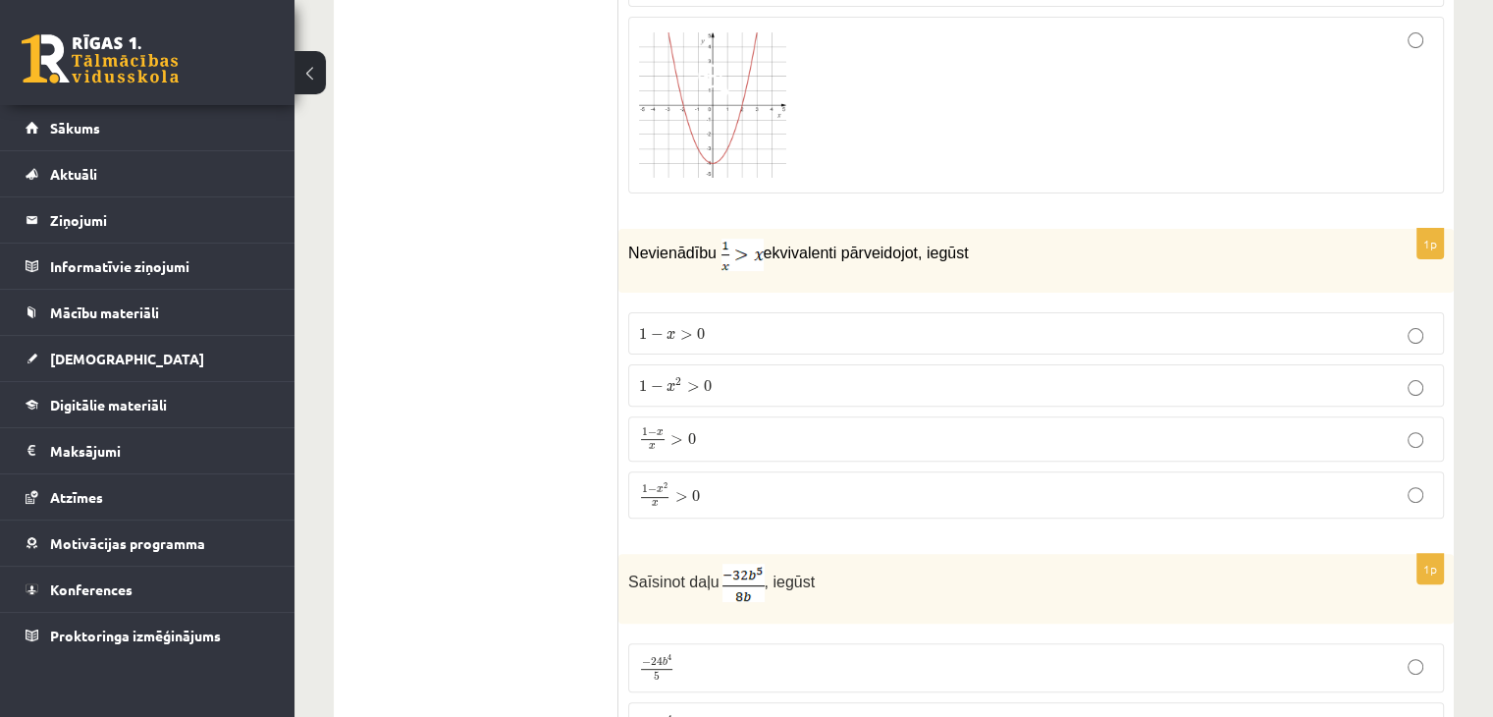
scroll to position [8078, 0]
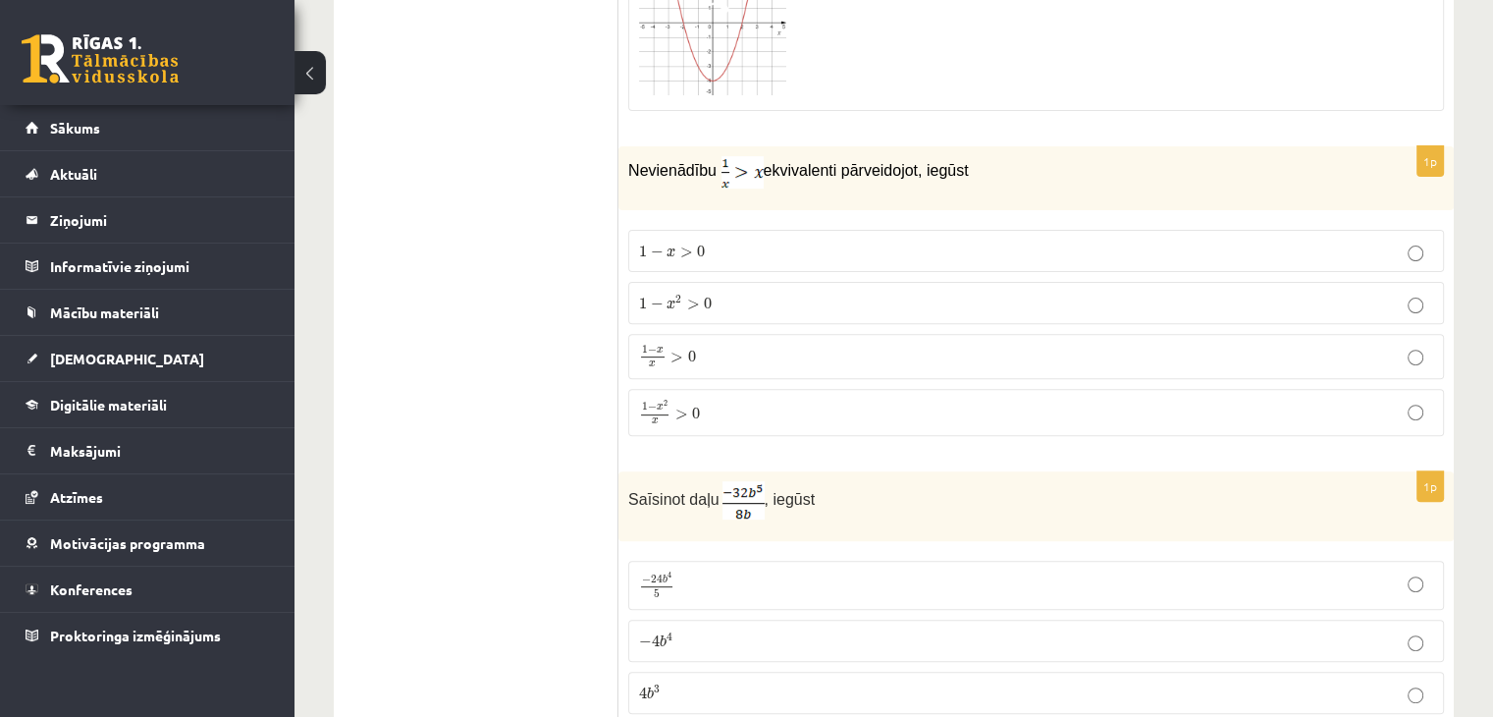
click at [857, 334] on label "1 − x x > 0 1 − x x > 0" at bounding box center [1036, 356] width 816 height 45
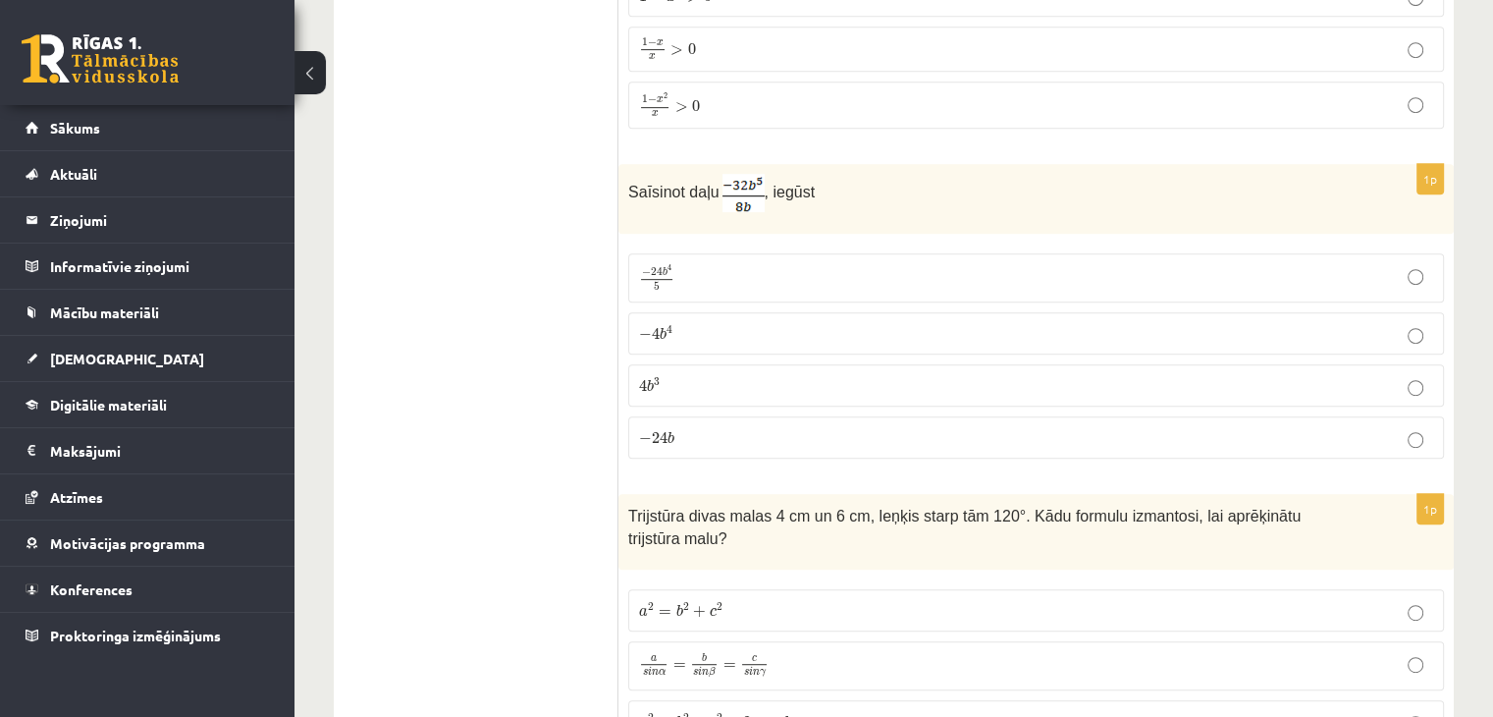
scroll to position [8397, 0]
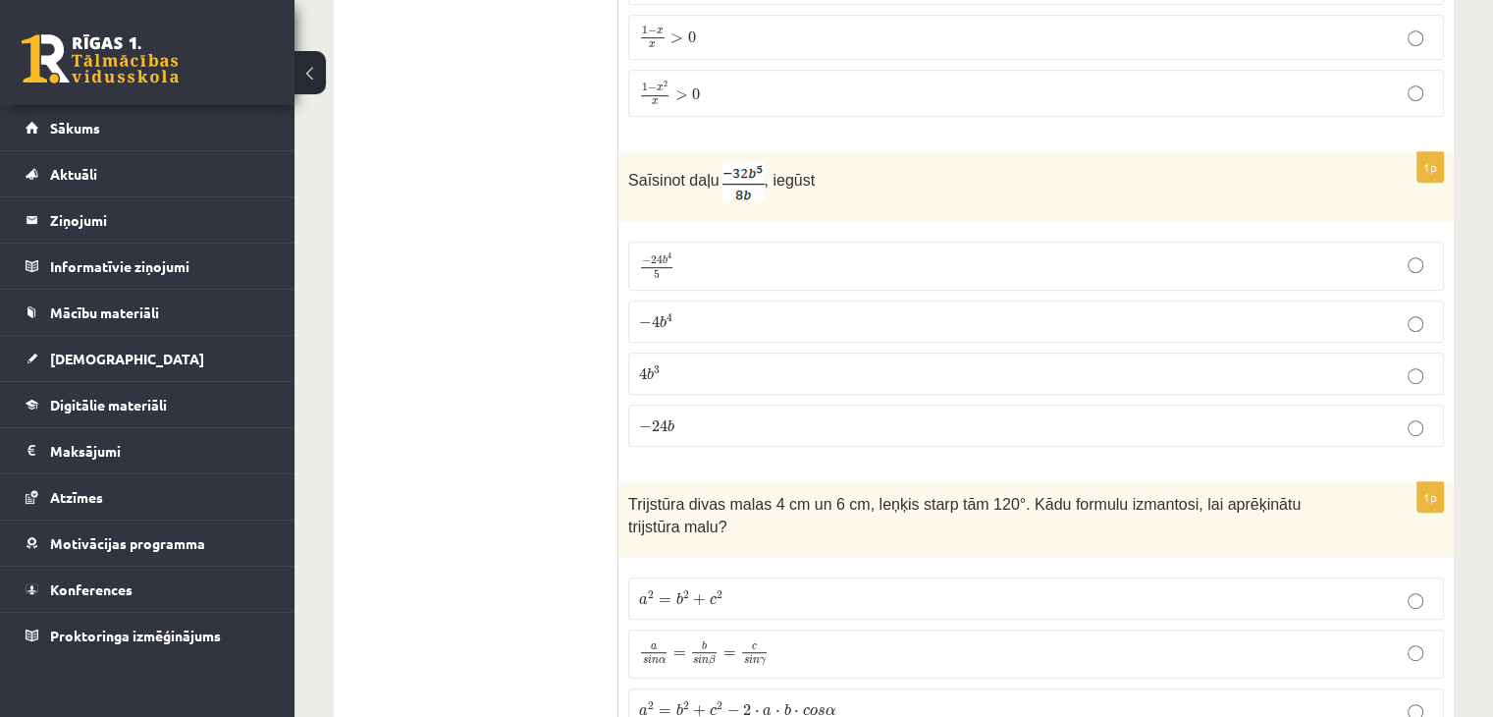
click at [660, 315] on span "b" at bounding box center [663, 321] width 7 height 13
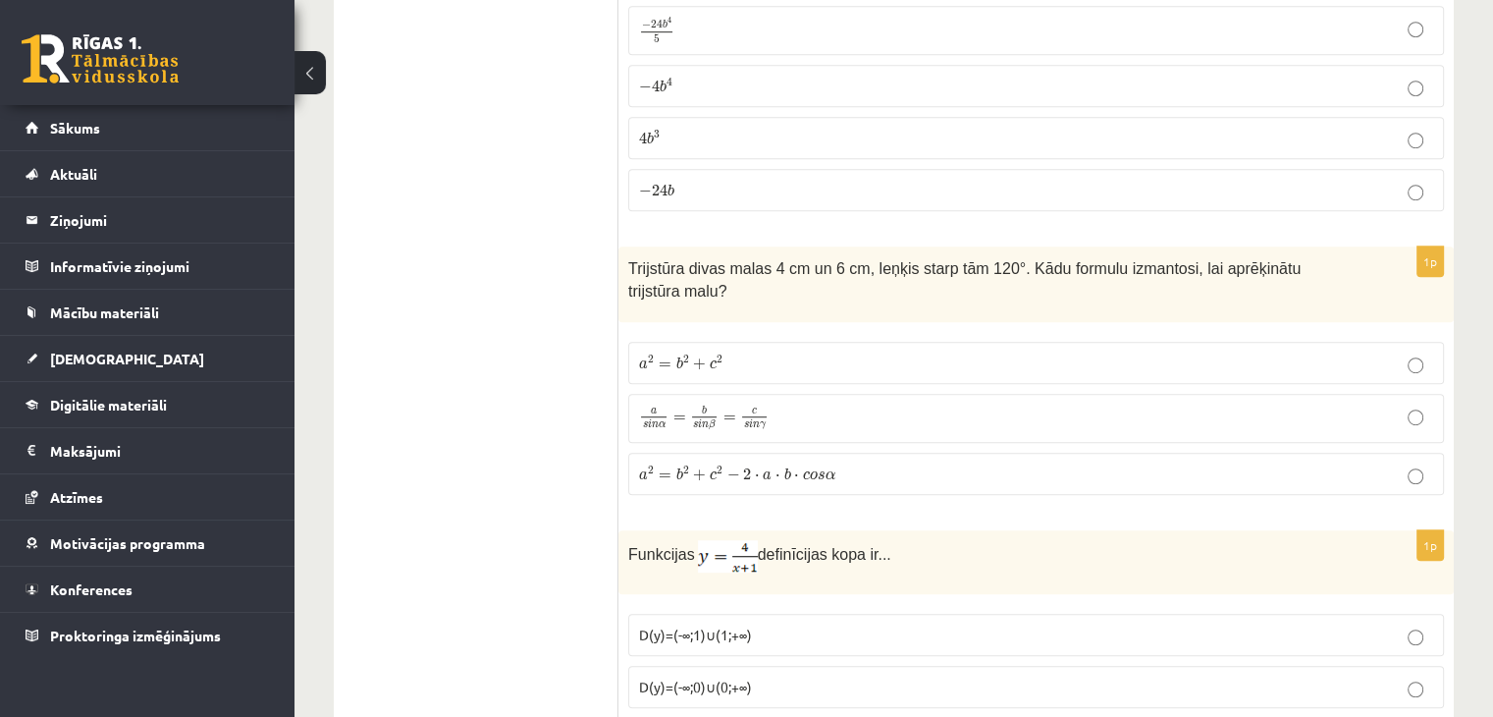
scroll to position [8669, 0]
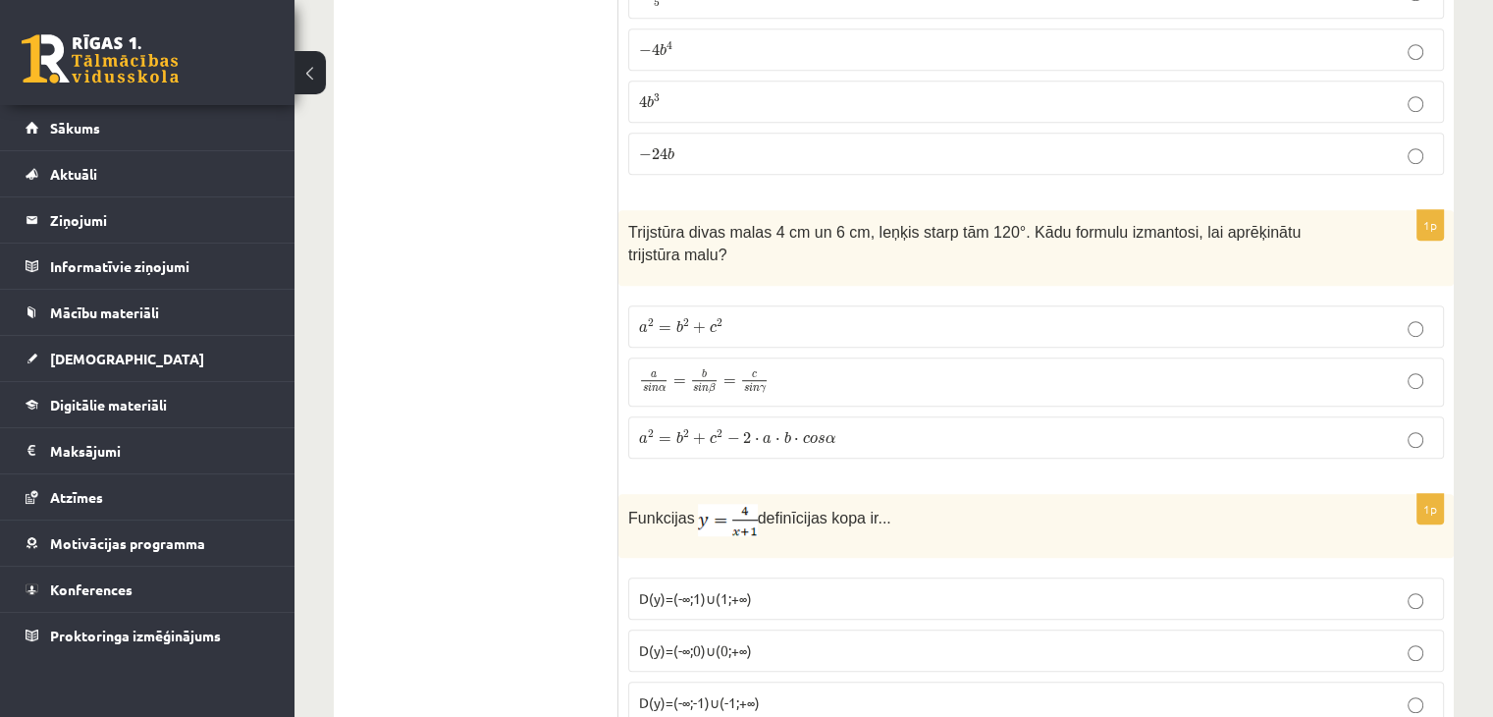
click at [733, 379] on span "=" at bounding box center [730, 382] width 13 height 6
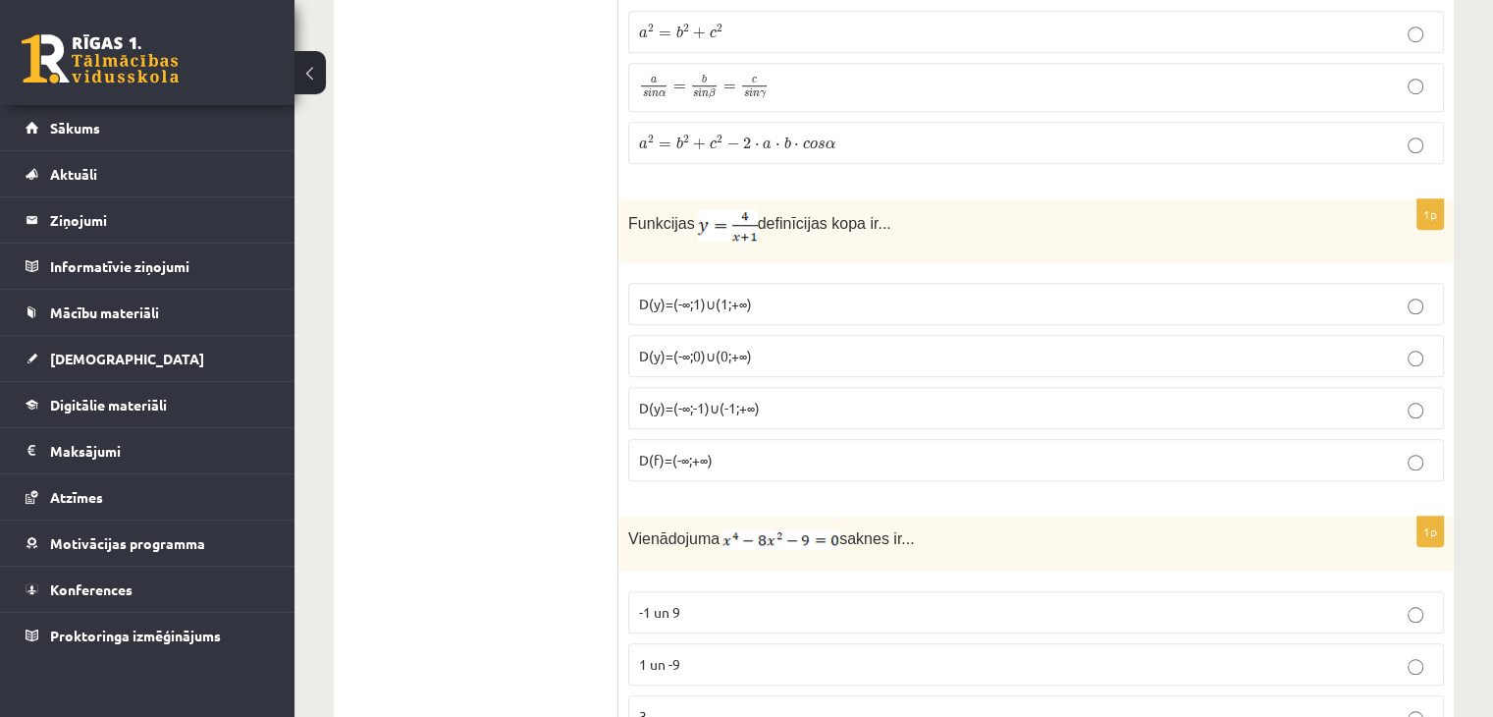
click at [788, 346] on p "D(y)=(-∞;0)∪(0;+∞)" at bounding box center [1036, 356] width 794 height 21
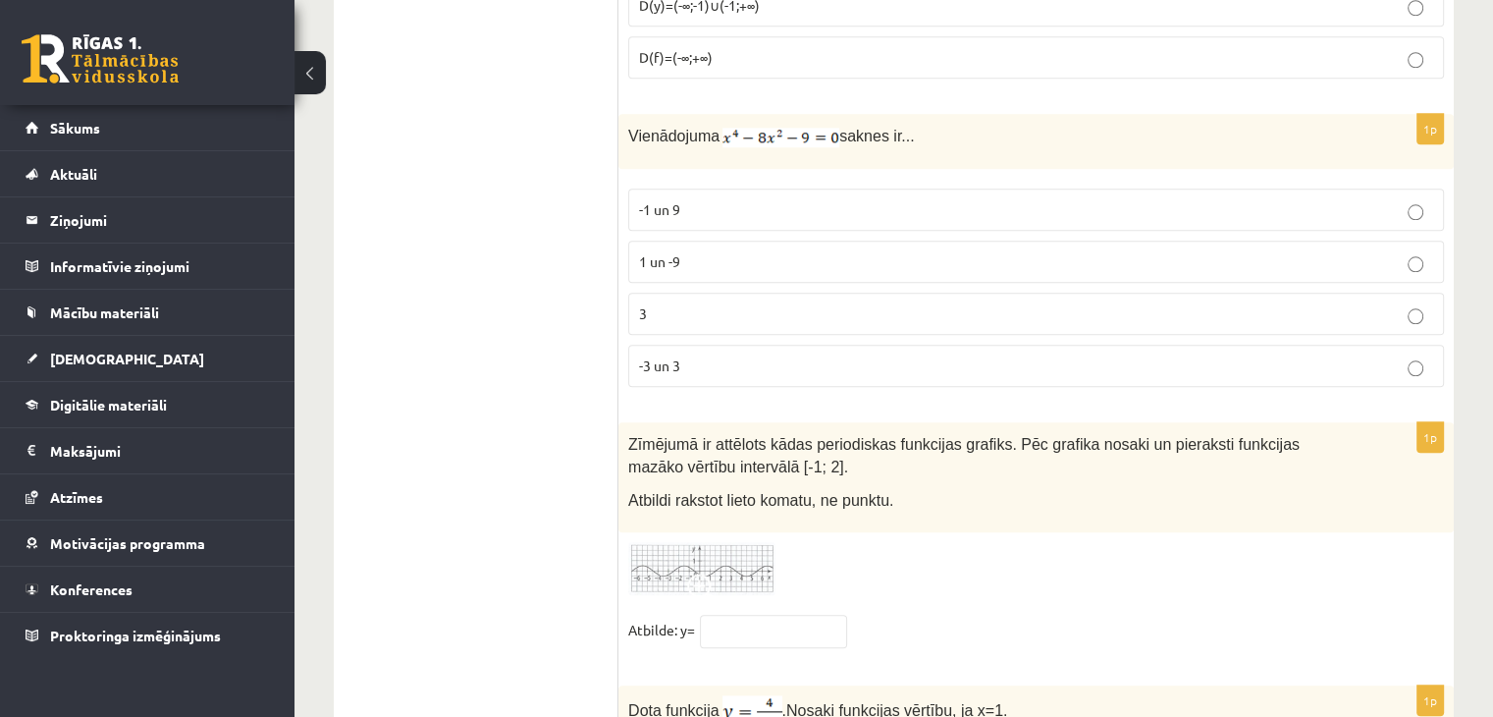
scroll to position [9307, 0]
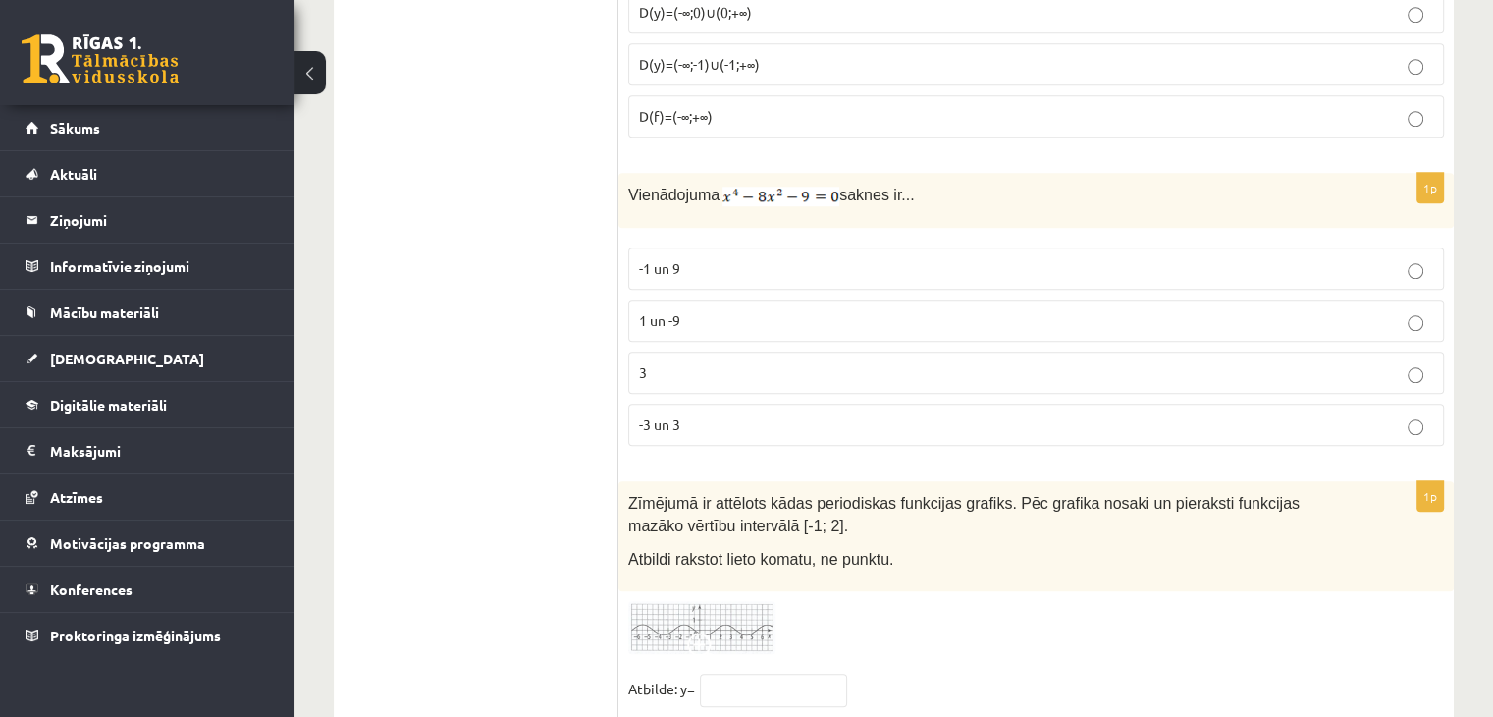
click at [1048, 414] on p "-3 un 3" at bounding box center [1036, 424] width 794 height 21
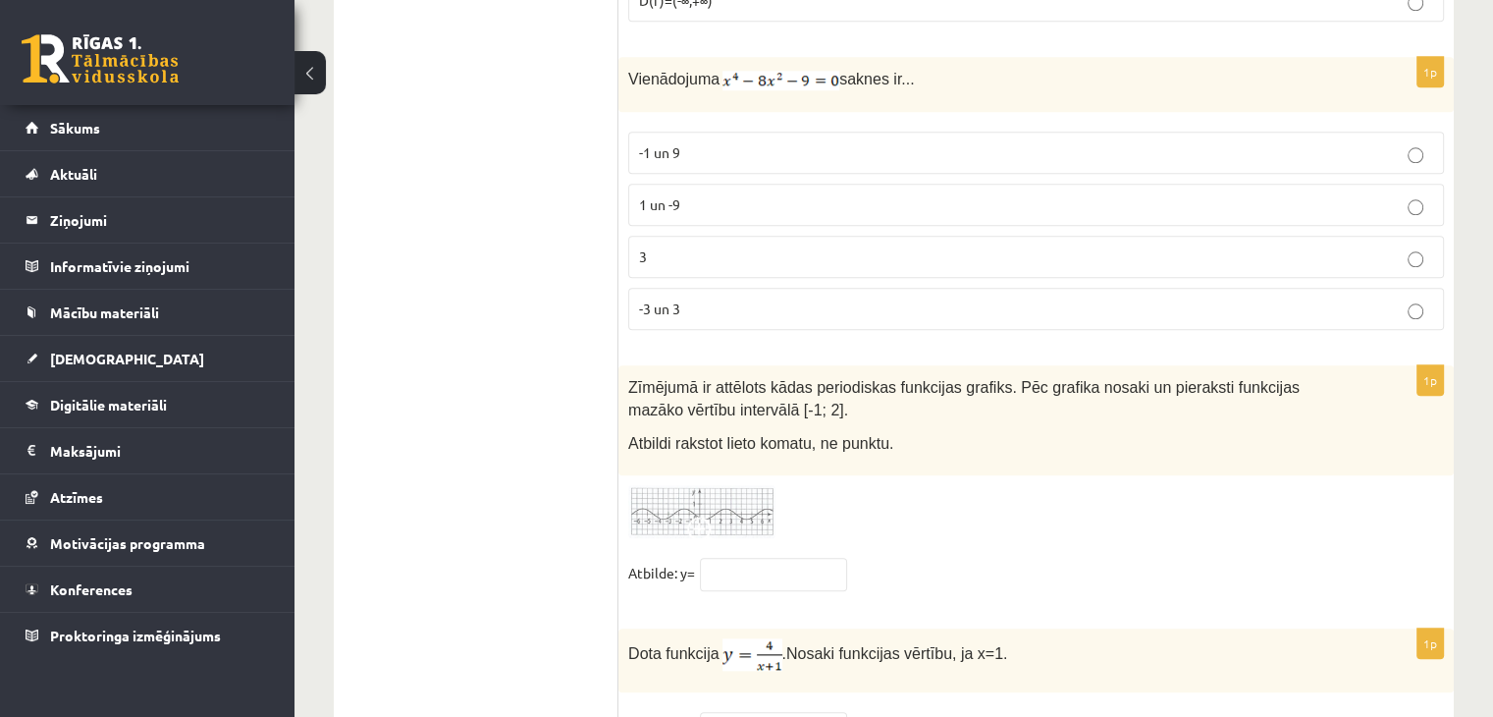
scroll to position [9446, 0]
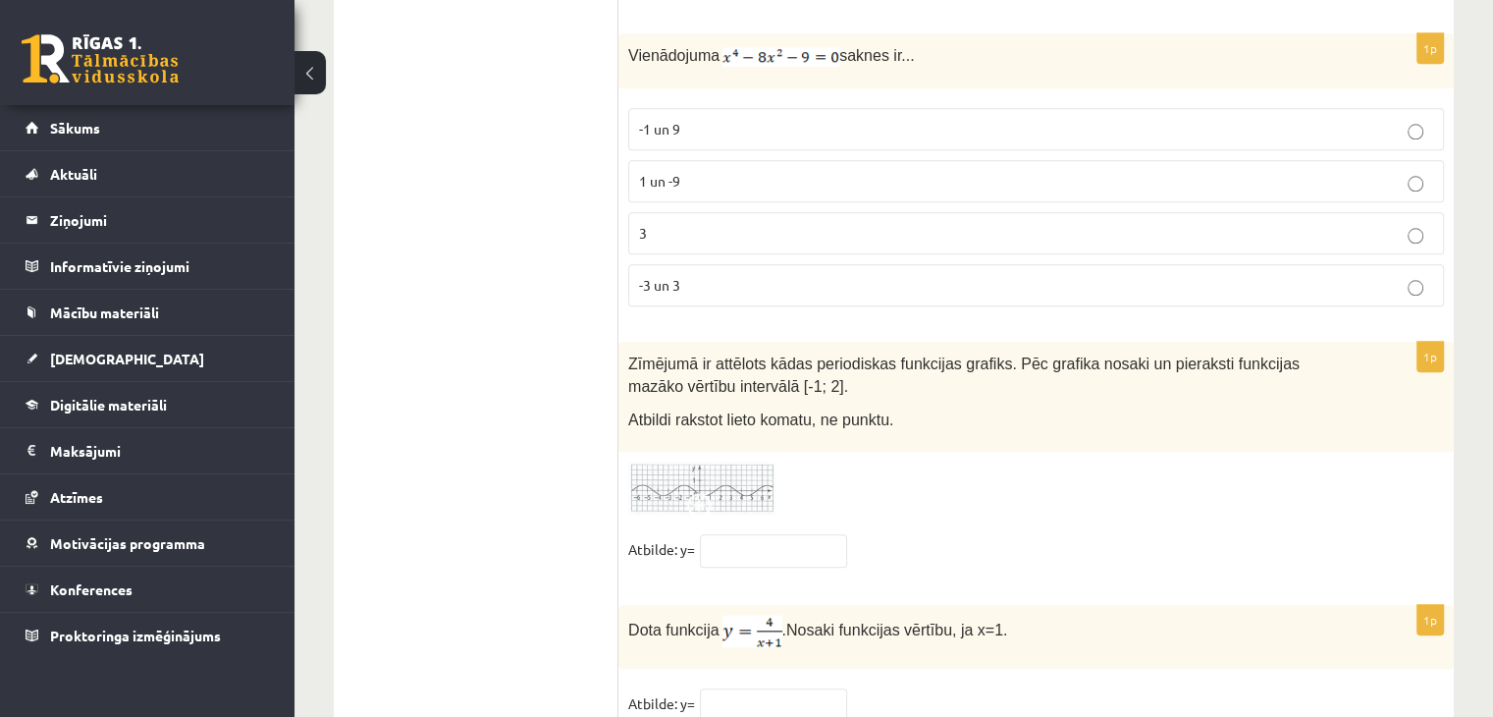
click at [715, 461] on img at bounding box center [701, 488] width 147 height 54
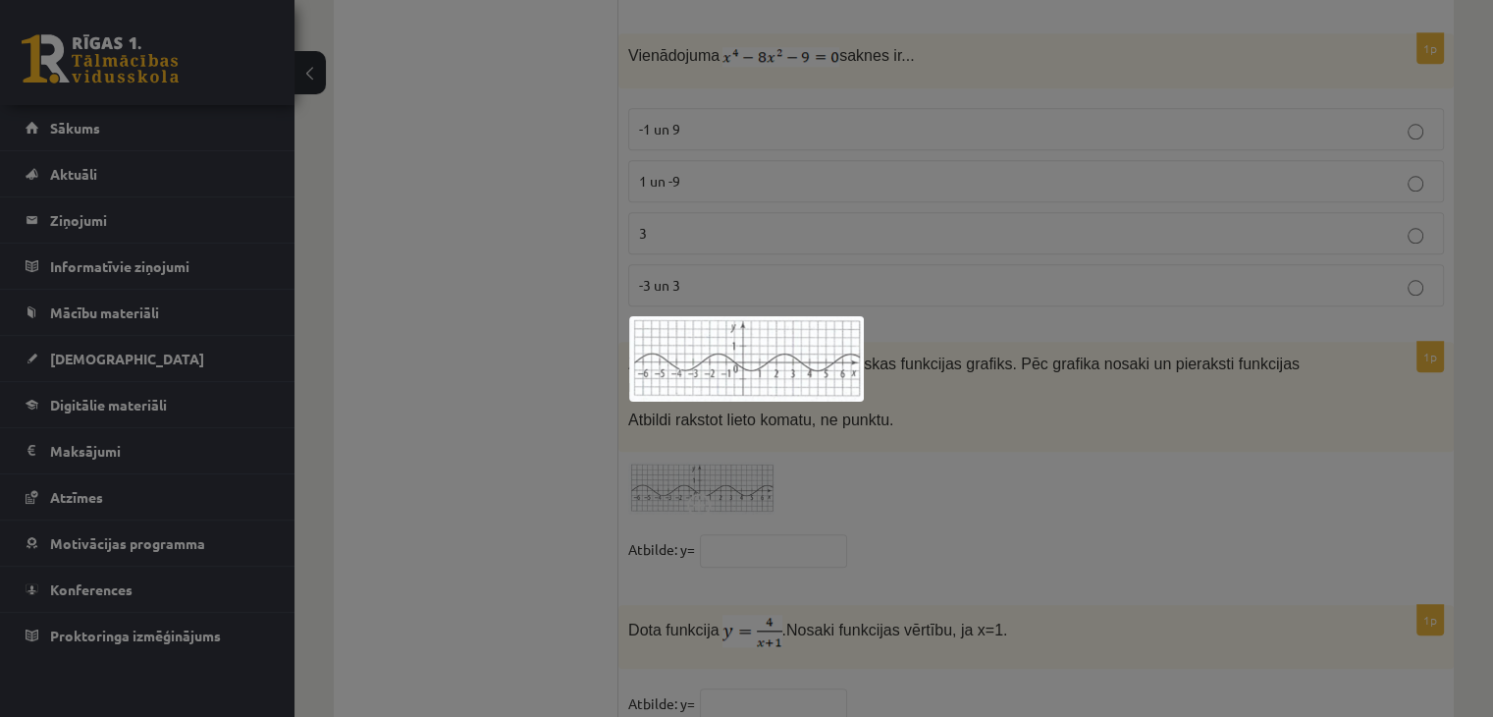
click at [715, 408] on div at bounding box center [746, 358] width 1493 height 717
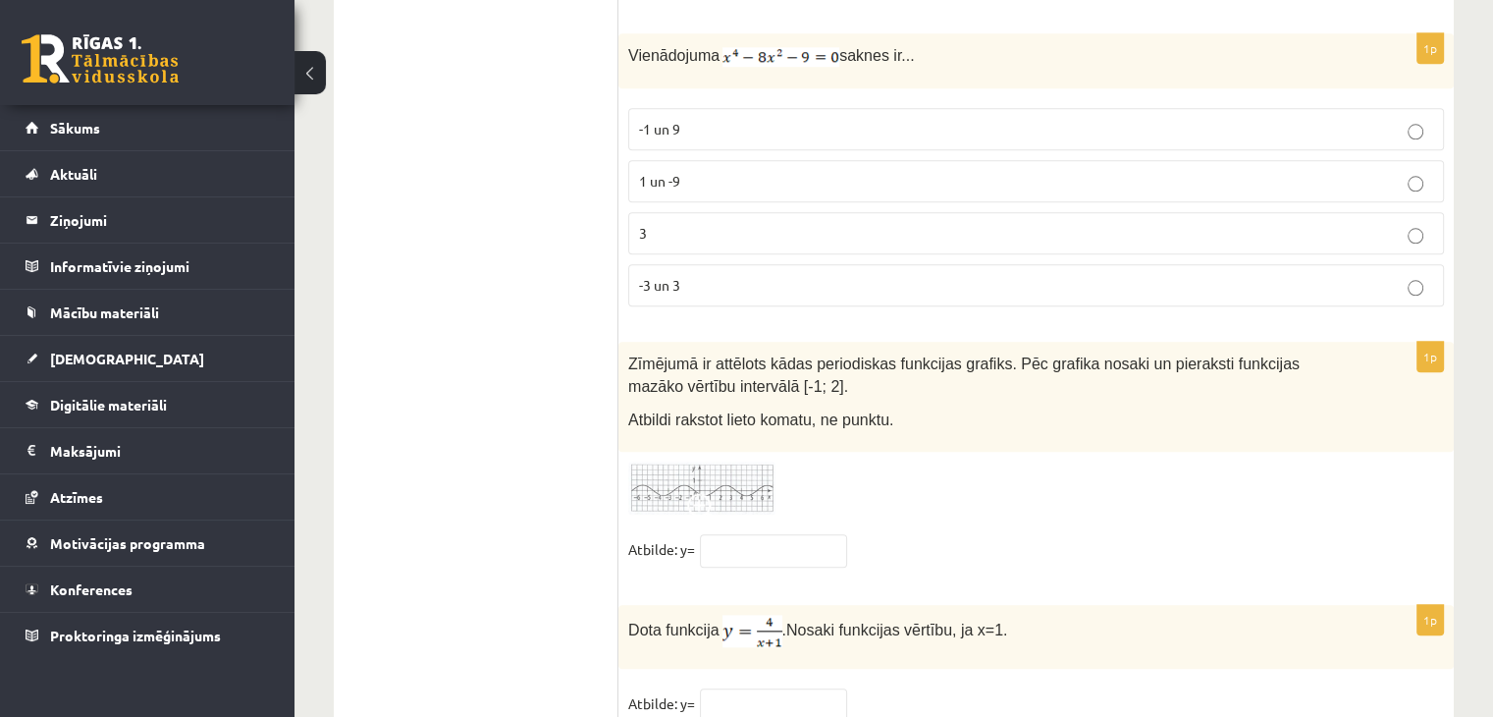
click at [715, 461] on img at bounding box center [701, 488] width 147 height 54
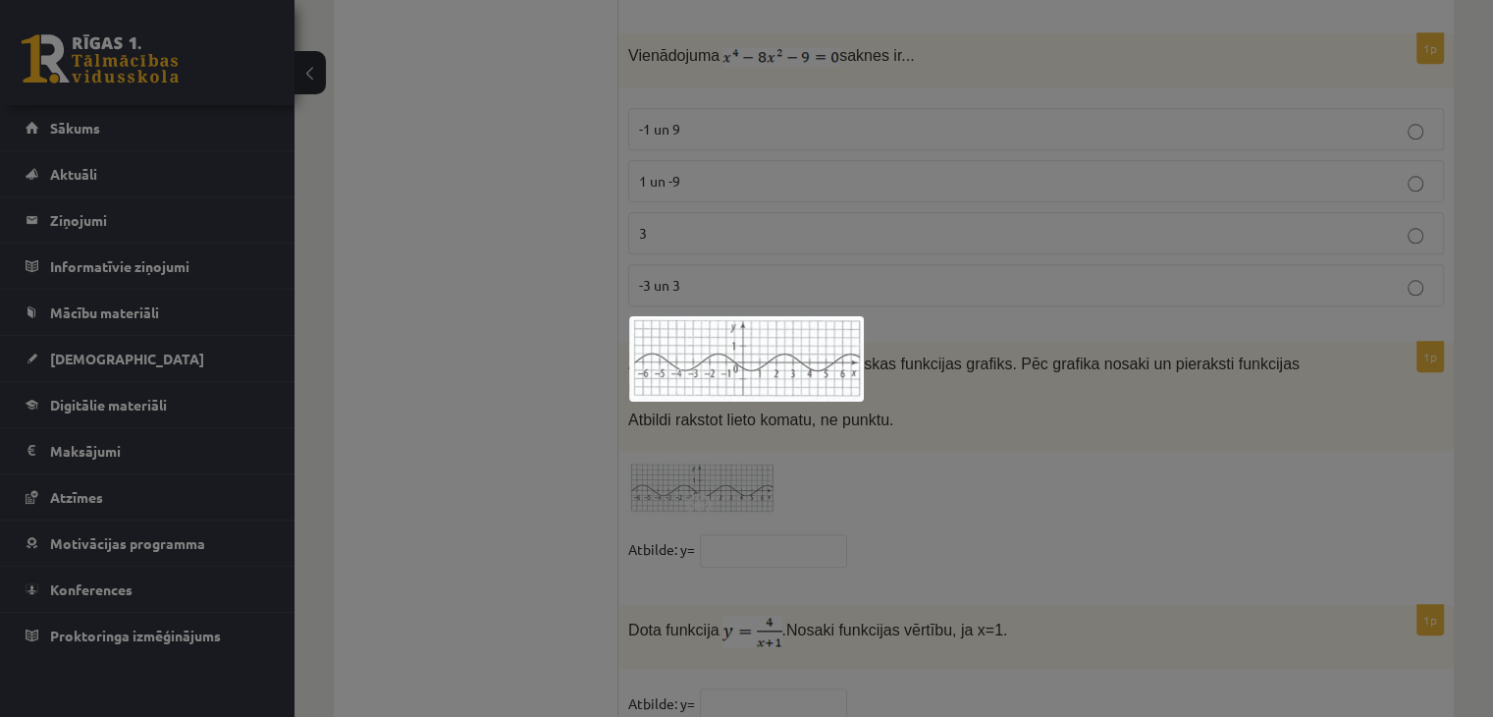
click at [715, 408] on div at bounding box center [746, 358] width 1493 height 717
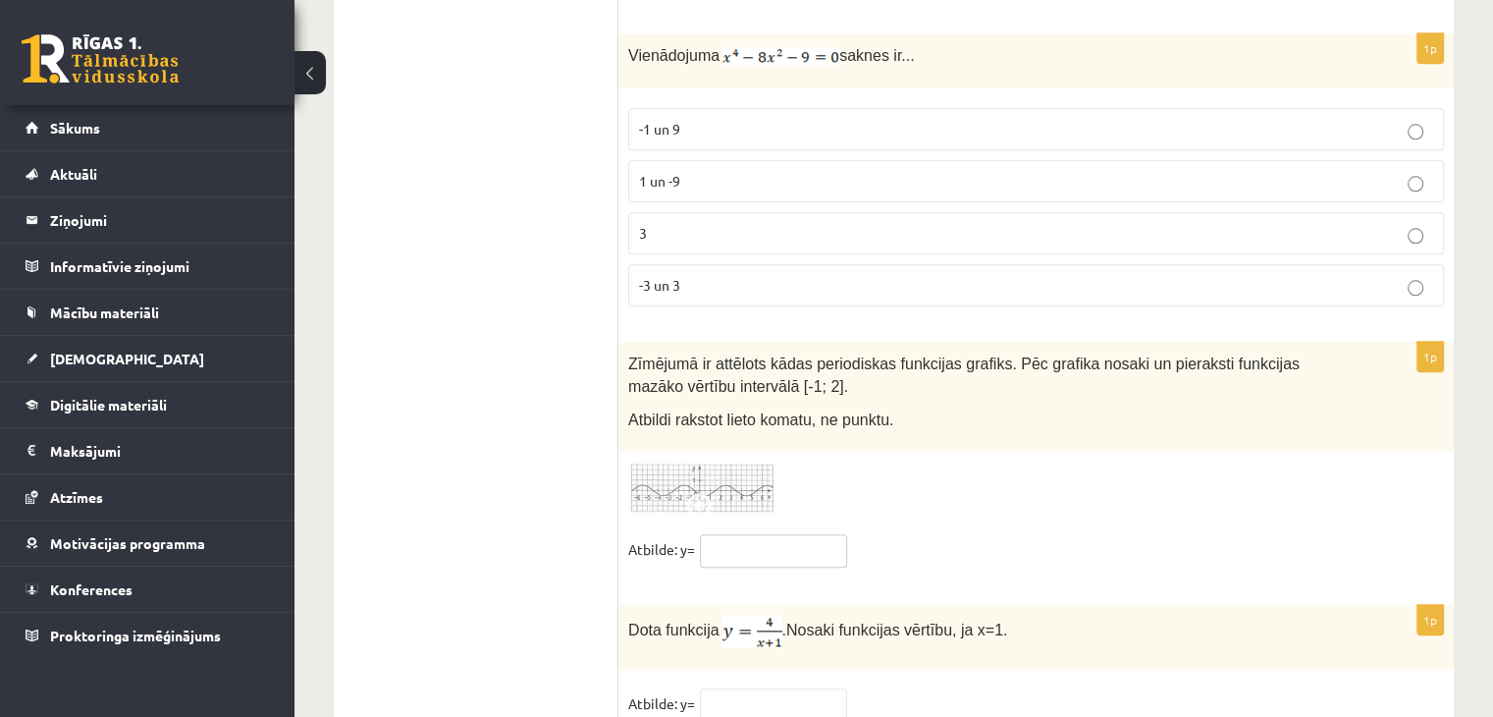
click at [766, 534] on input "text" at bounding box center [773, 550] width 147 height 33
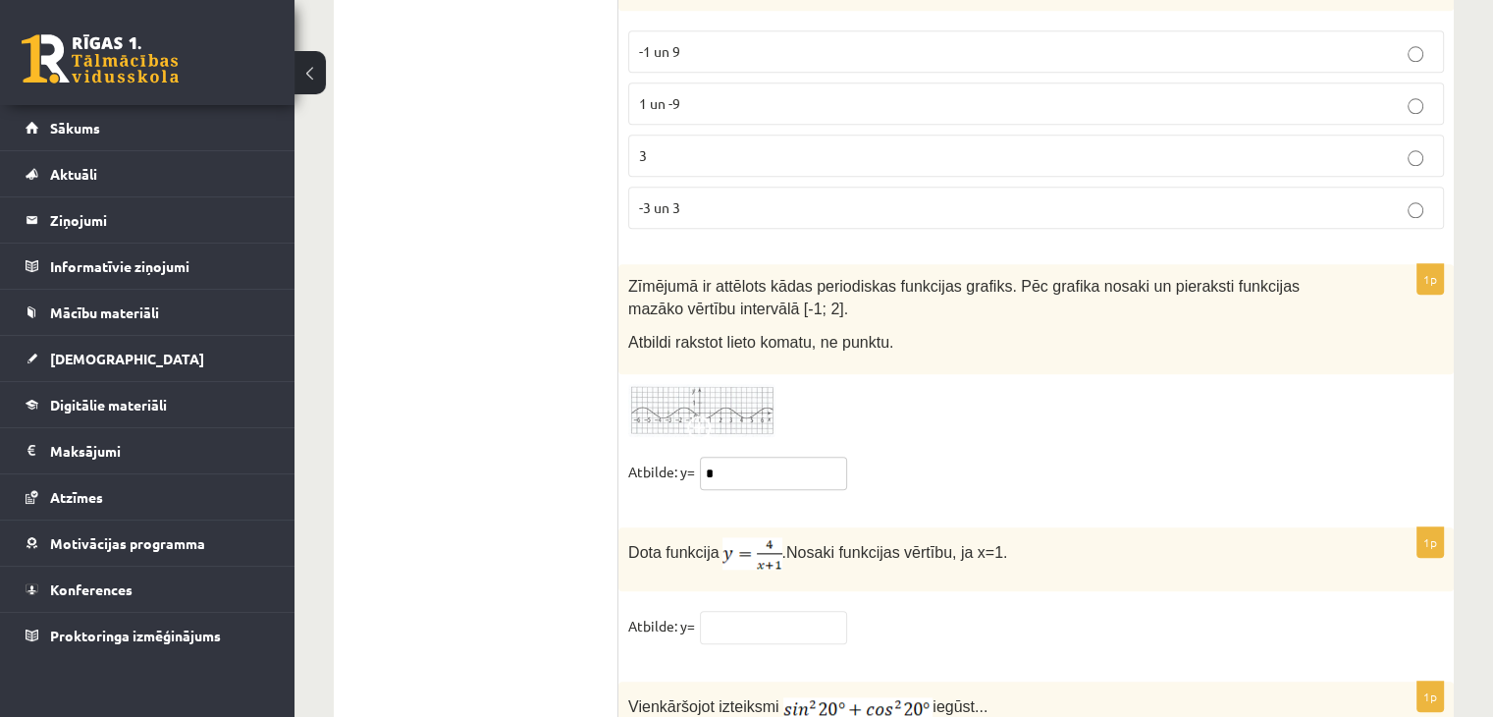
scroll to position [9610, 0]
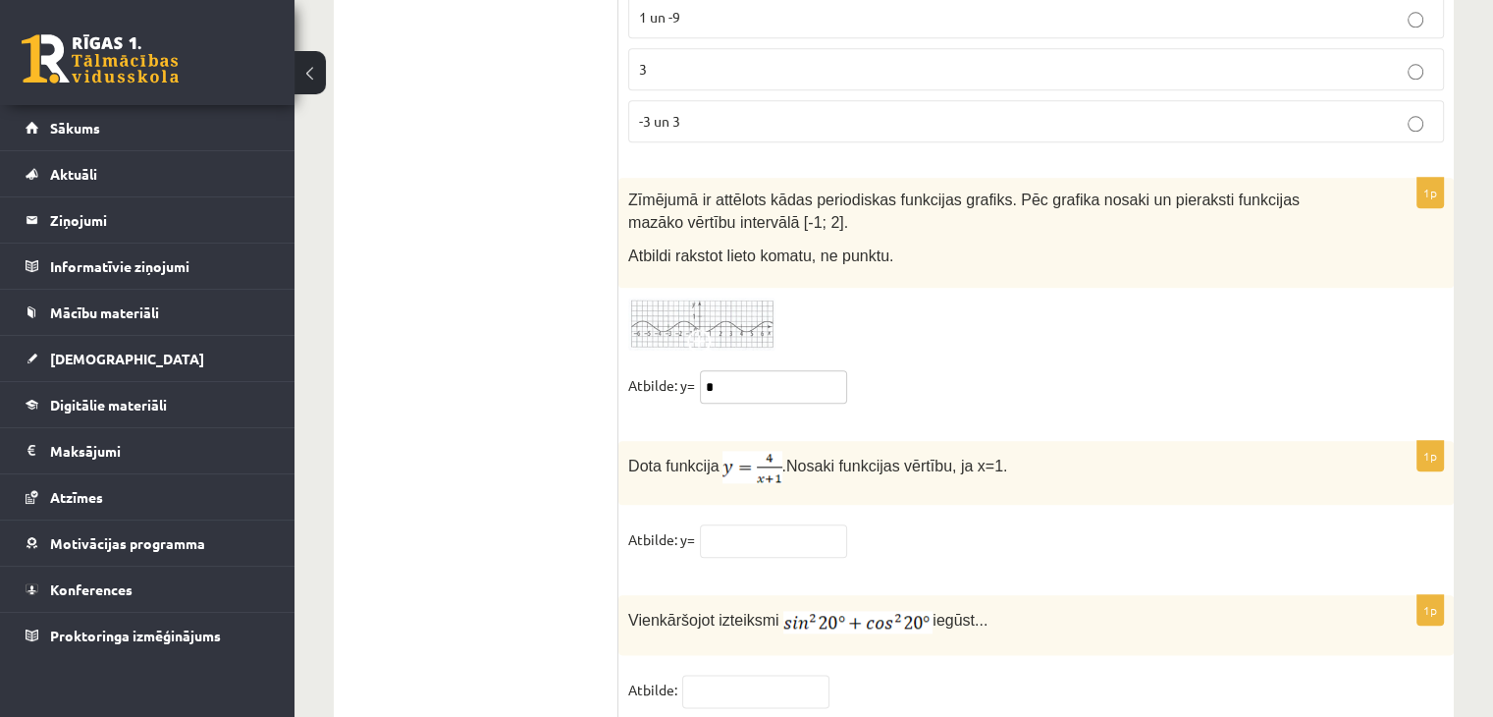
type input "*"
click at [770, 524] on input "text" at bounding box center [773, 540] width 147 height 33
type input "*"
click at [723, 674] on input "text" at bounding box center [755, 690] width 147 height 33
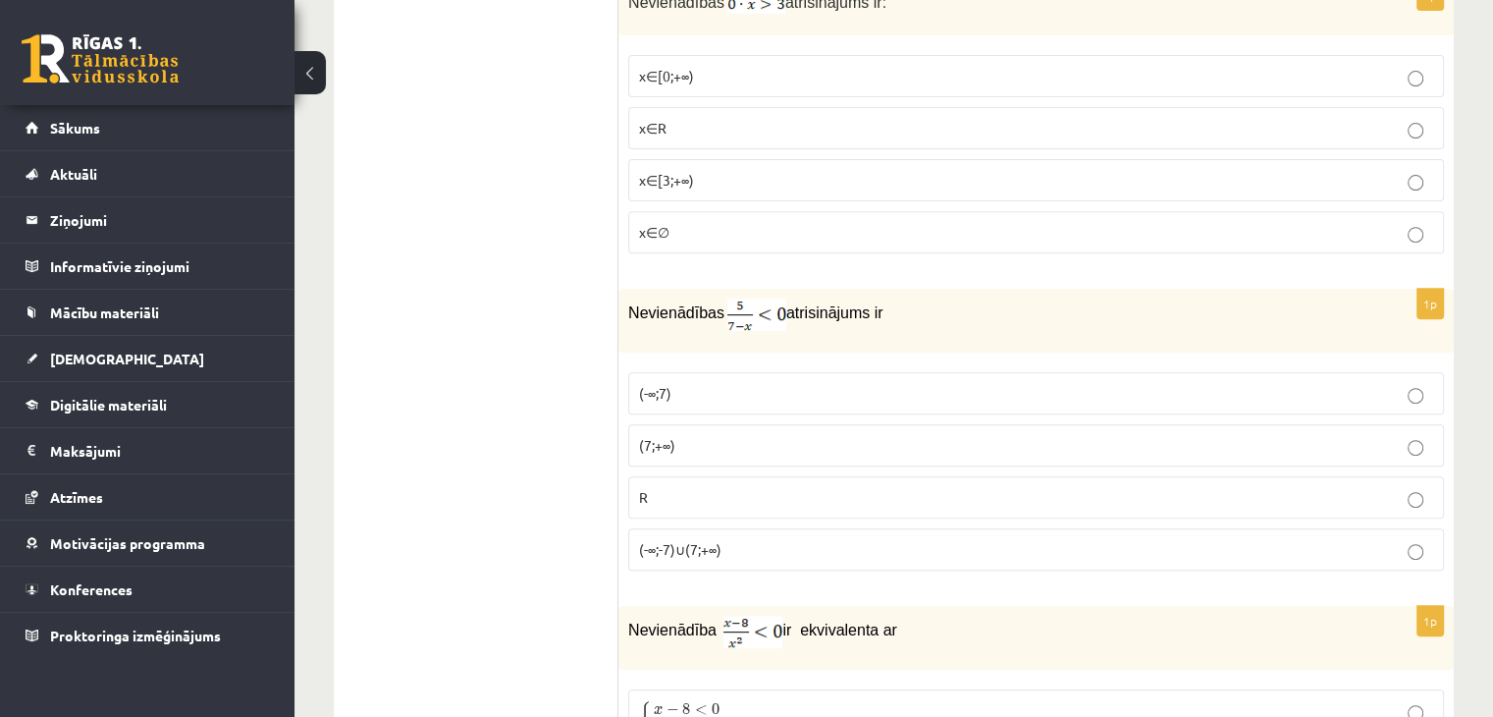
scroll to position [0, 0]
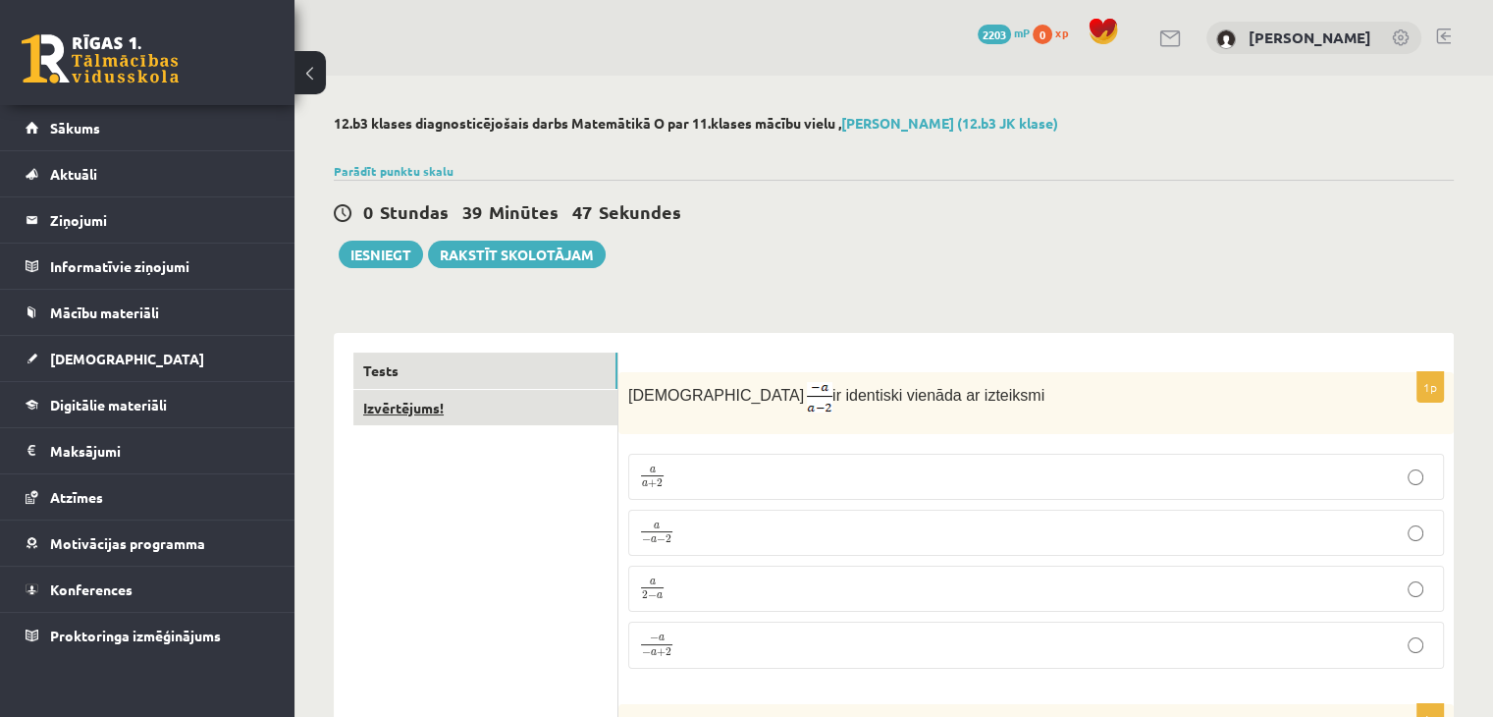
type input "*"
click at [421, 403] on link "Izvērtējums!" at bounding box center [485, 408] width 264 height 36
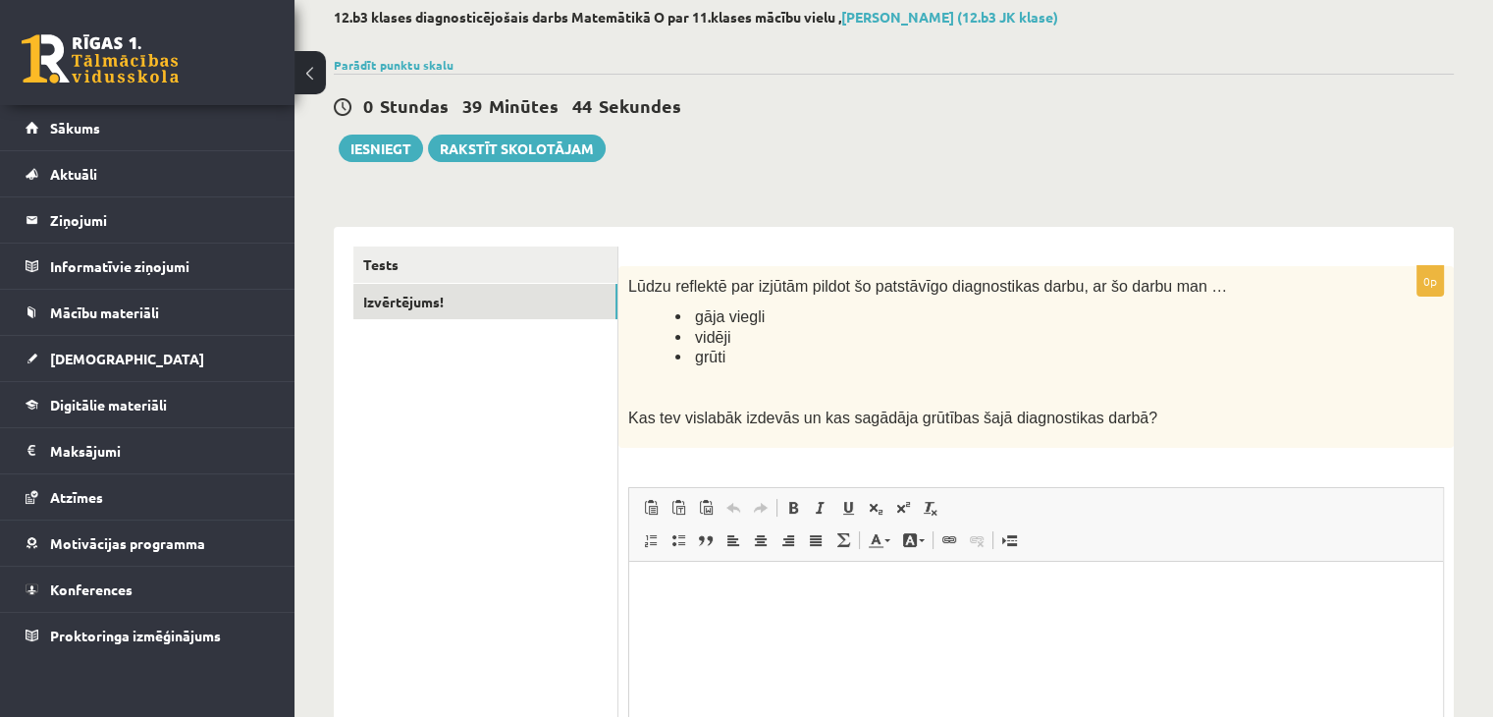
scroll to position [112, 0]
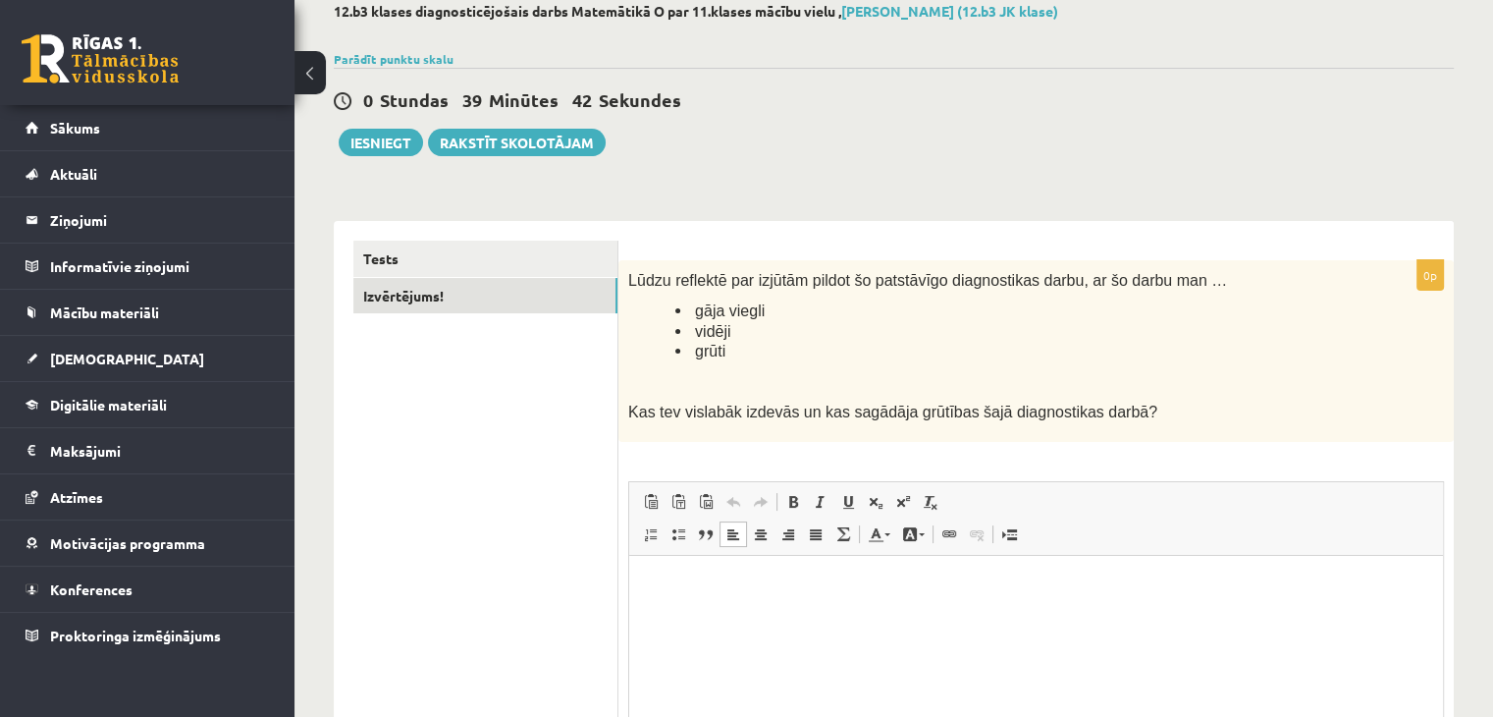
click at [736, 616] on html at bounding box center [1036, 586] width 814 height 60
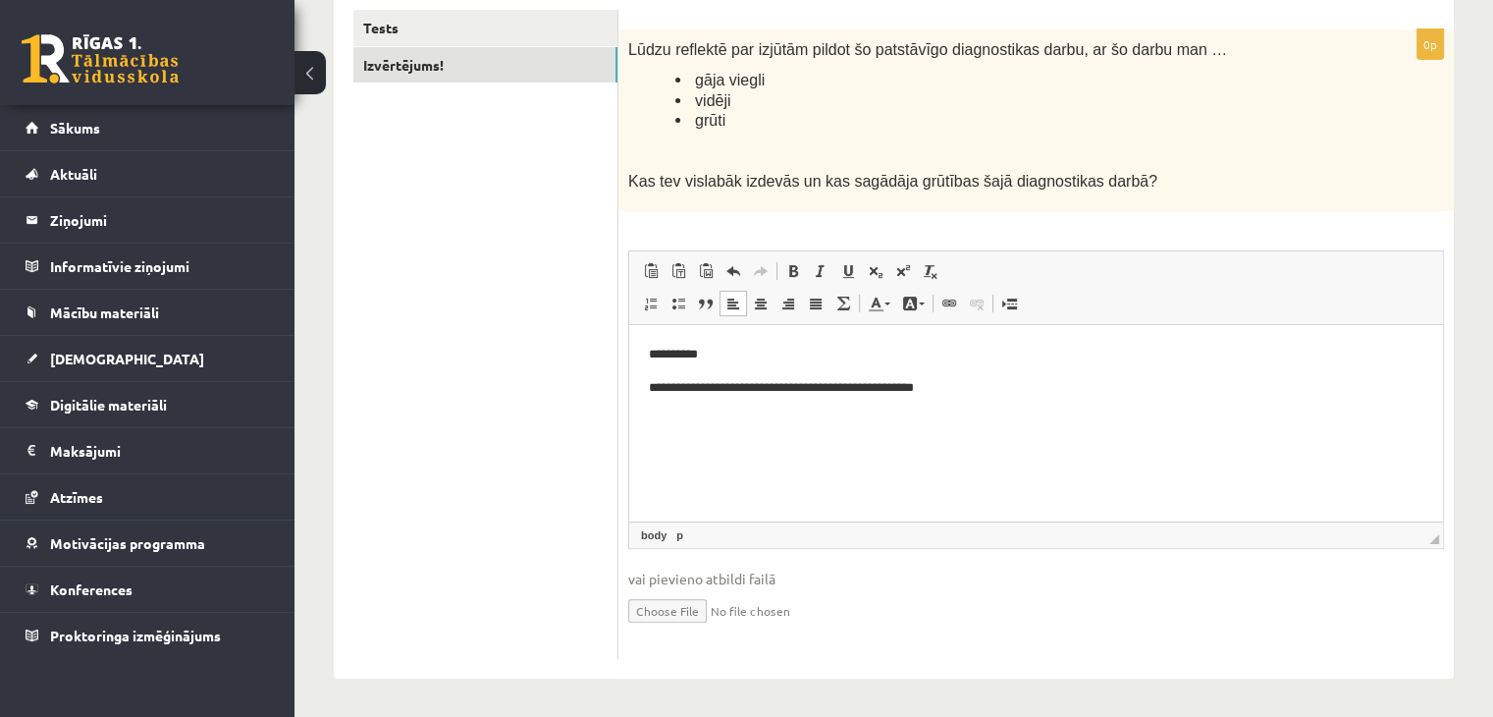
scroll to position [0, 0]
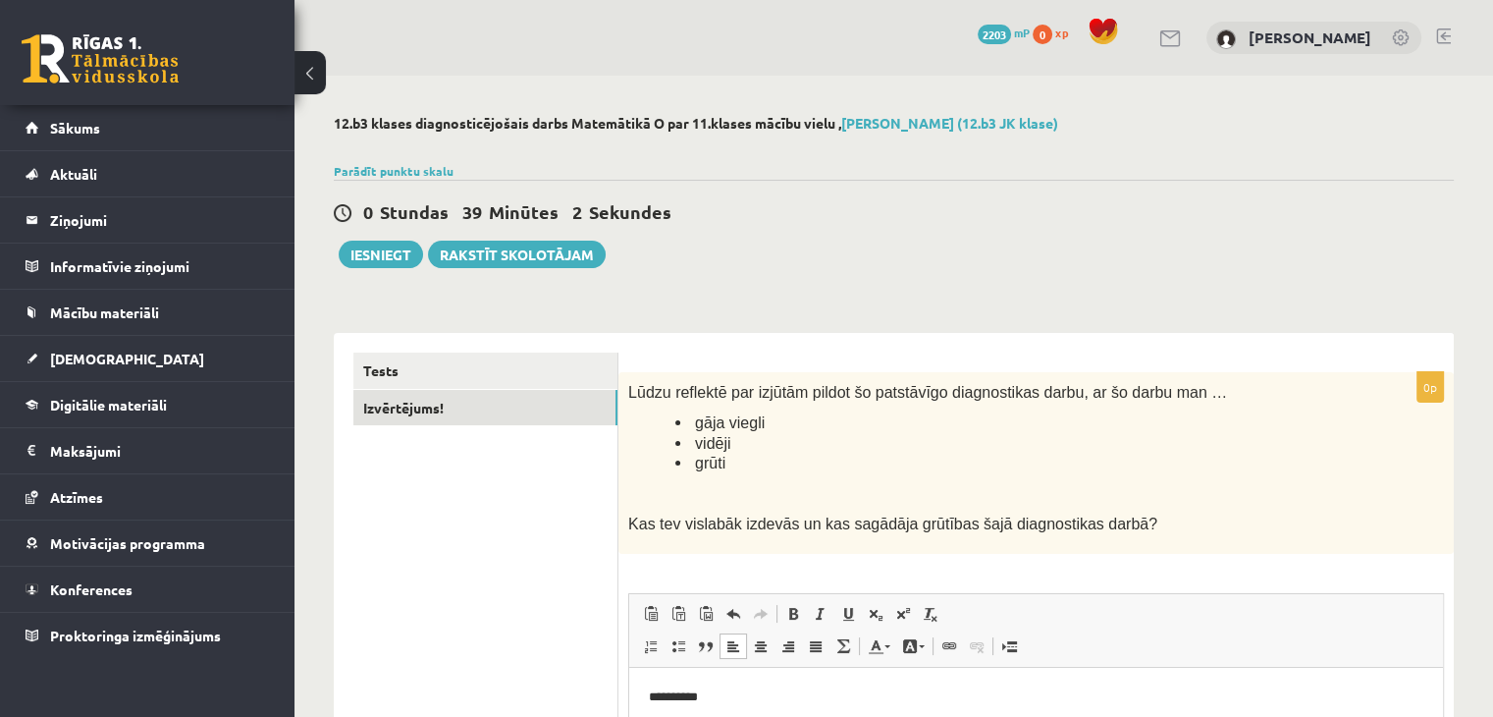
click at [373, 277] on div "12.b3 klases diagnosticējošais darbs Matemātikā O par 11.klases mācību vielu , …" at bounding box center [894, 568] width 1199 height 985
click at [351, 254] on button "Iesniegt" at bounding box center [381, 254] width 84 height 27
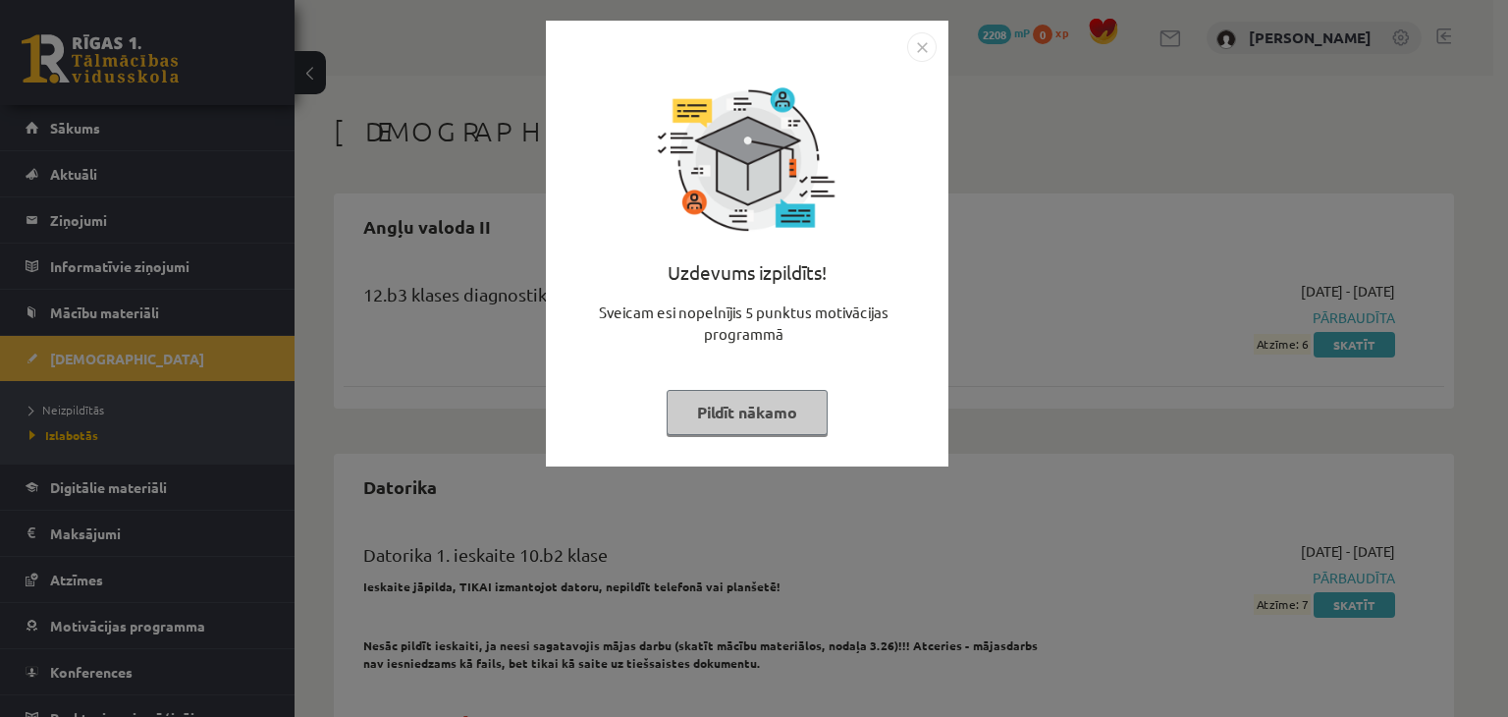
click at [780, 416] on button "Pildīt nākamo" at bounding box center [747, 412] width 161 height 45
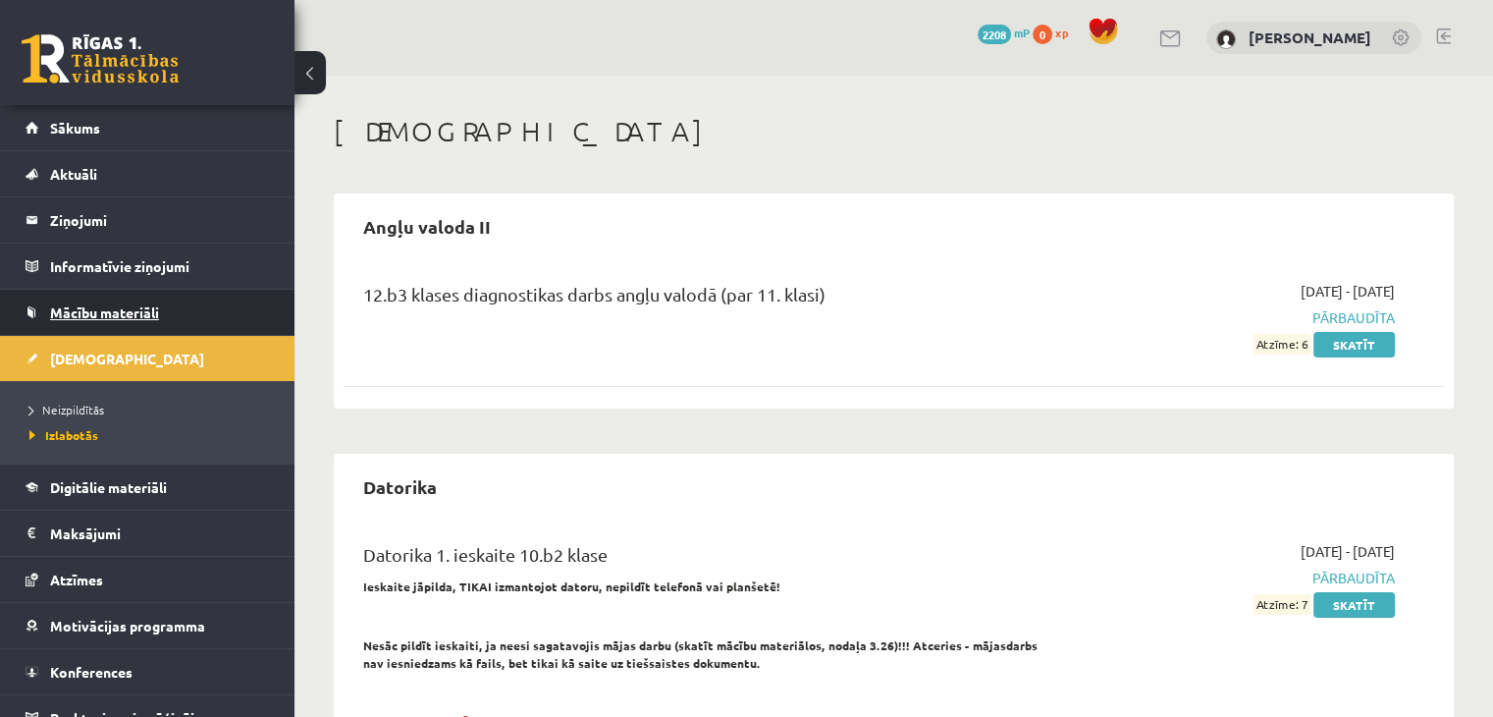
click at [114, 305] on span "Mācību materiāli" at bounding box center [104, 312] width 109 height 18
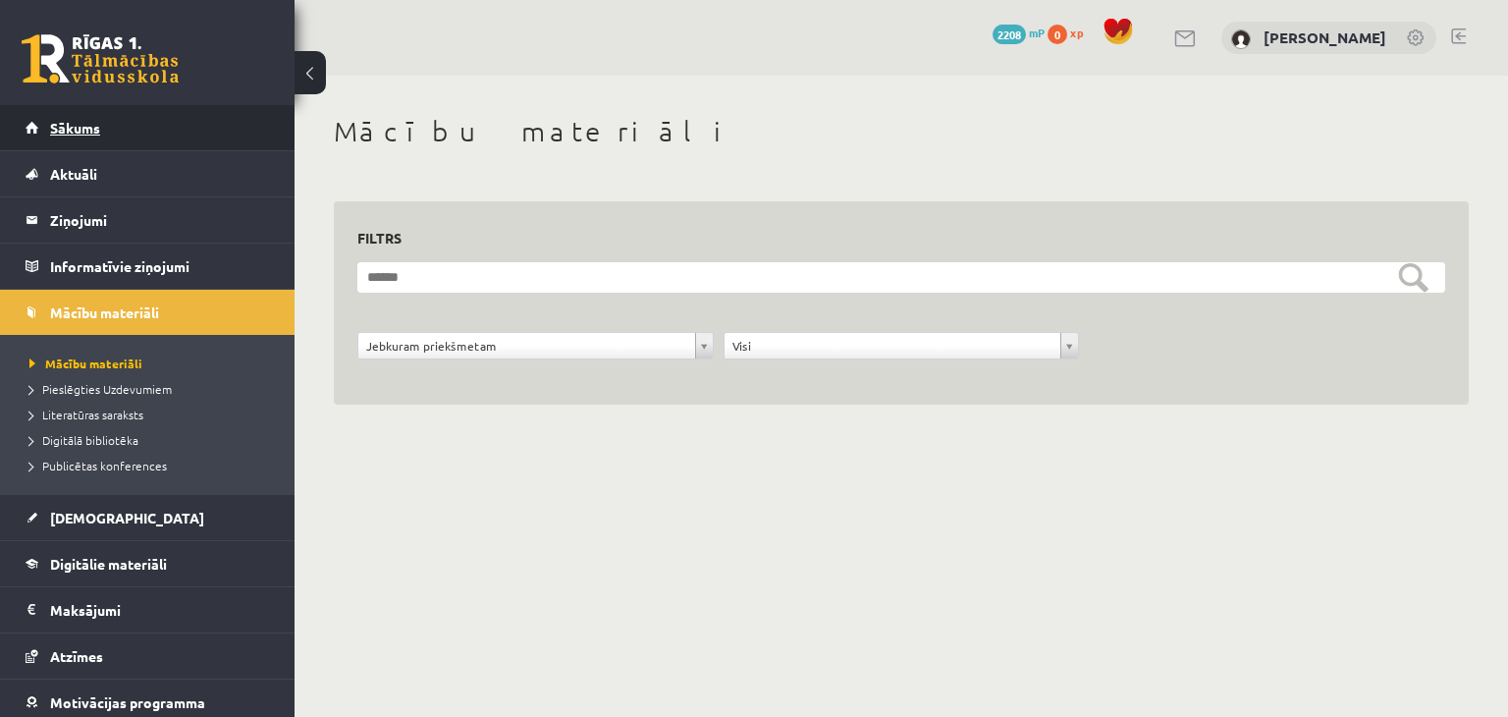
click at [67, 124] on span "Sākums" at bounding box center [75, 128] width 50 height 18
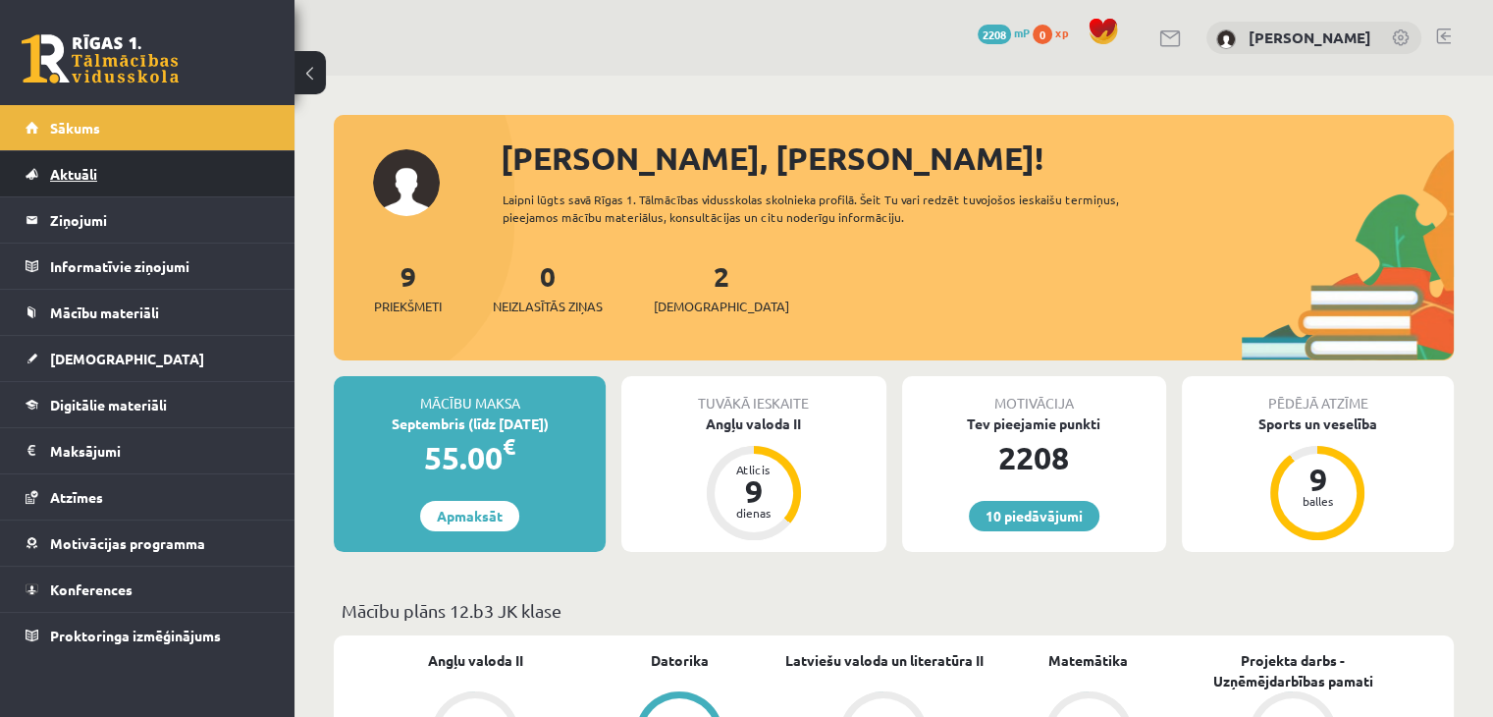
click at [124, 151] on link "Aktuāli" at bounding box center [148, 173] width 244 height 45
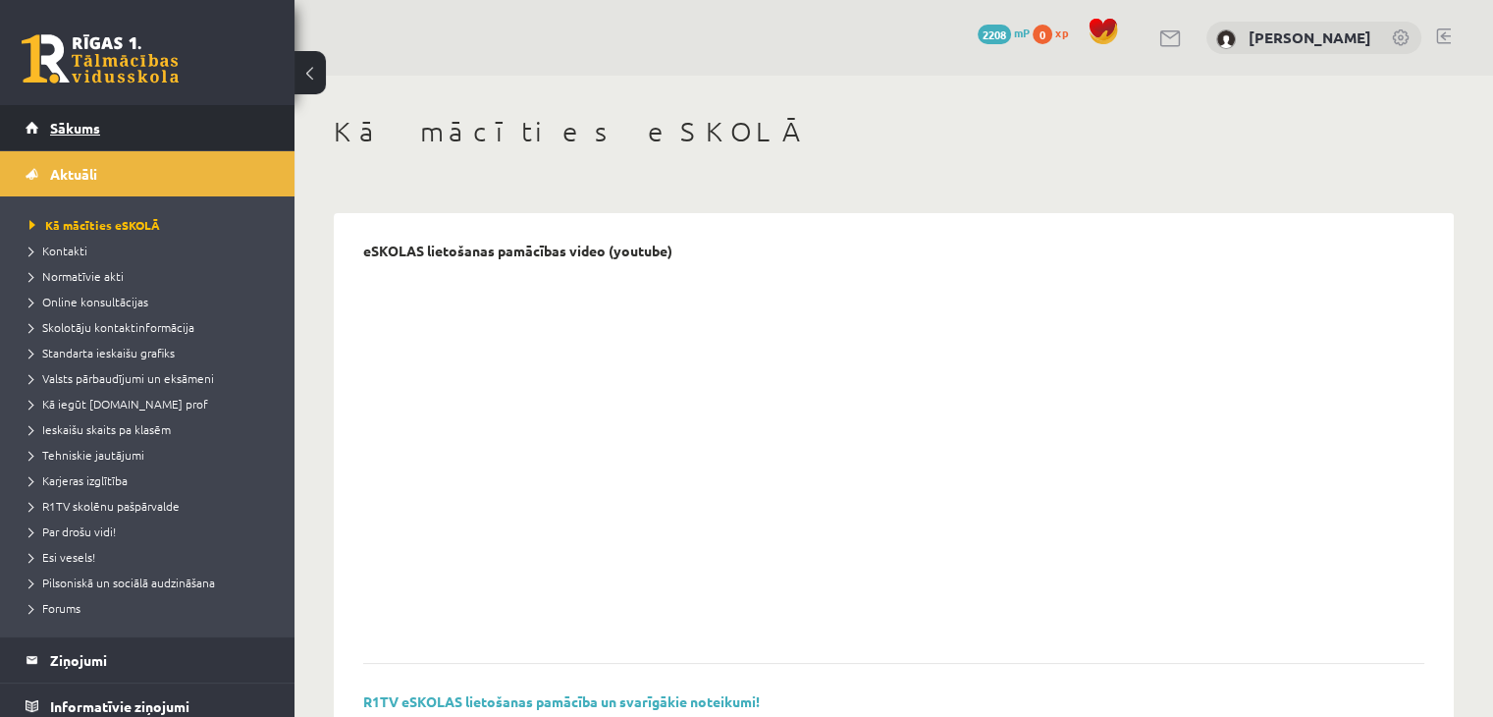
click at [134, 142] on link "Sākums" at bounding box center [148, 127] width 244 height 45
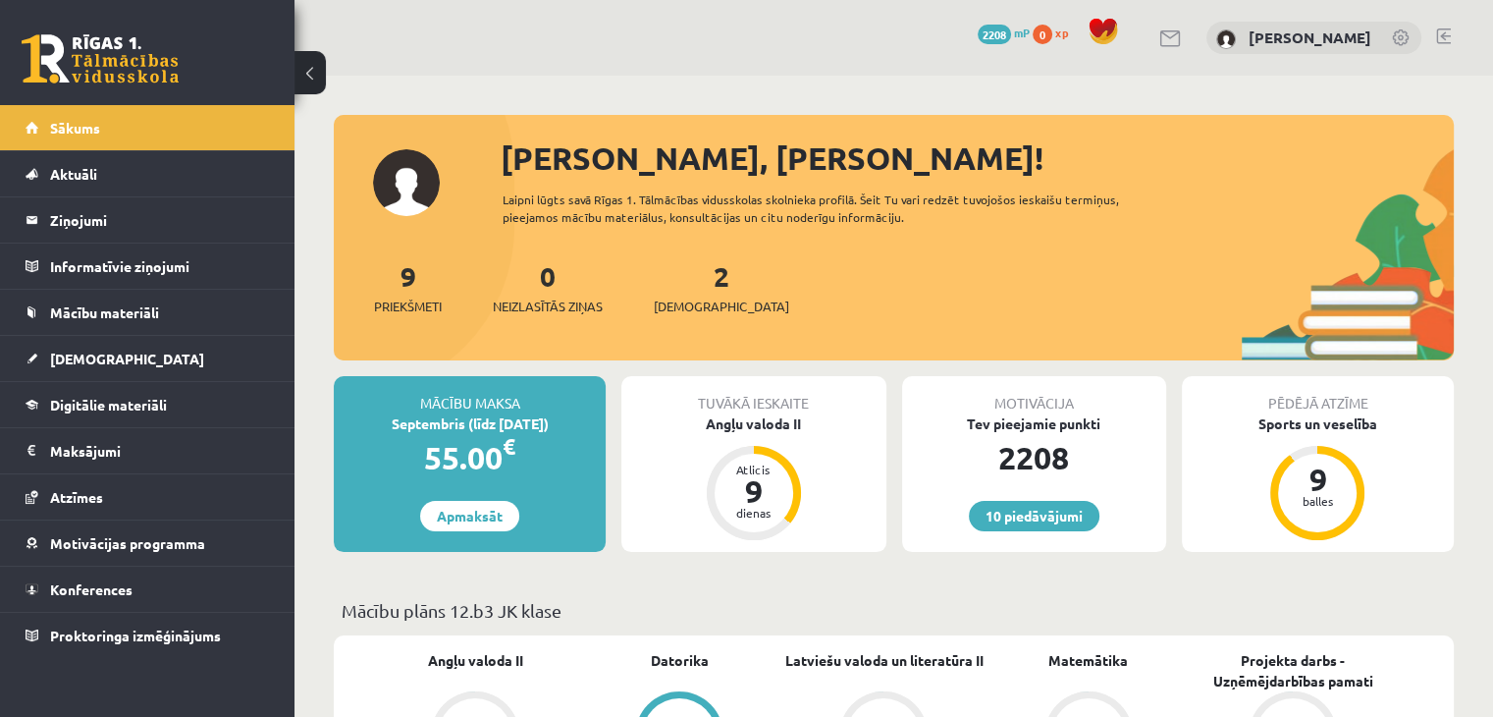
click at [1441, 32] on link at bounding box center [1443, 36] width 15 height 16
